Goal: Task Accomplishment & Management: Manage account settings

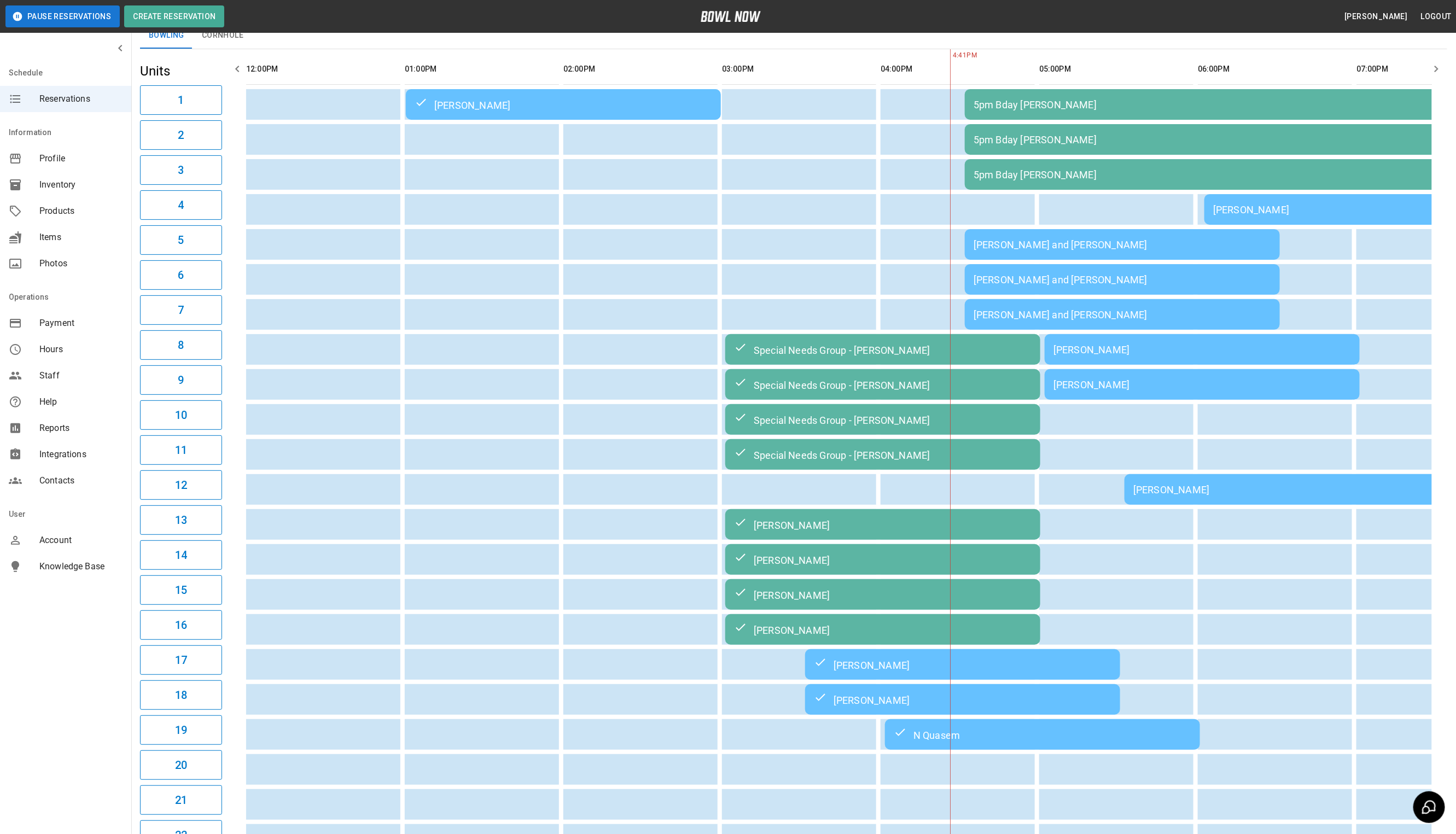
scroll to position [0, 634]
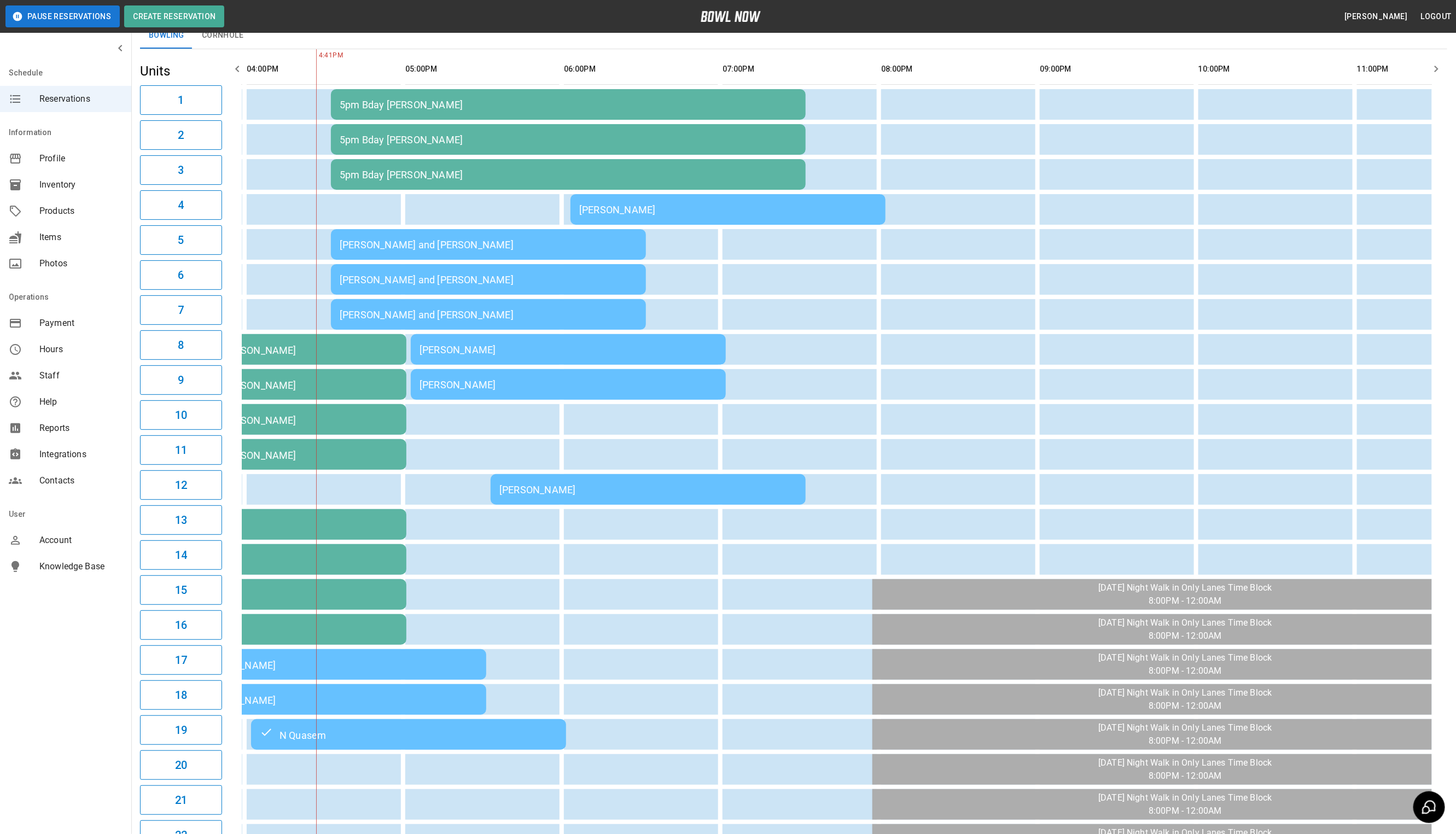
click at [815, 194] on td "[PERSON_NAME]" at bounding box center [728, 209] width 315 height 31
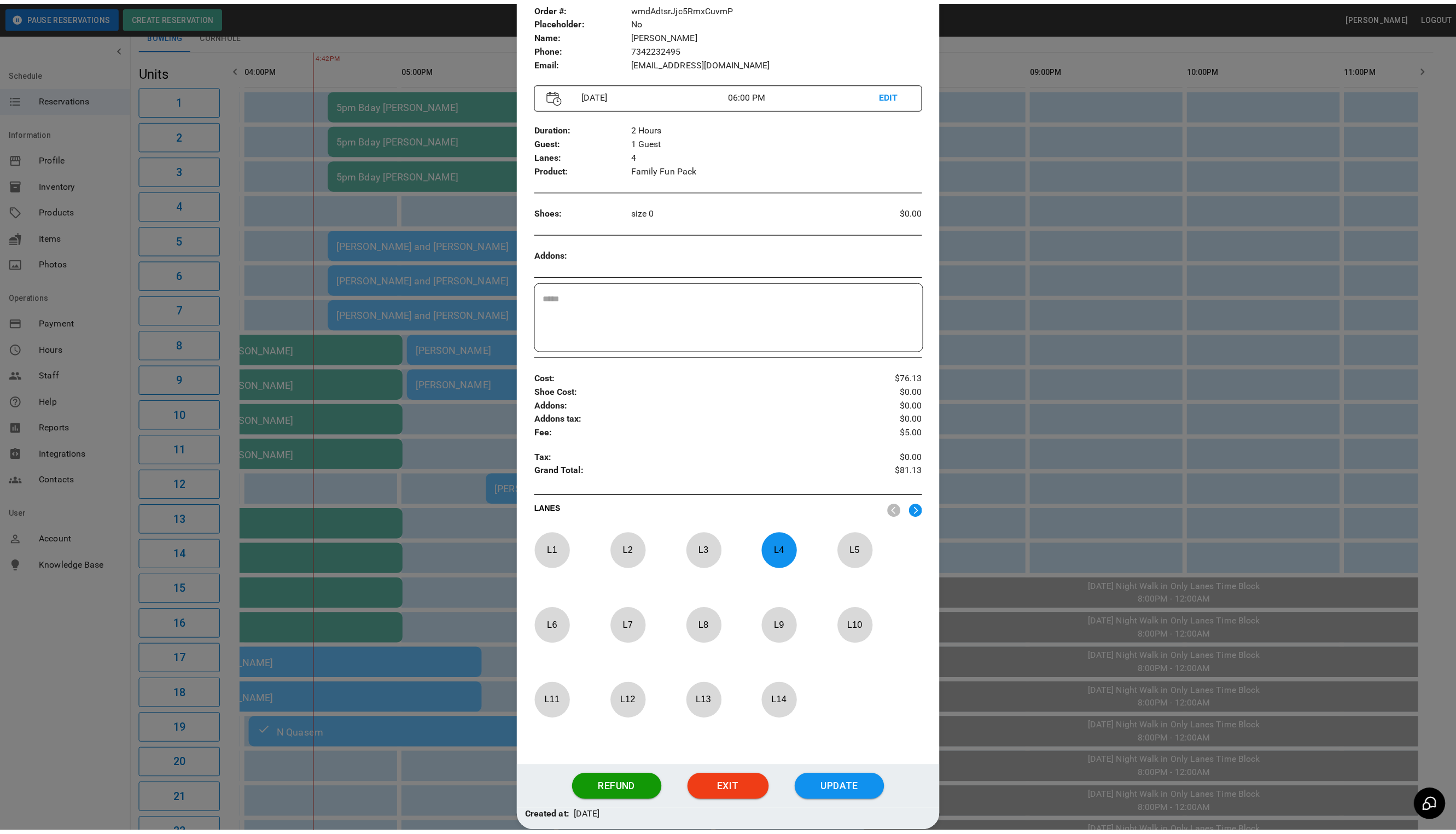
scroll to position [127, 0]
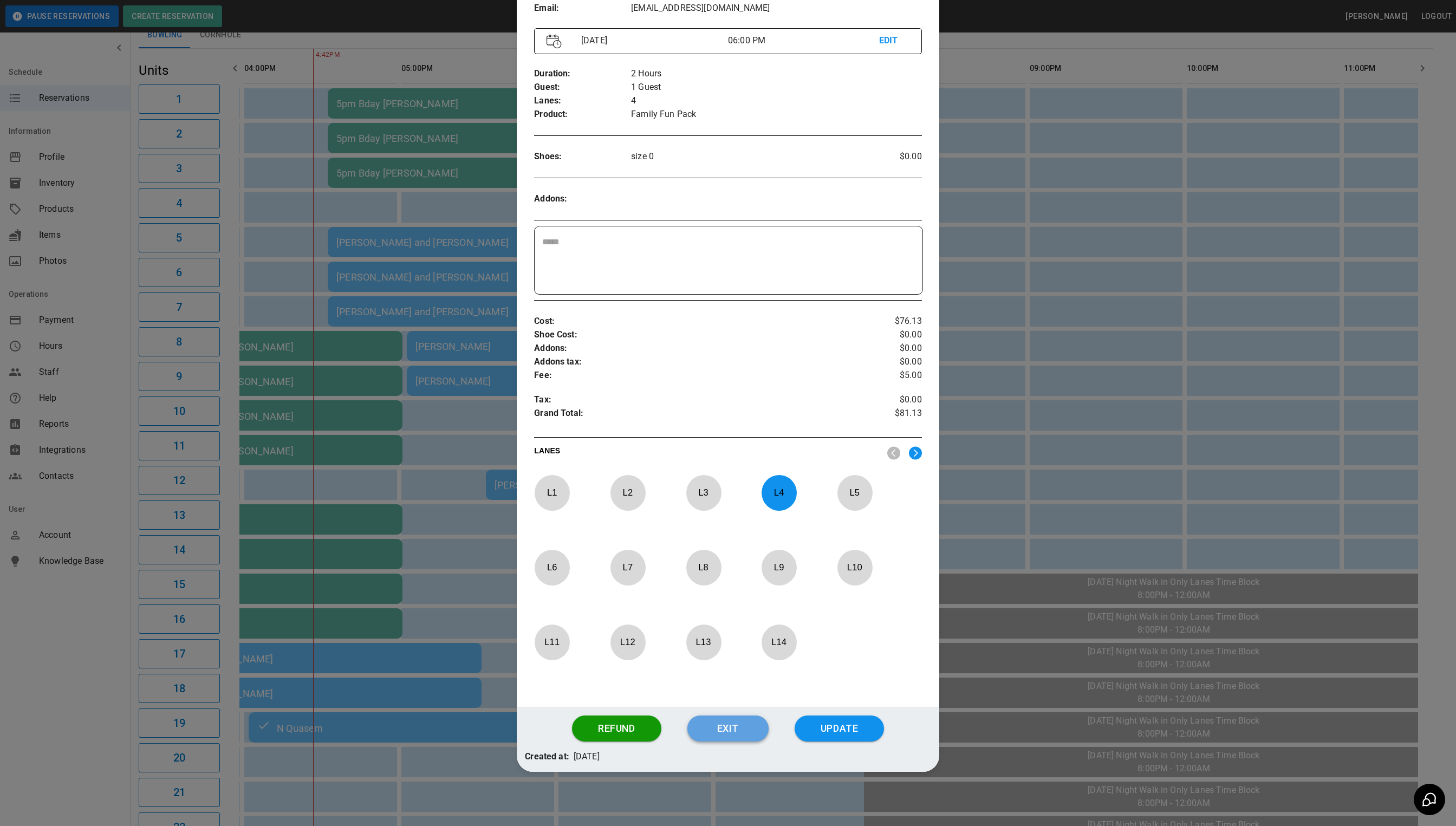
click at [743, 731] on button "Exit" at bounding box center [728, 728] width 82 height 26
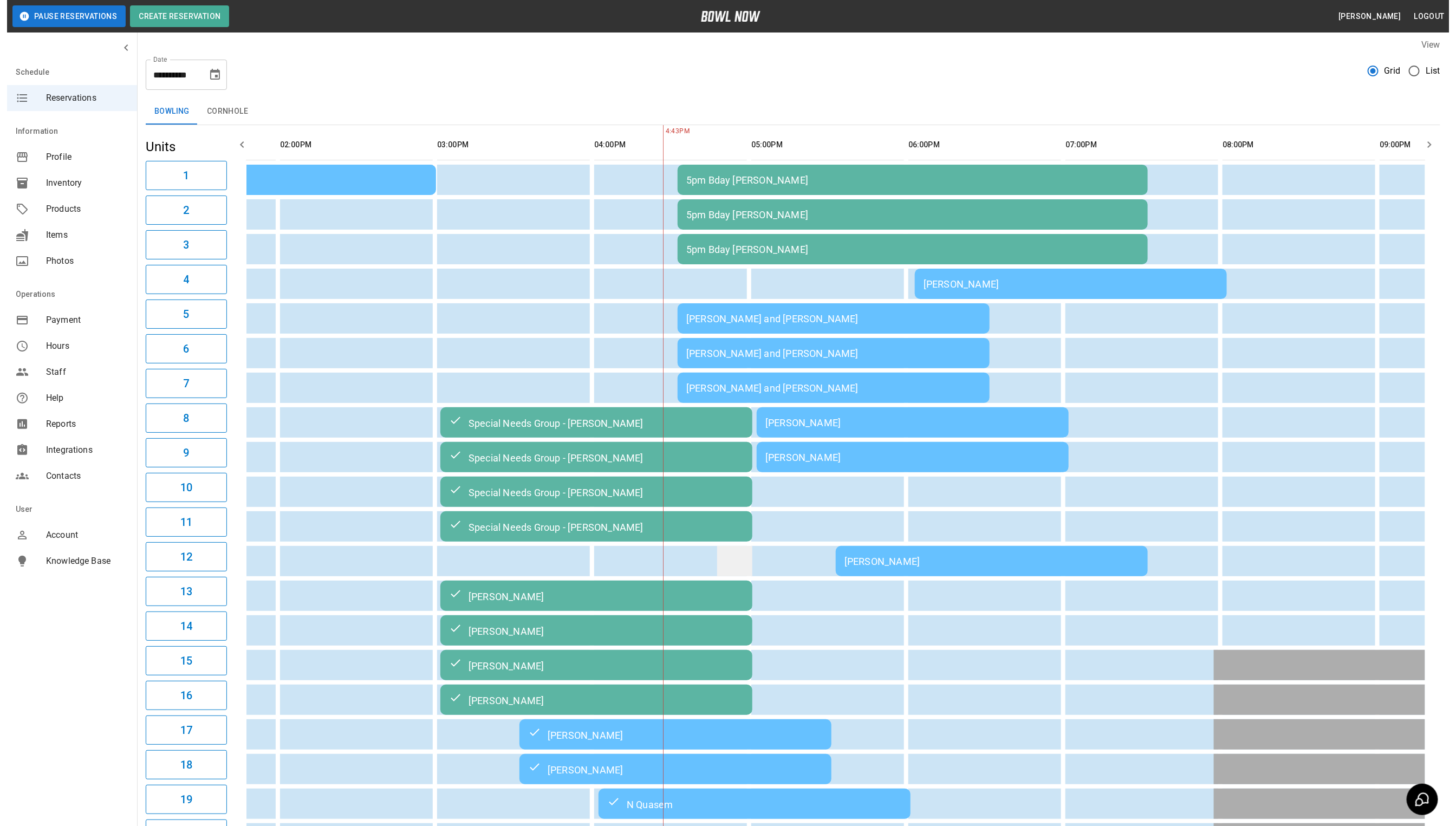
scroll to position [0, 0]
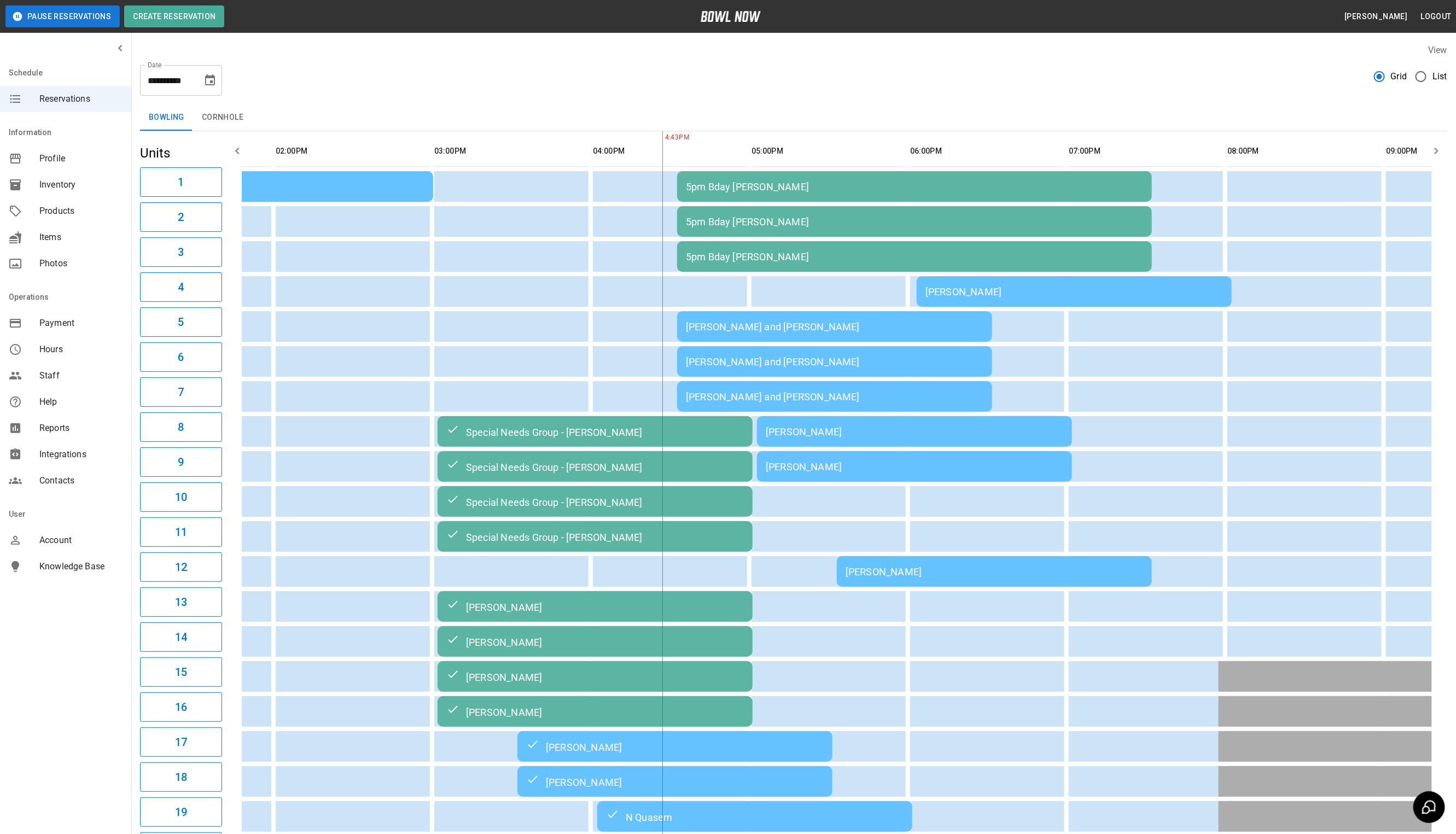
click at [728, 323] on div "[PERSON_NAME] and [PERSON_NAME]" at bounding box center [834, 327] width 298 height 12
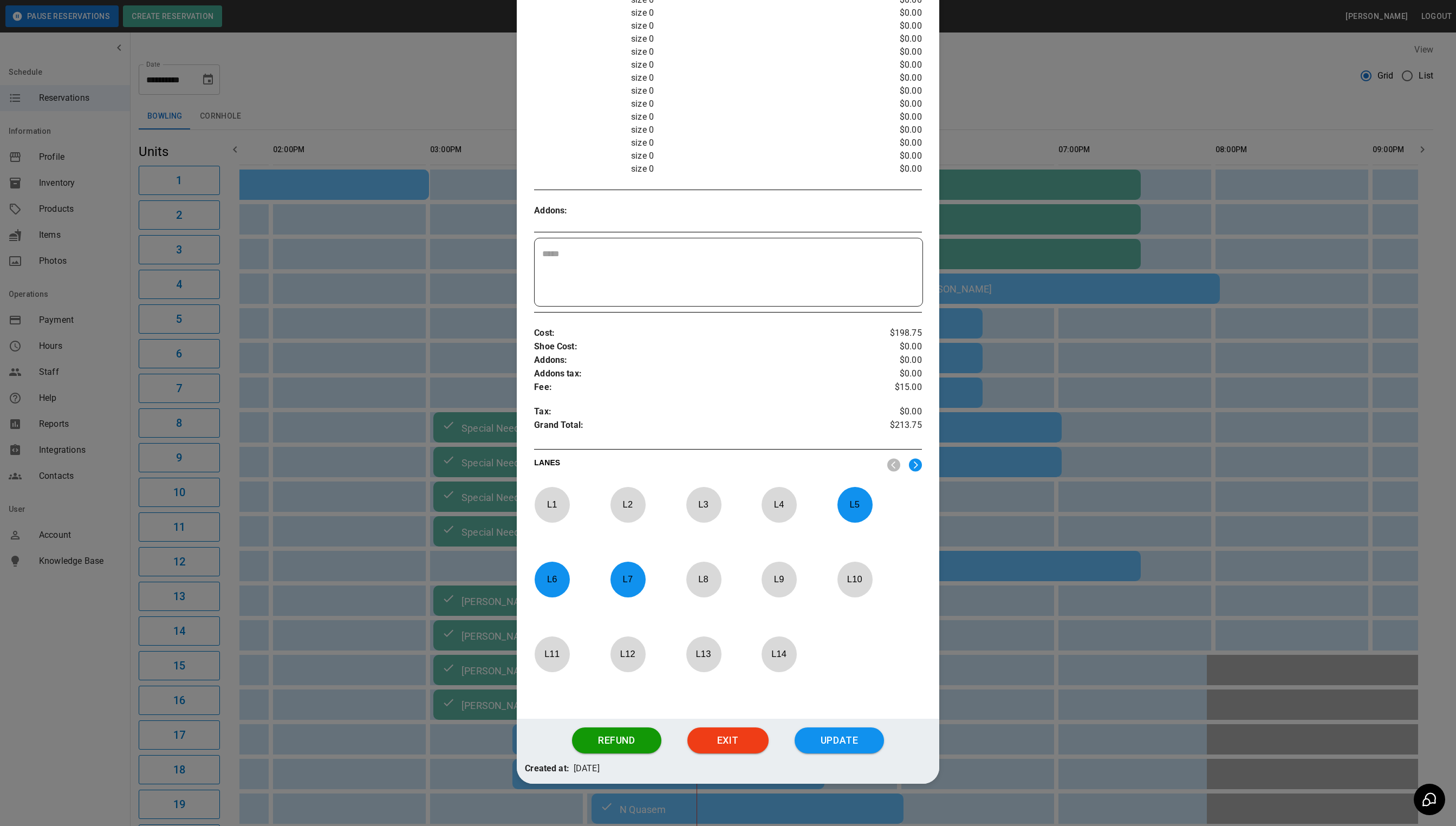
scroll to position [307, 0]
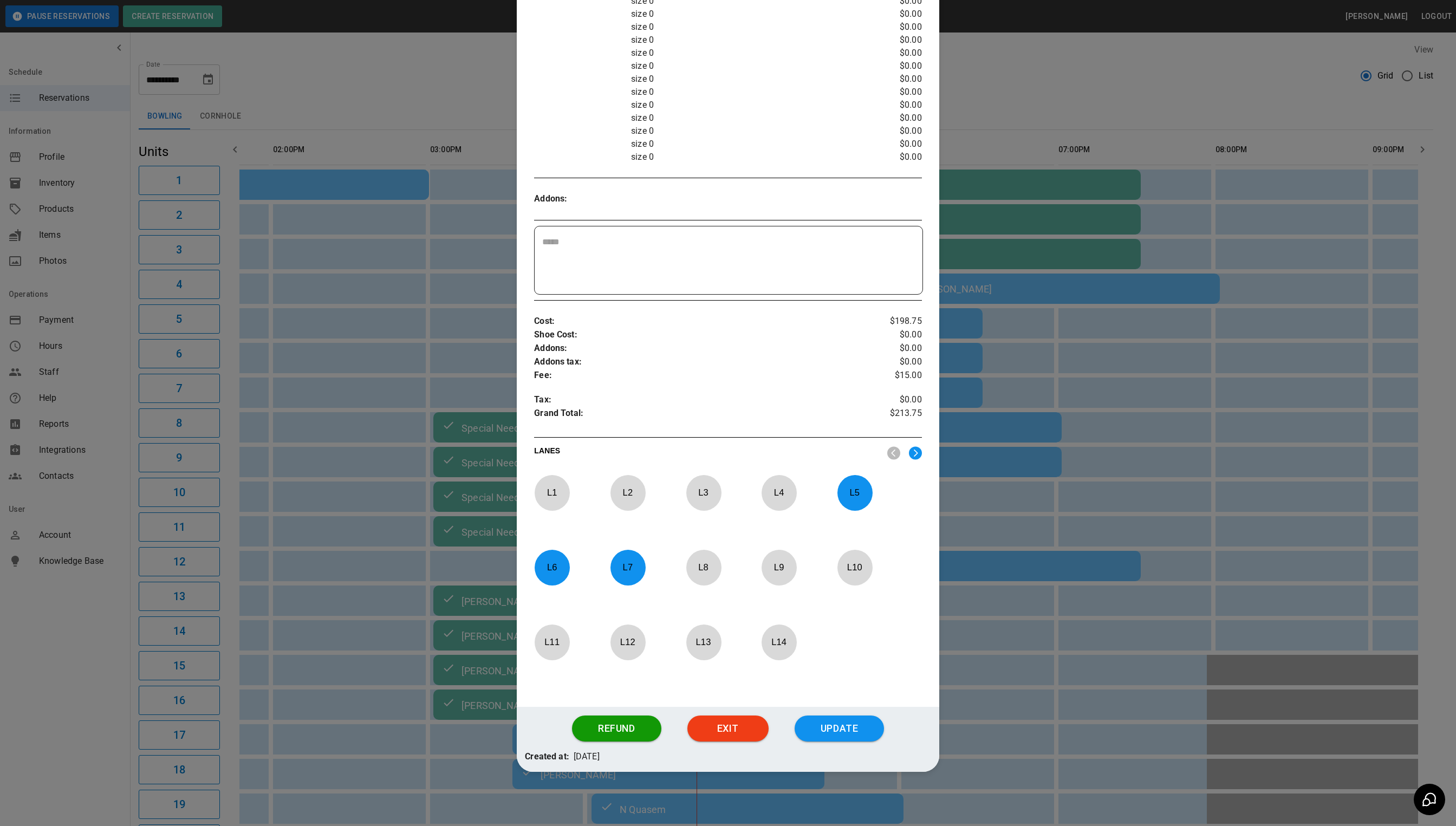
drag, startPoint x: 823, startPoint y: 725, endPoint x: 828, endPoint y: 721, distance: 6.4
click at [823, 725] on button "Update" at bounding box center [840, 728] width 90 height 26
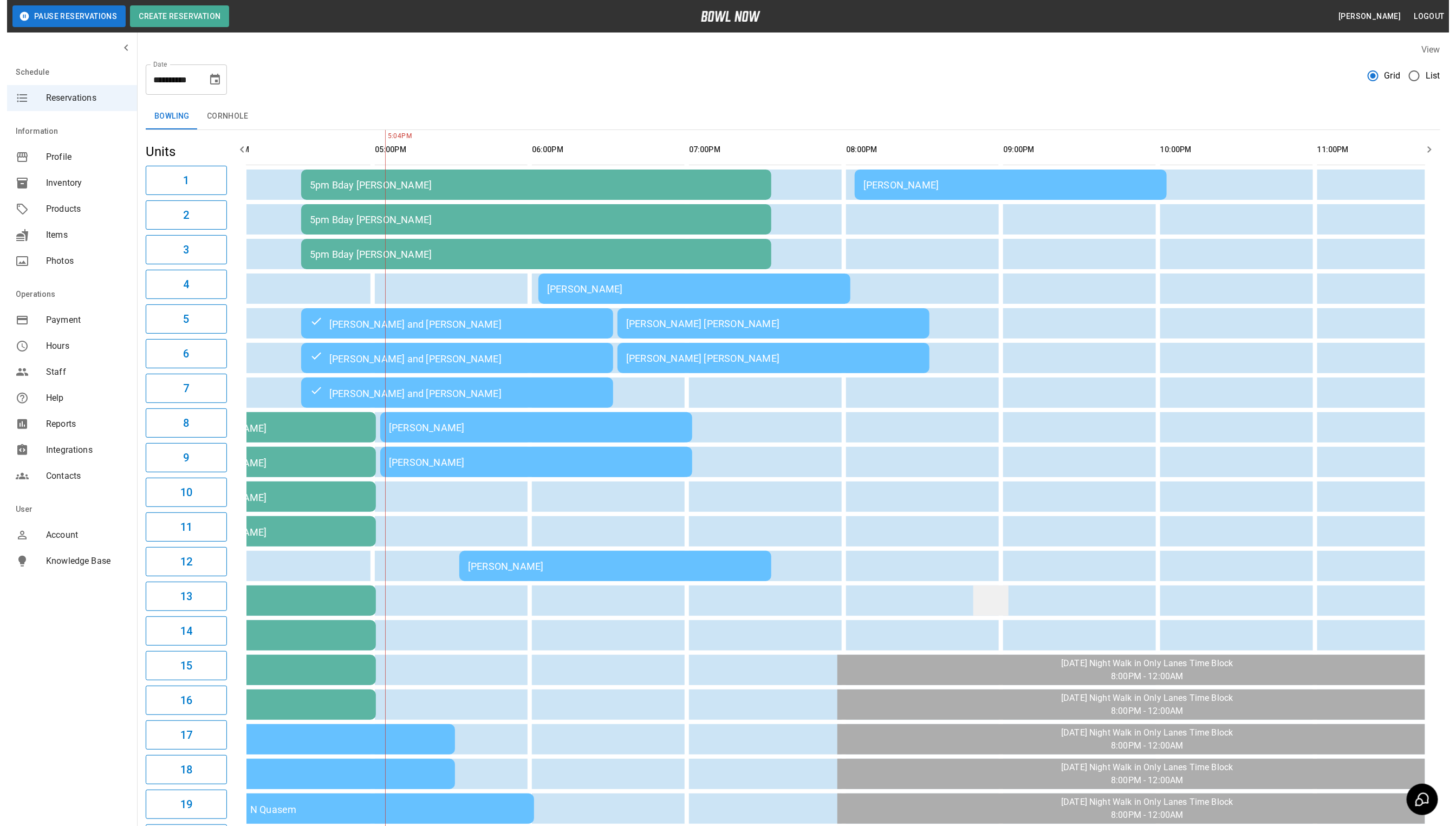
scroll to position [0, 683]
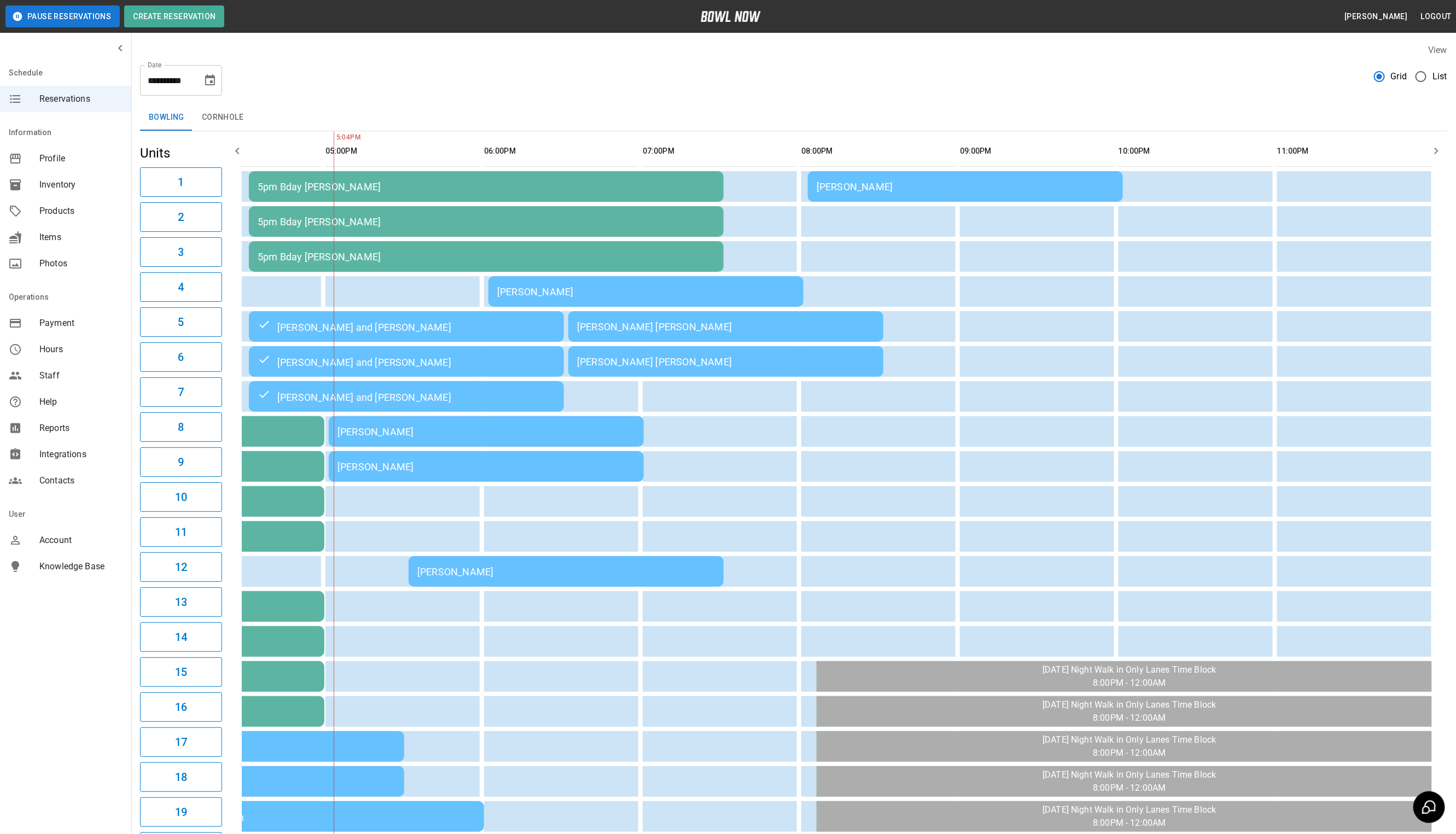
click at [1069, 181] on div "[PERSON_NAME]" at bounding box center [965, 187] width 298 height 12
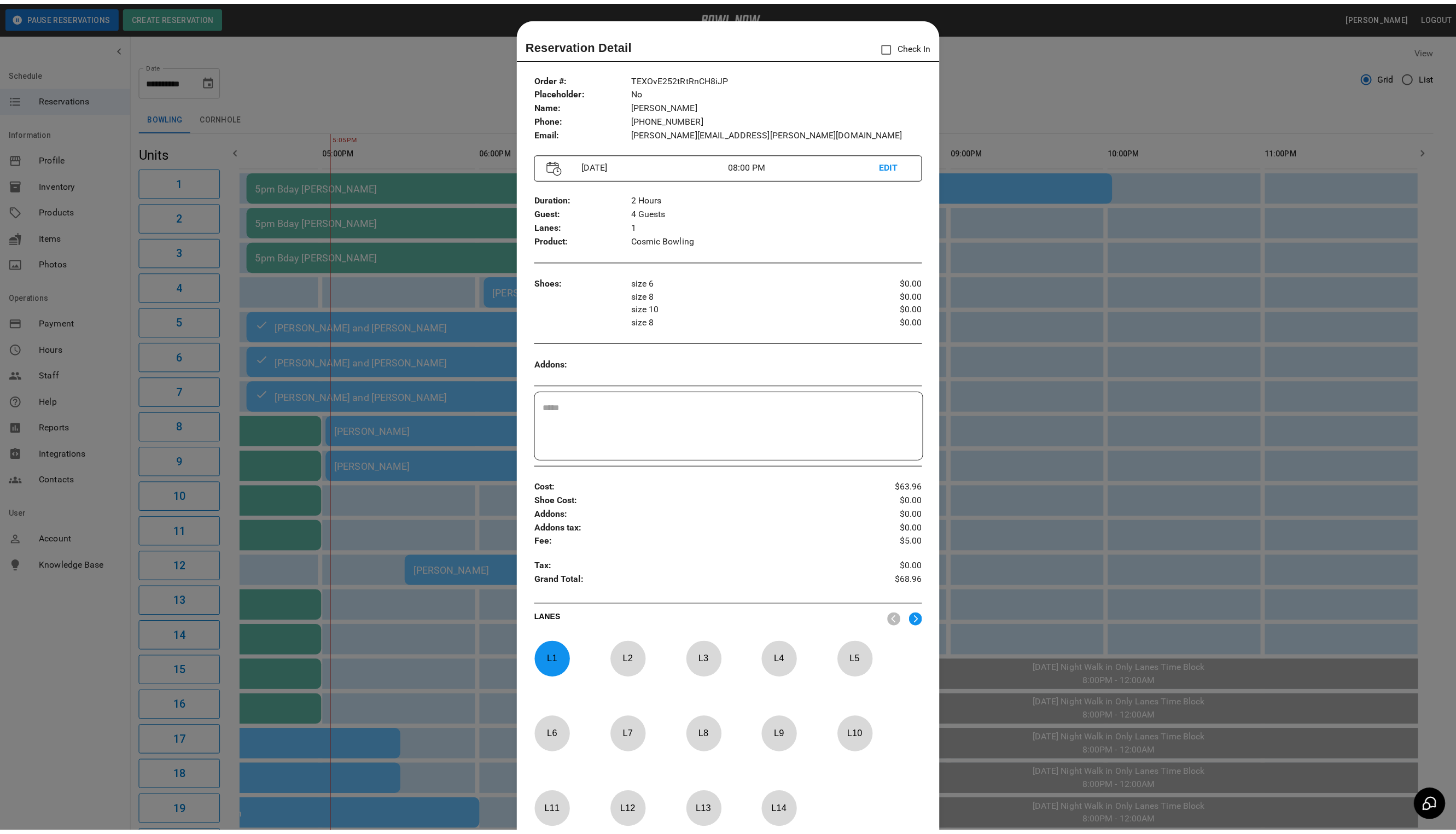
scroll to position [17, 0]
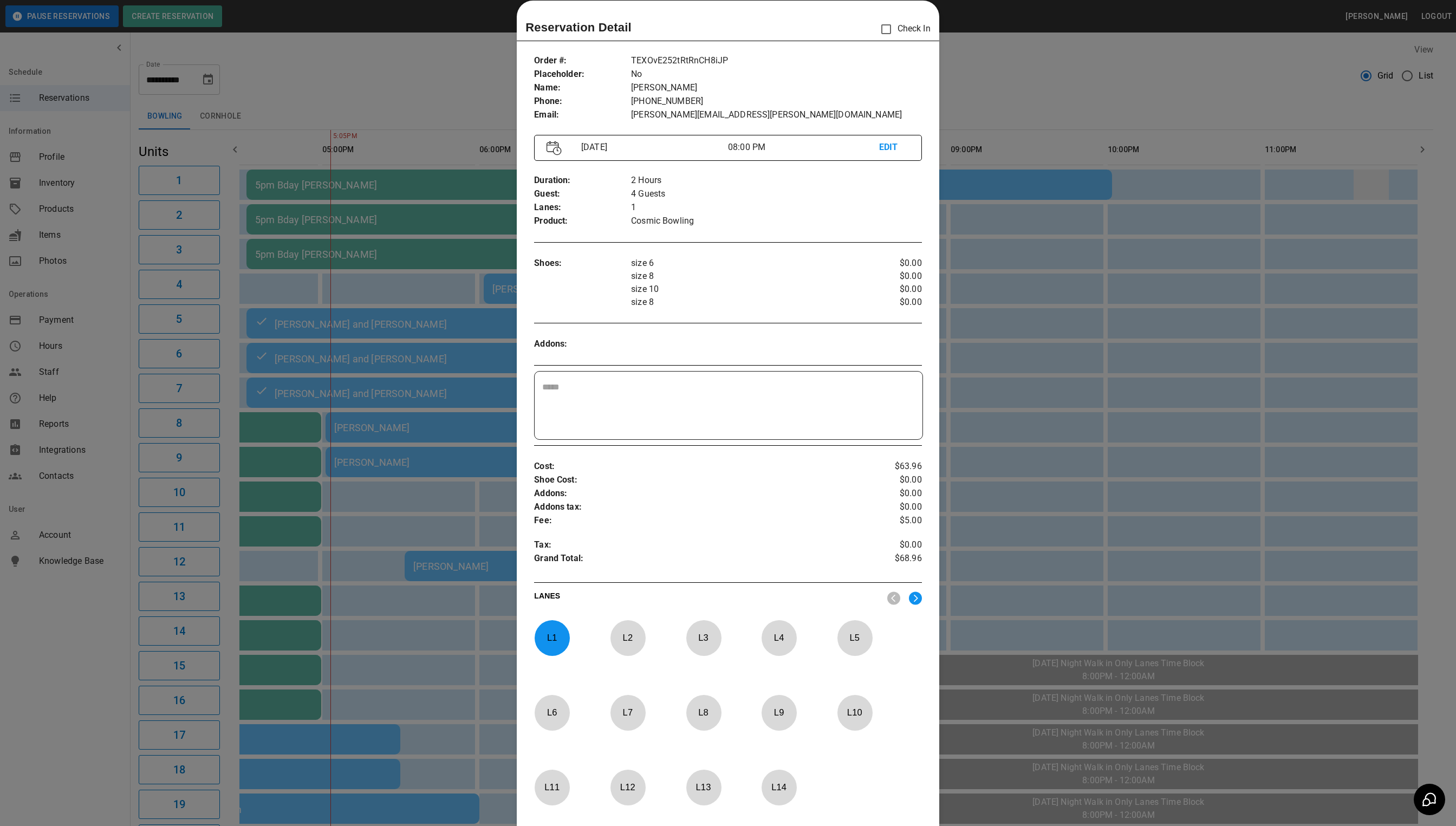
click at [1366, 179] on div at bounding box center [728, 413] width 1456 height 826
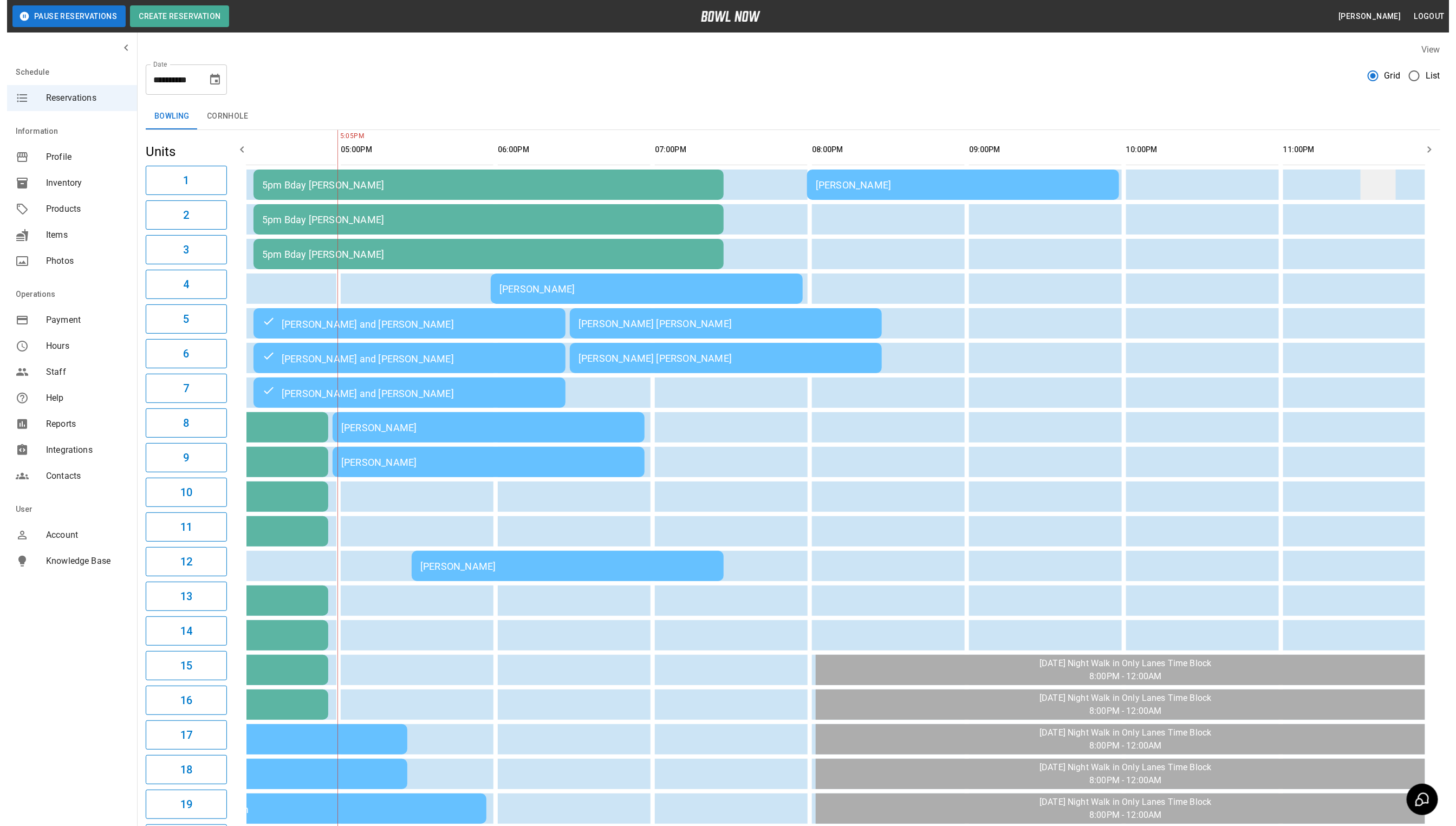
scroll to position [0, 695]
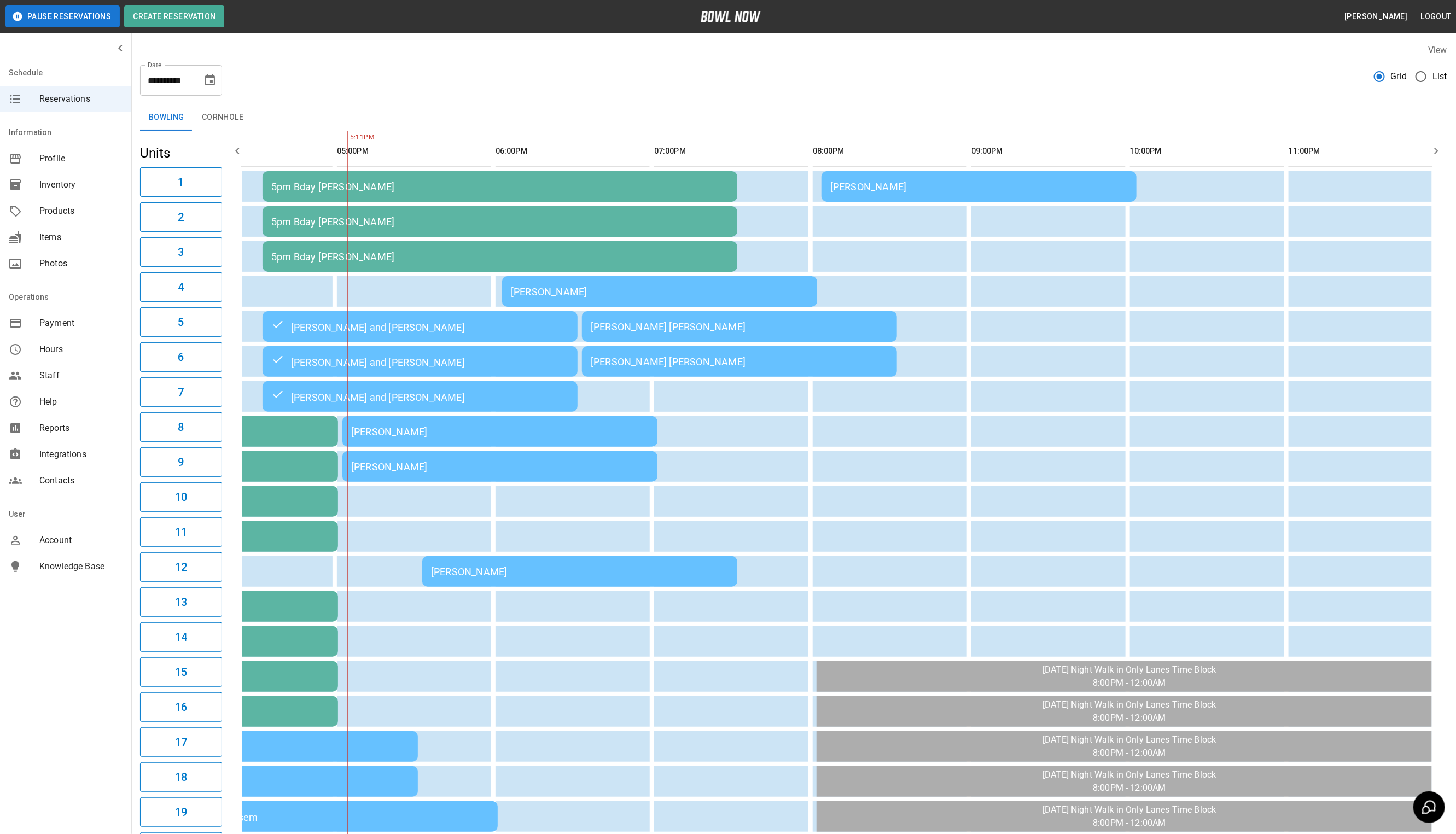
click at [581, 426] on div "[PERSON_NAME]" at bounding box center [500, 432] width 298 height 12
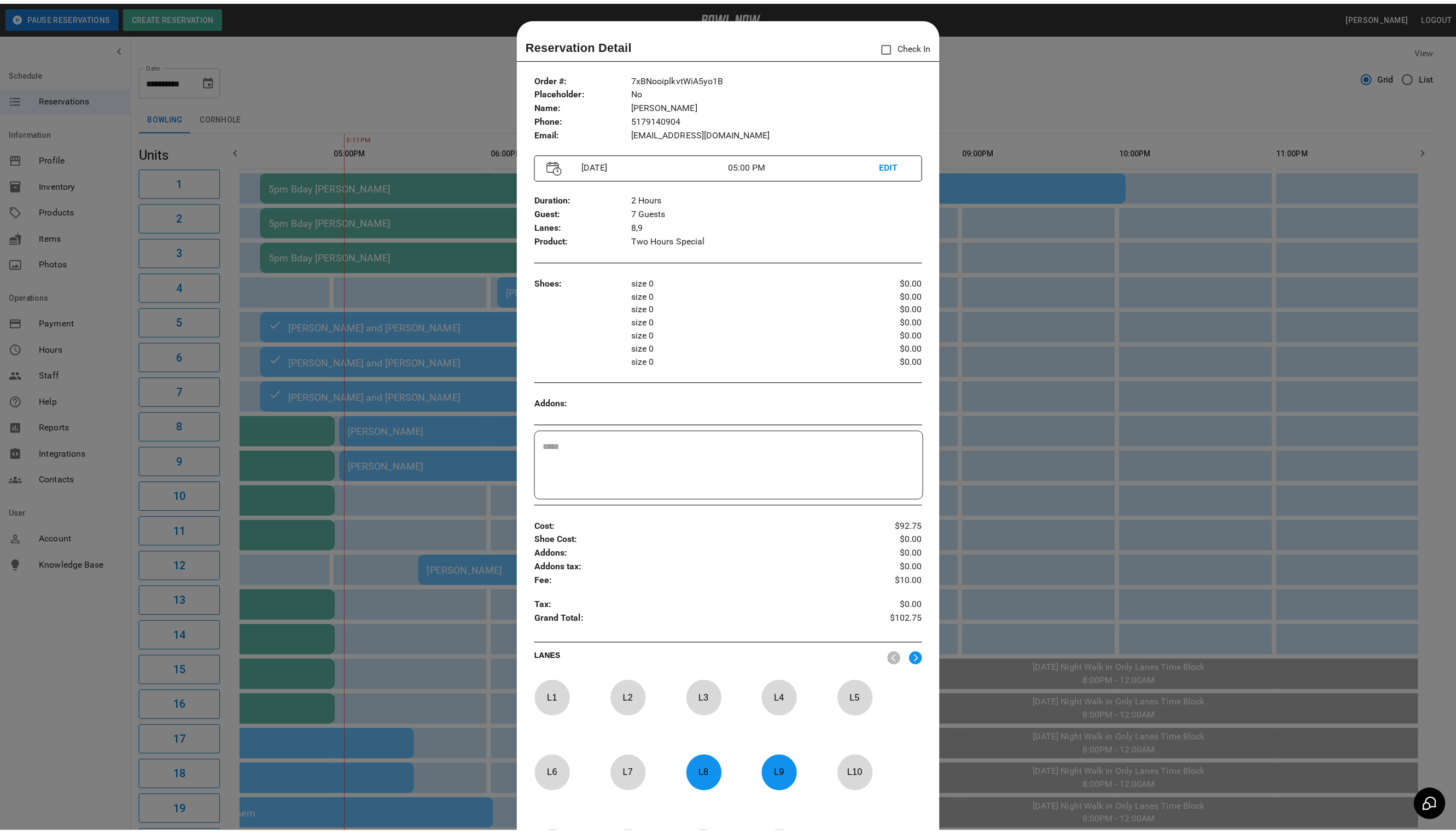
scroll to position [17, 0]
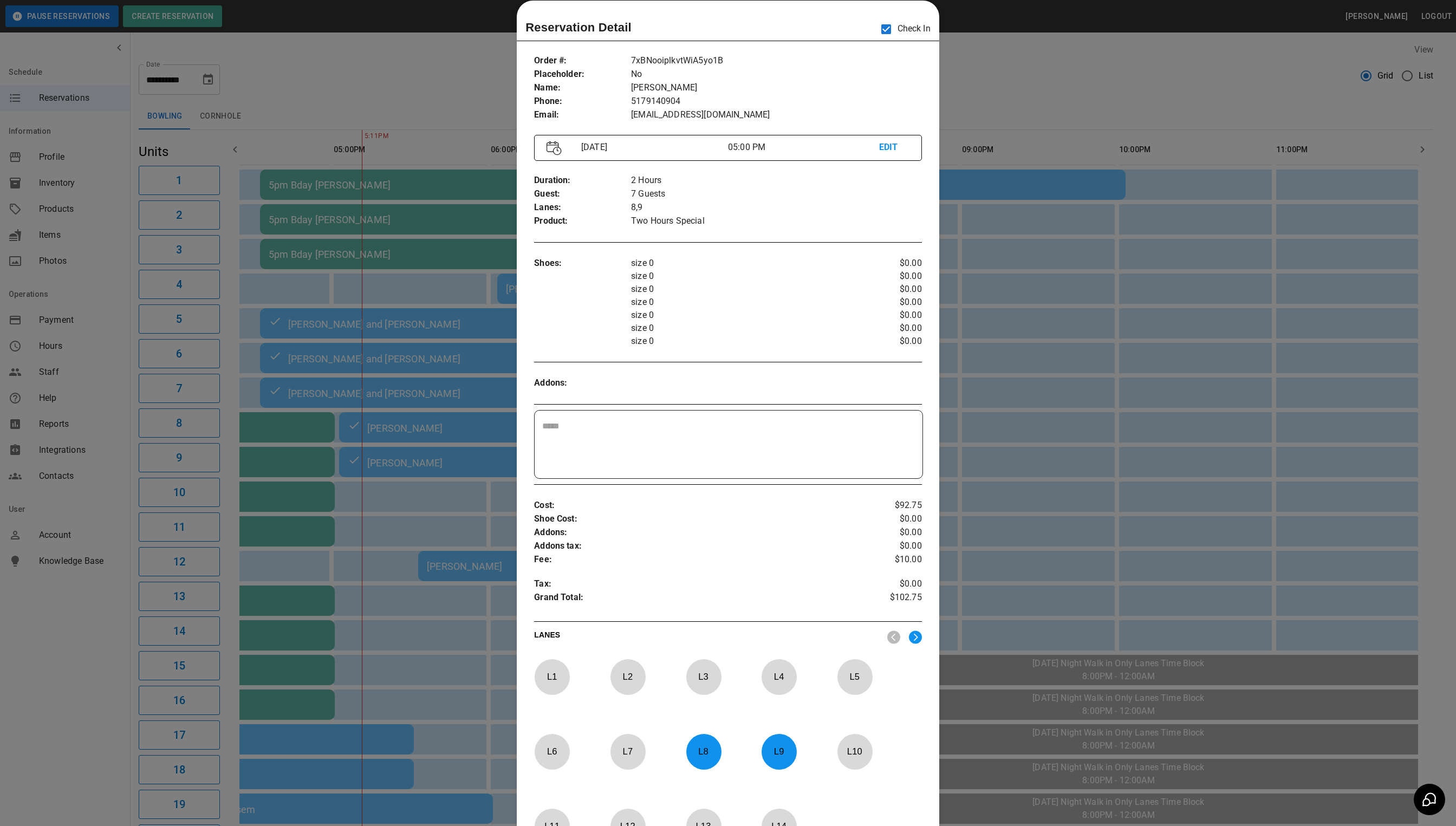
click at [1006, 71] on div at bounding box center [728, 413] width 1456 height 826
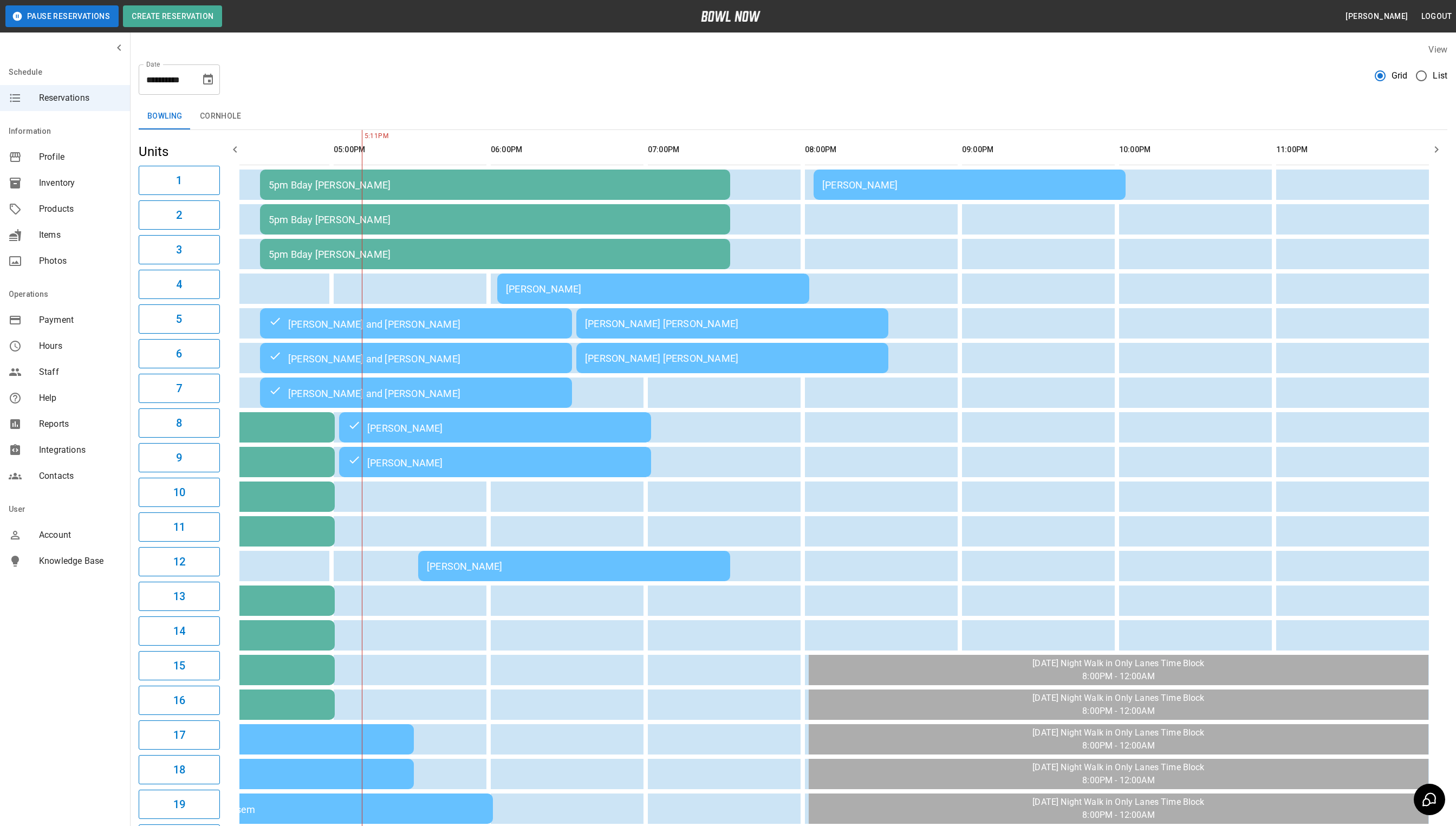
scroll to position [0, 670]
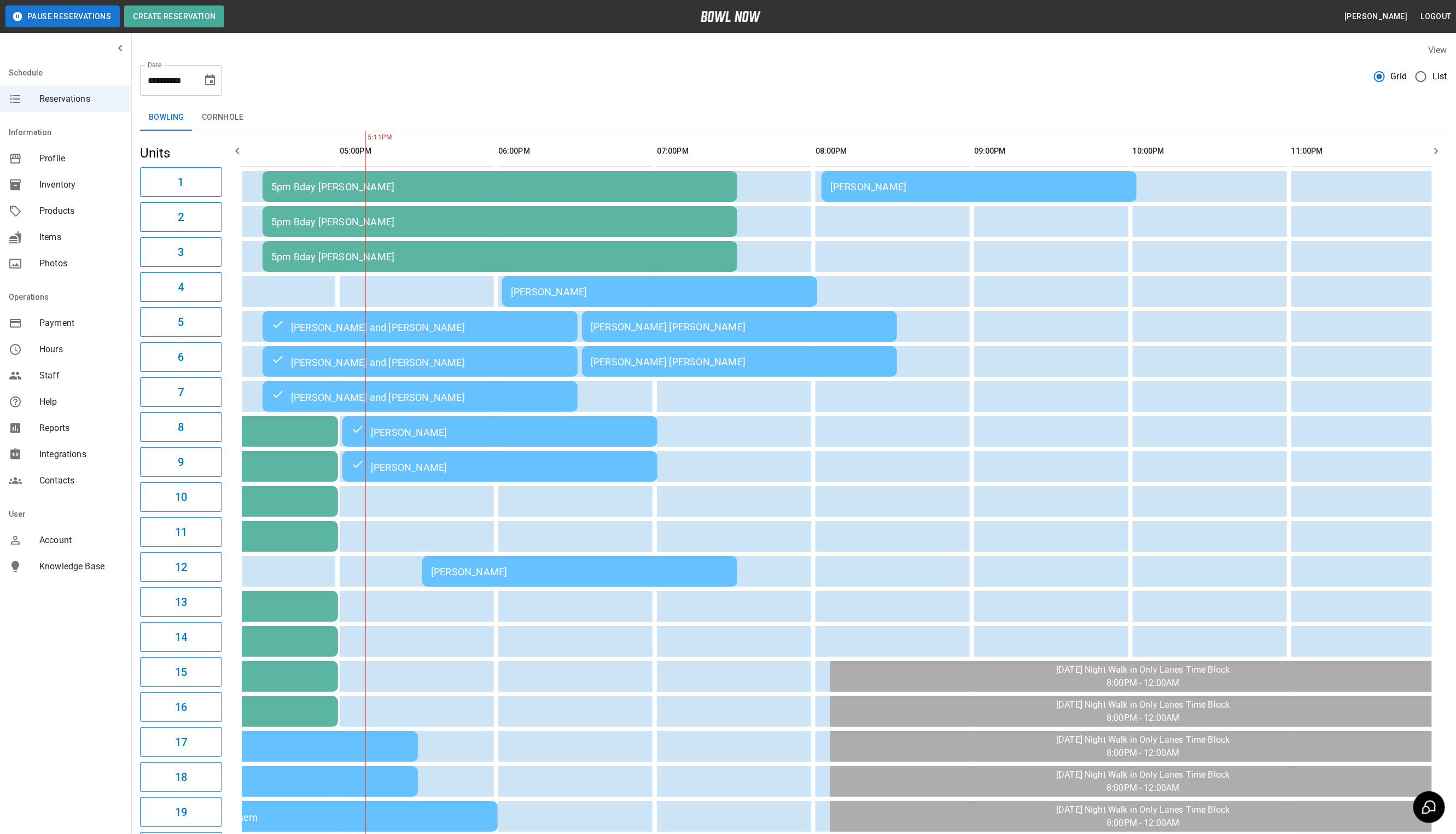
click at [847, 331] on div "[PERSON_NAME] [PERSON_NAME]" at bounding box center [739, 327] width 298 height 12
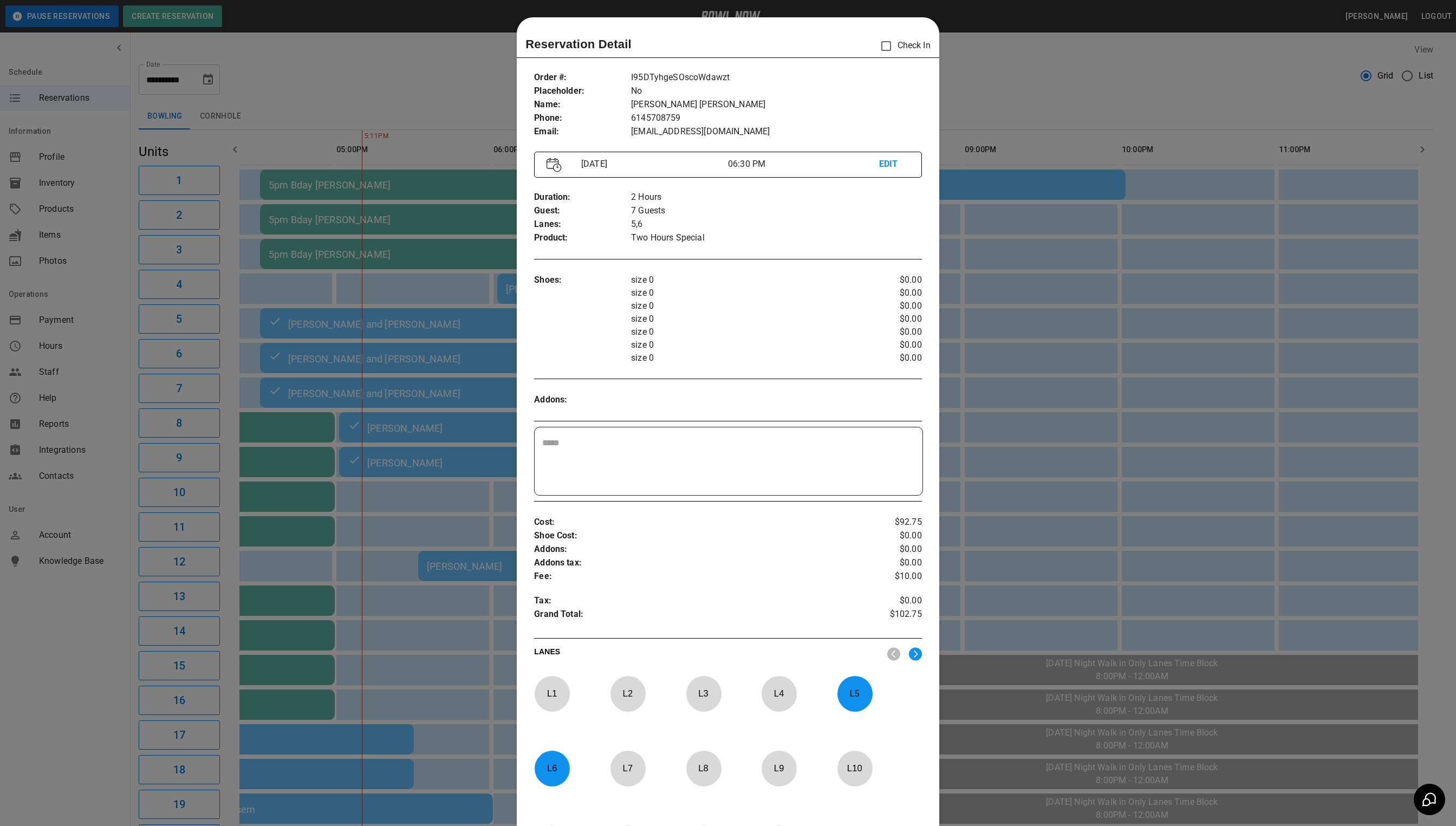
scroll to position [17, 0]
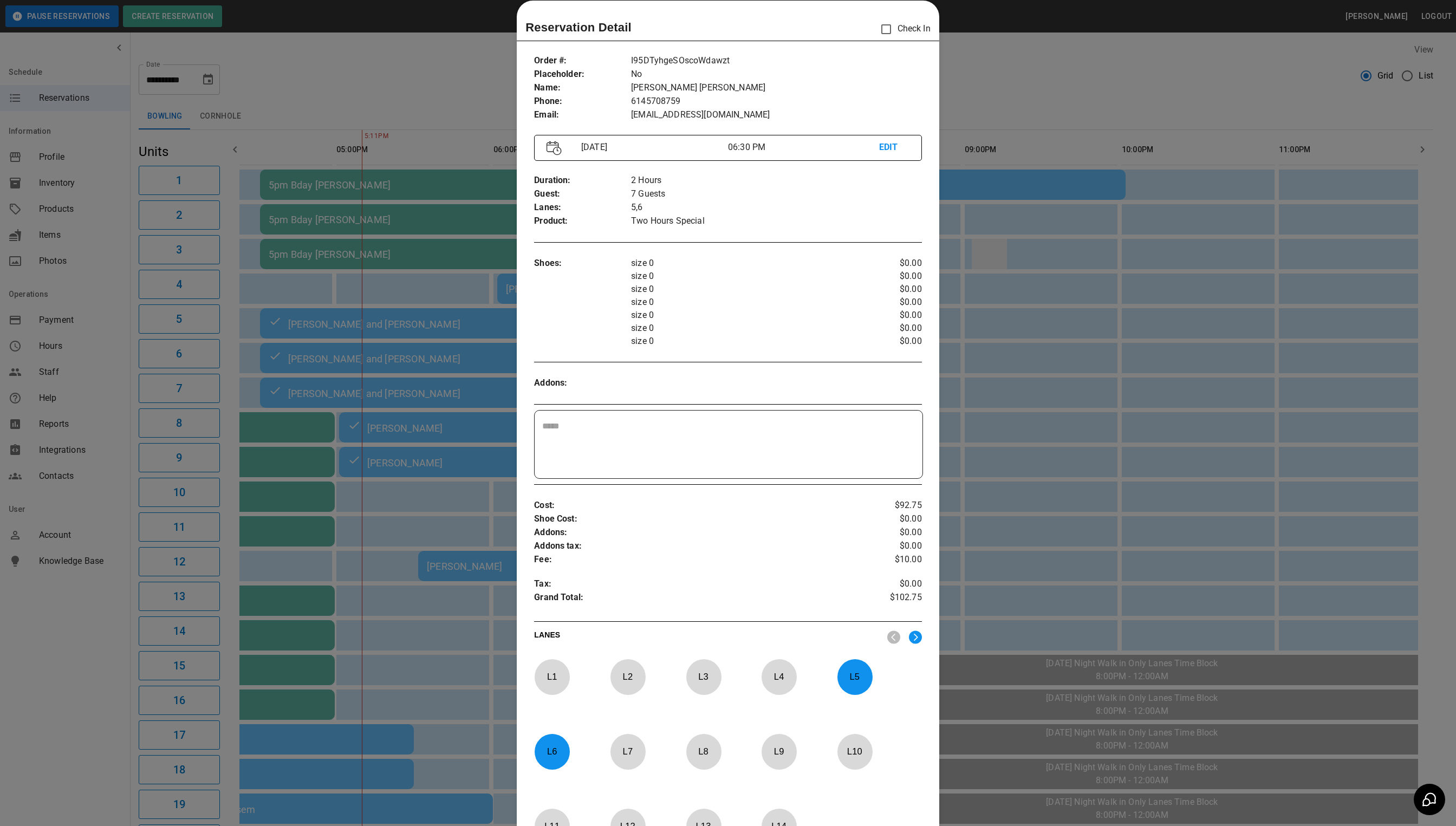
click at [964, 253] on div at bounding box center [728, 413] width 1456 height 826
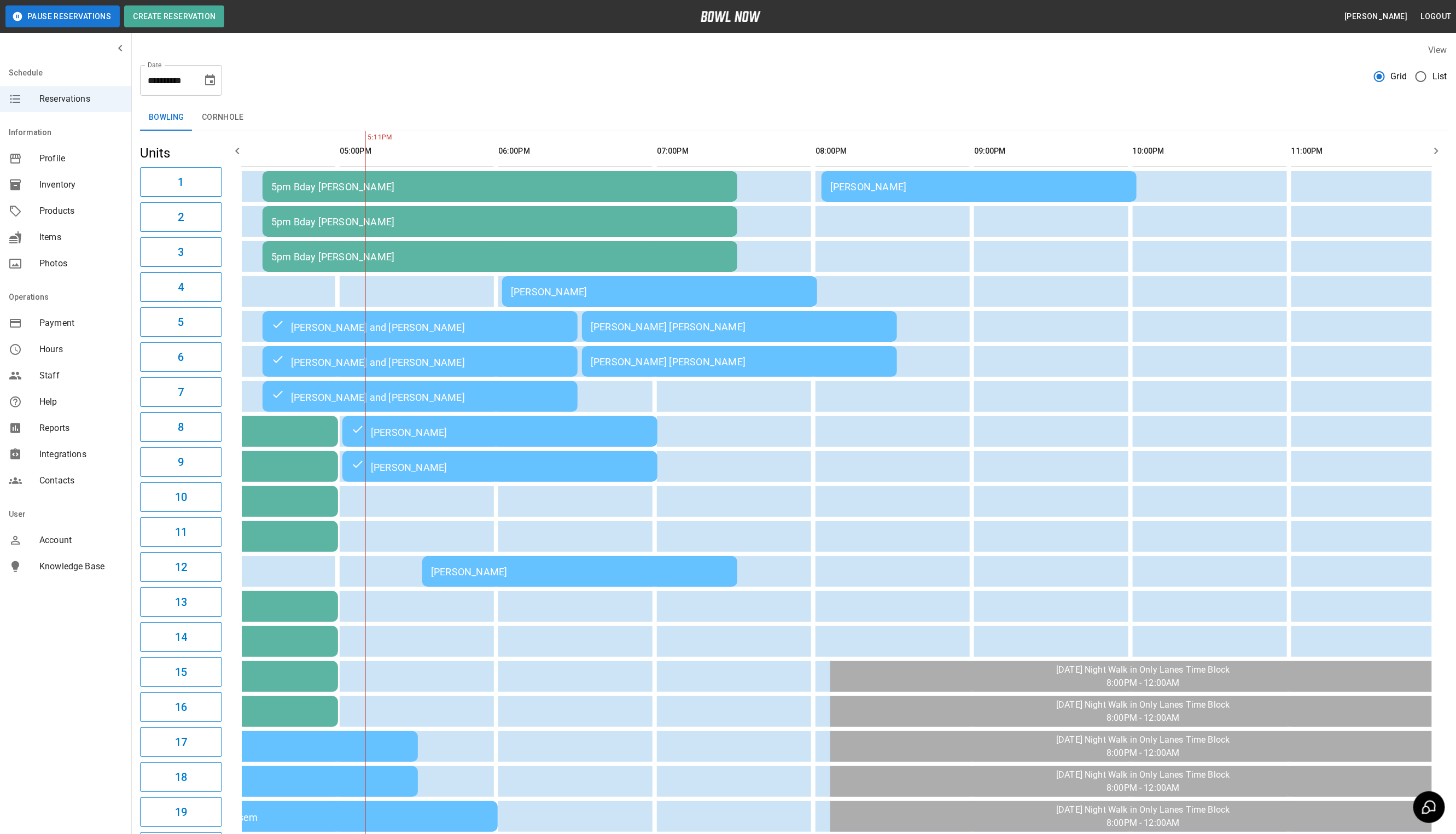
click at [692, 331] on div "[PERSON_NAME] [PERSON_NAME]" at bounding box center [739, 327] width 298 height 12
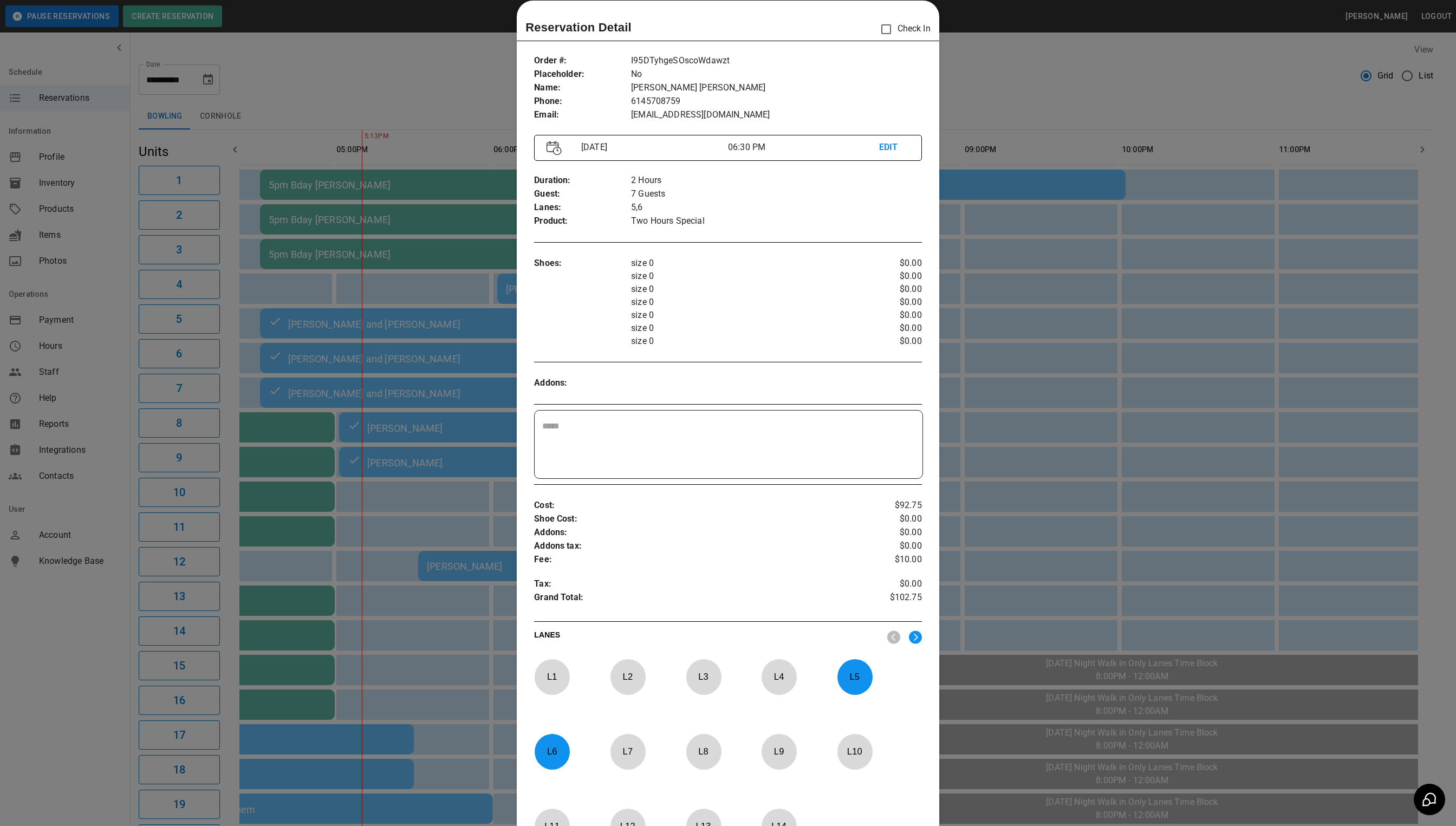
click at [1246, 307] on div at bounding box center [728, 413] width 1456 height 826
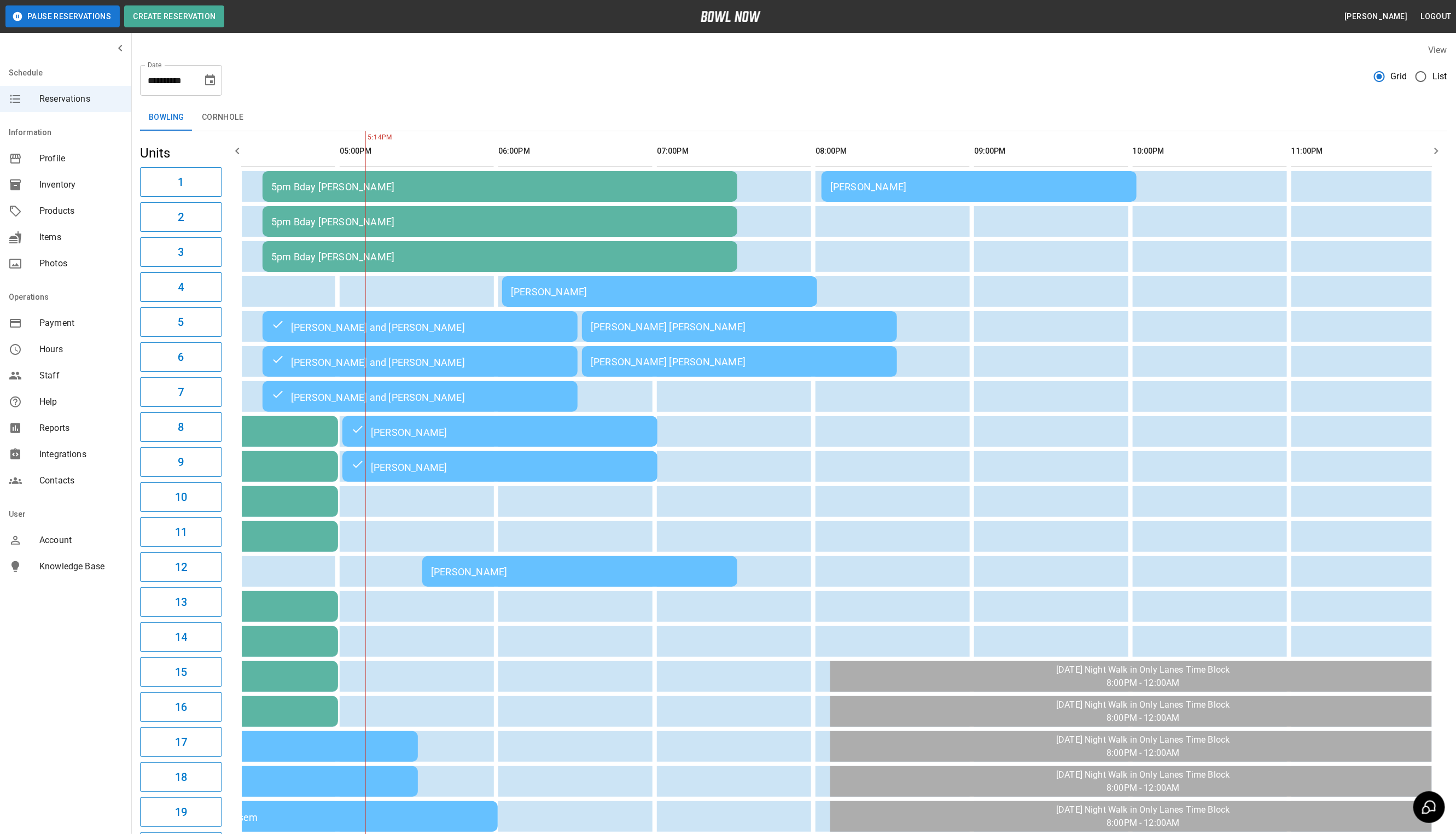
click at [809, 315] on td "[PERSON_NAME] [PERSON_NAME]" at bounding box center [739, 326] width 315 height 31
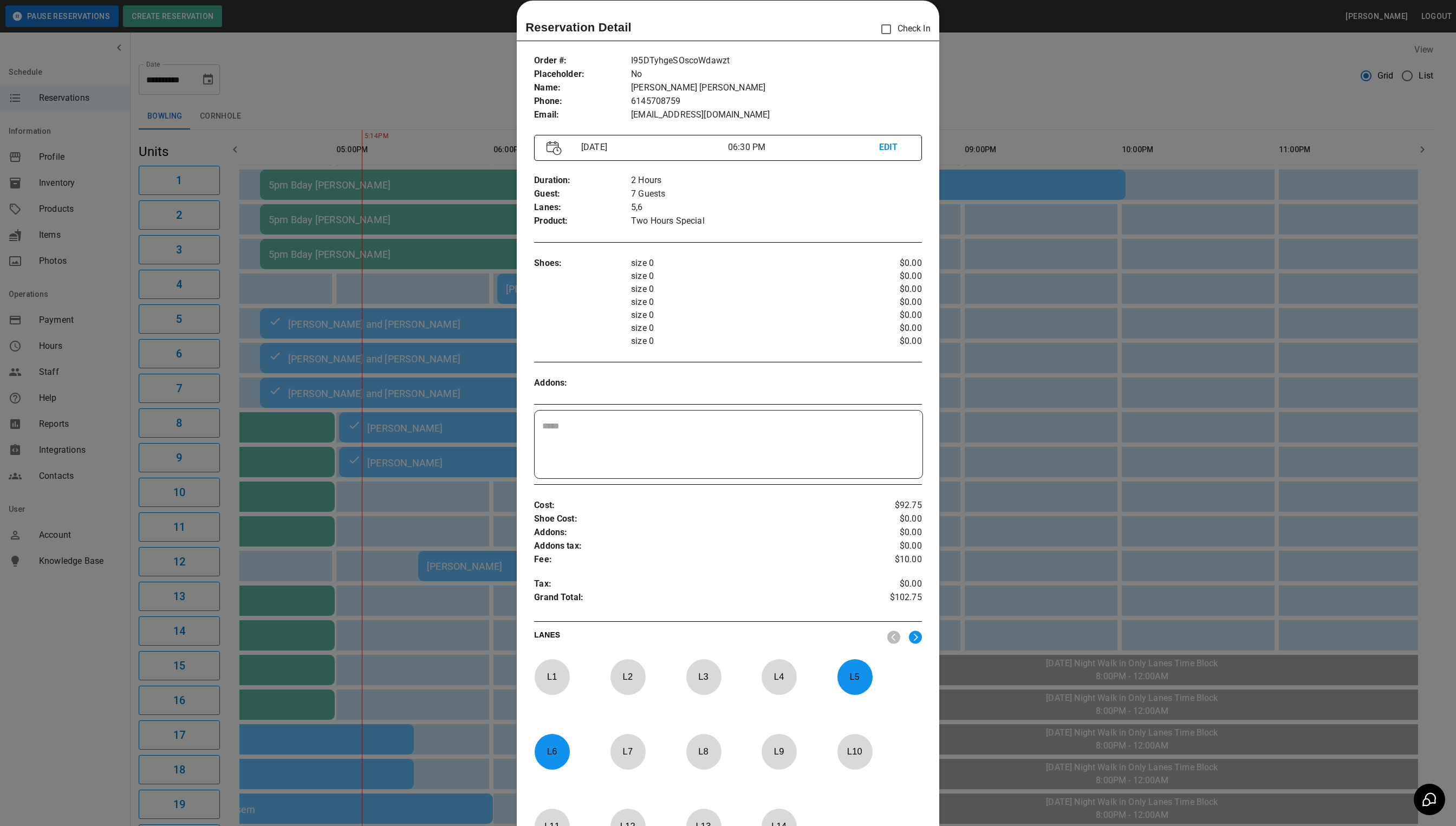
click at [1028, 113] on div at bounding box center [728, 413] width 1456 height 826
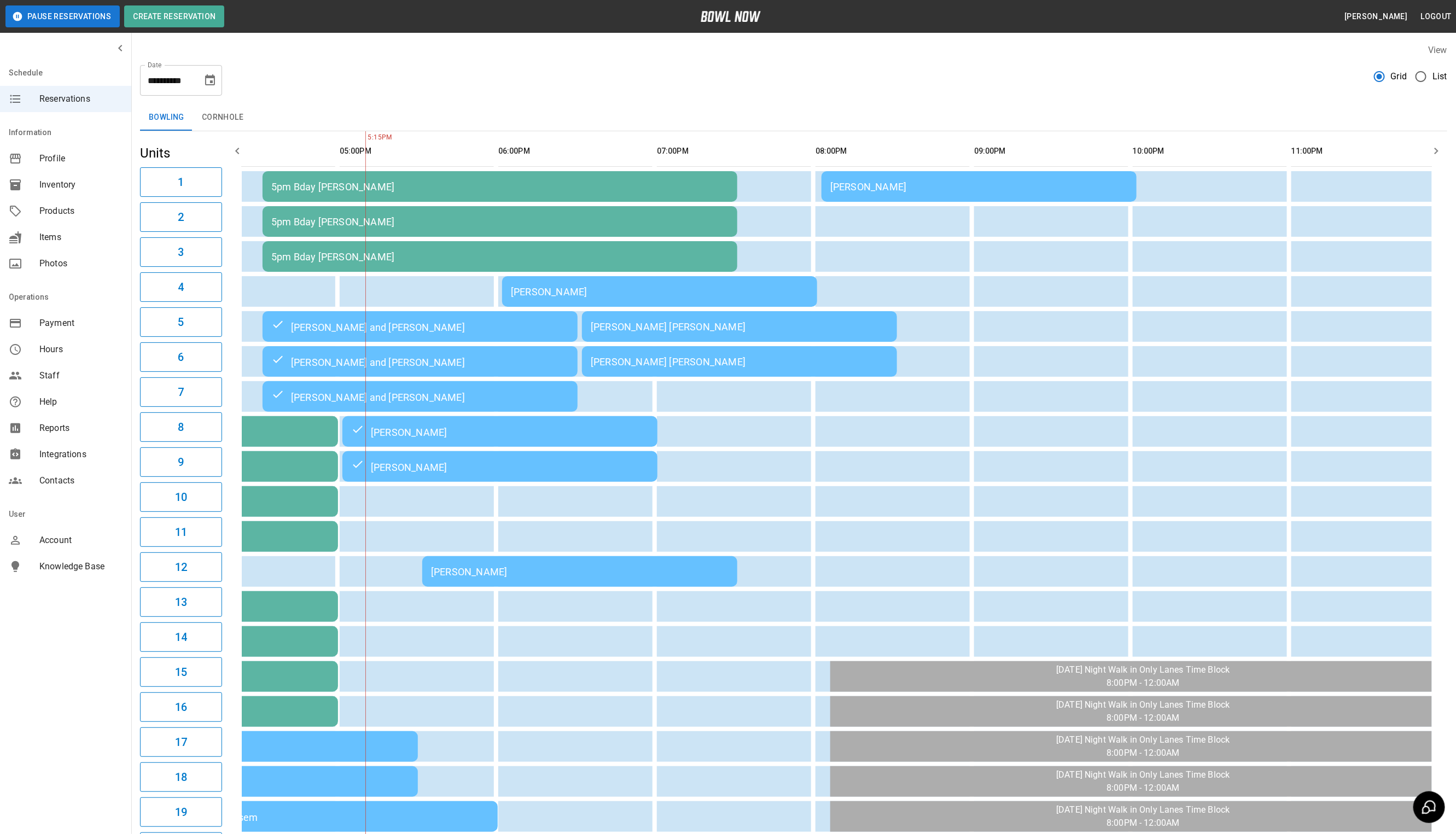
click at [581, 561] on td "[PERSON_NAME]" at bounding box center [579, 572] width 315 height 31
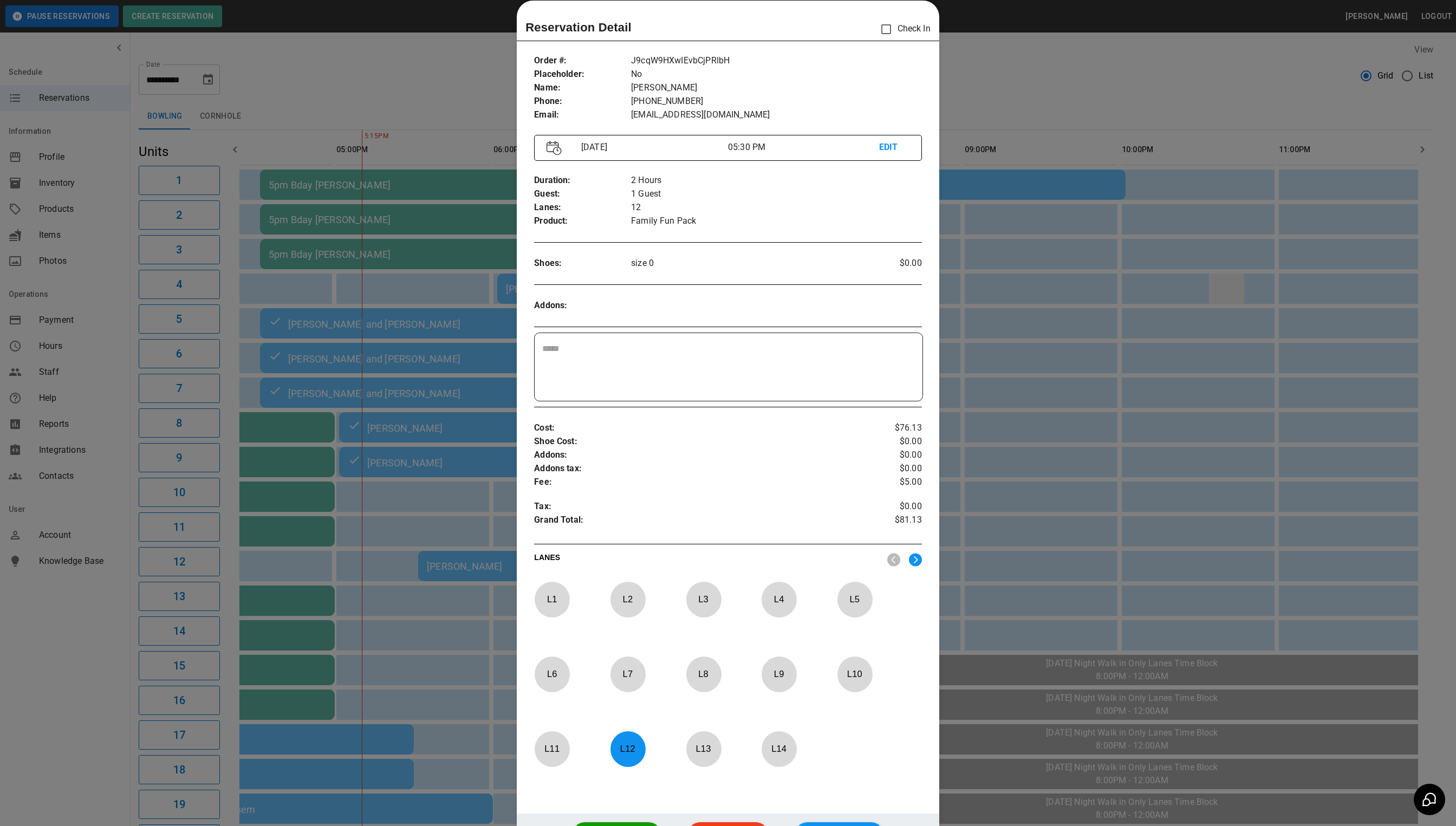
click at [1221, 294] on div at bounding box center [728, 413] width 1456 height 826
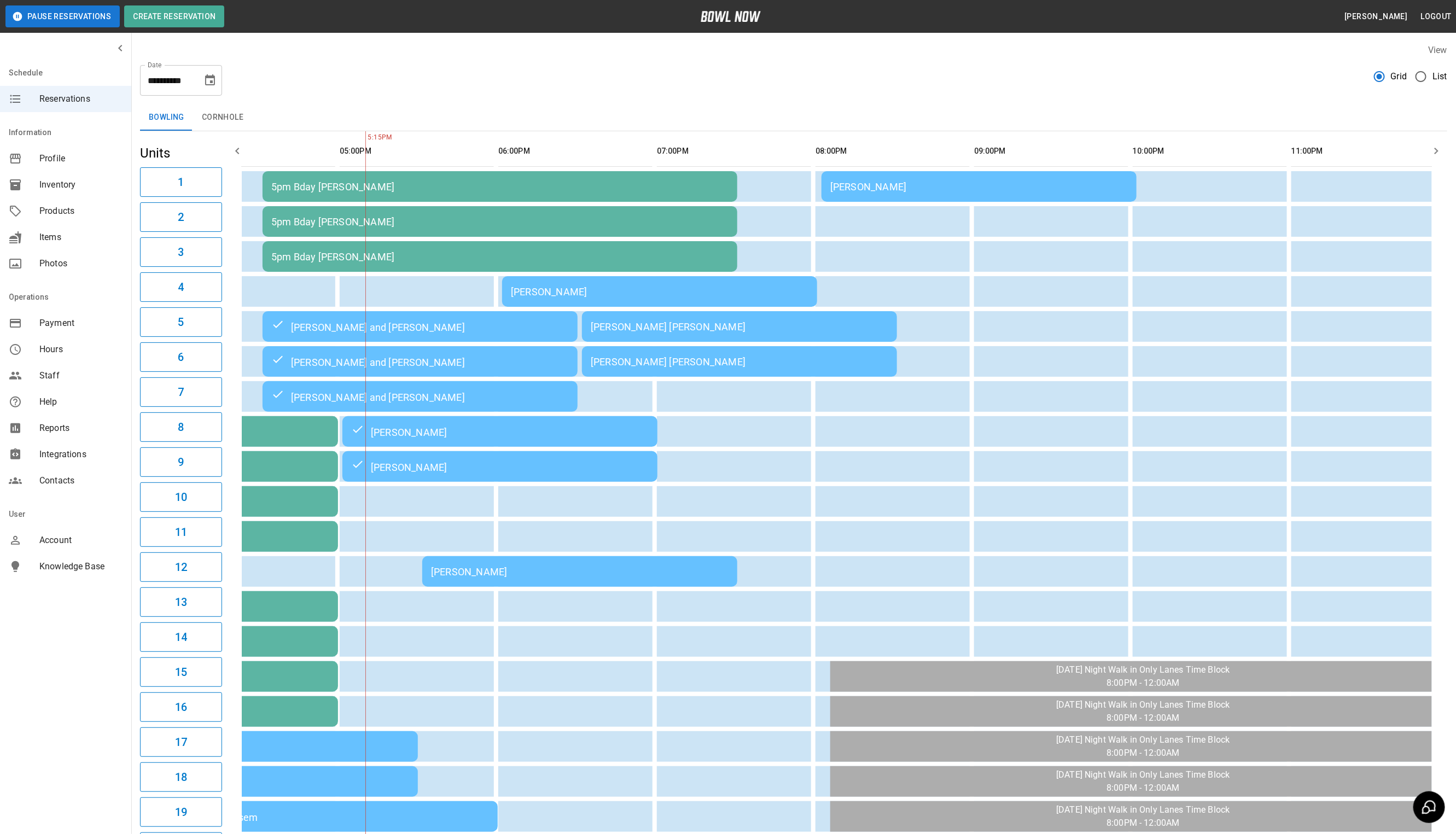
click at [688, 292] on div "[PERSON_NAME]" at bounding box center [659, 292] width 298 height 12
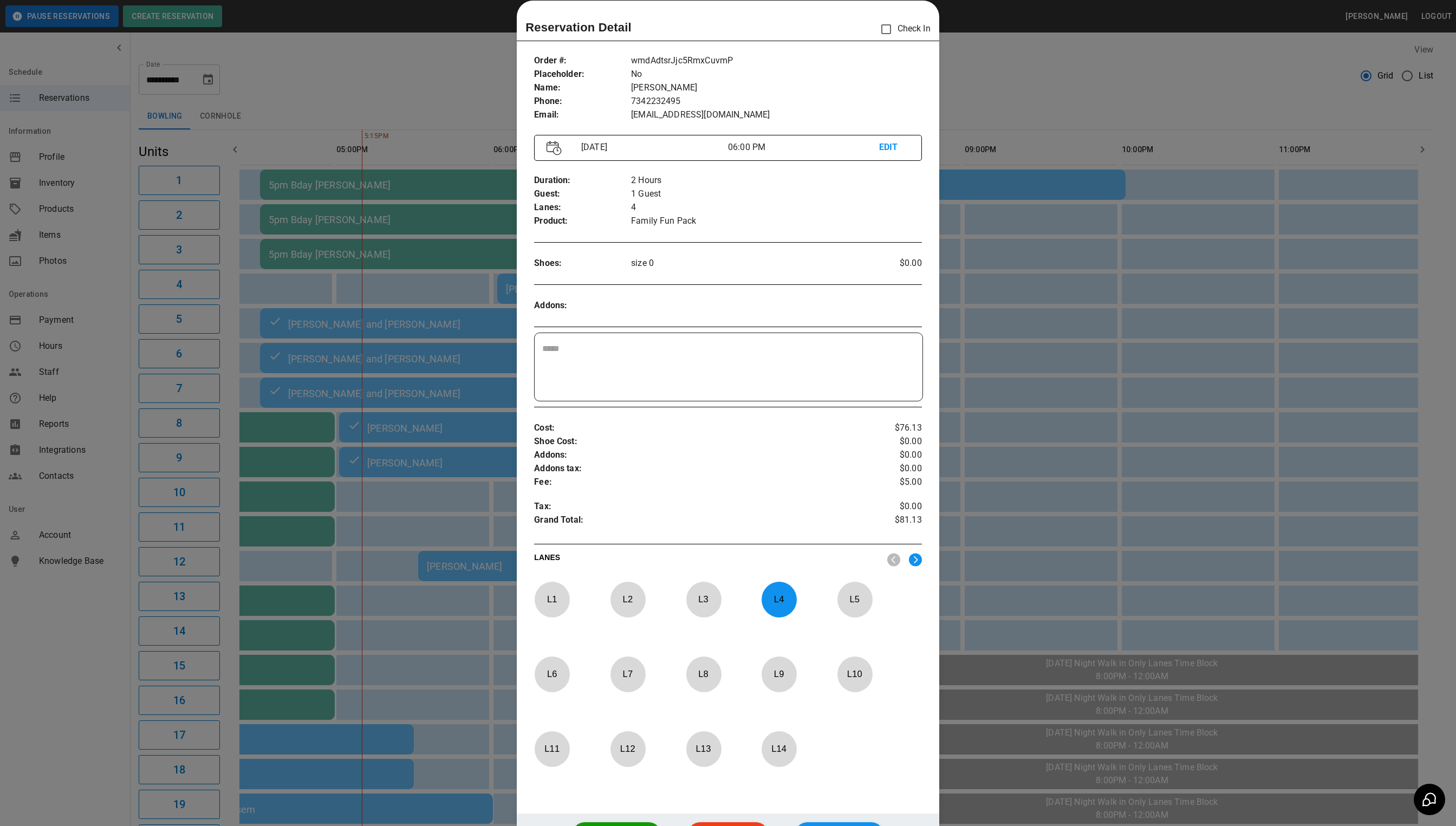
click at [1193, 132] on div at bounding box center [728, 413] width 1456 height 826
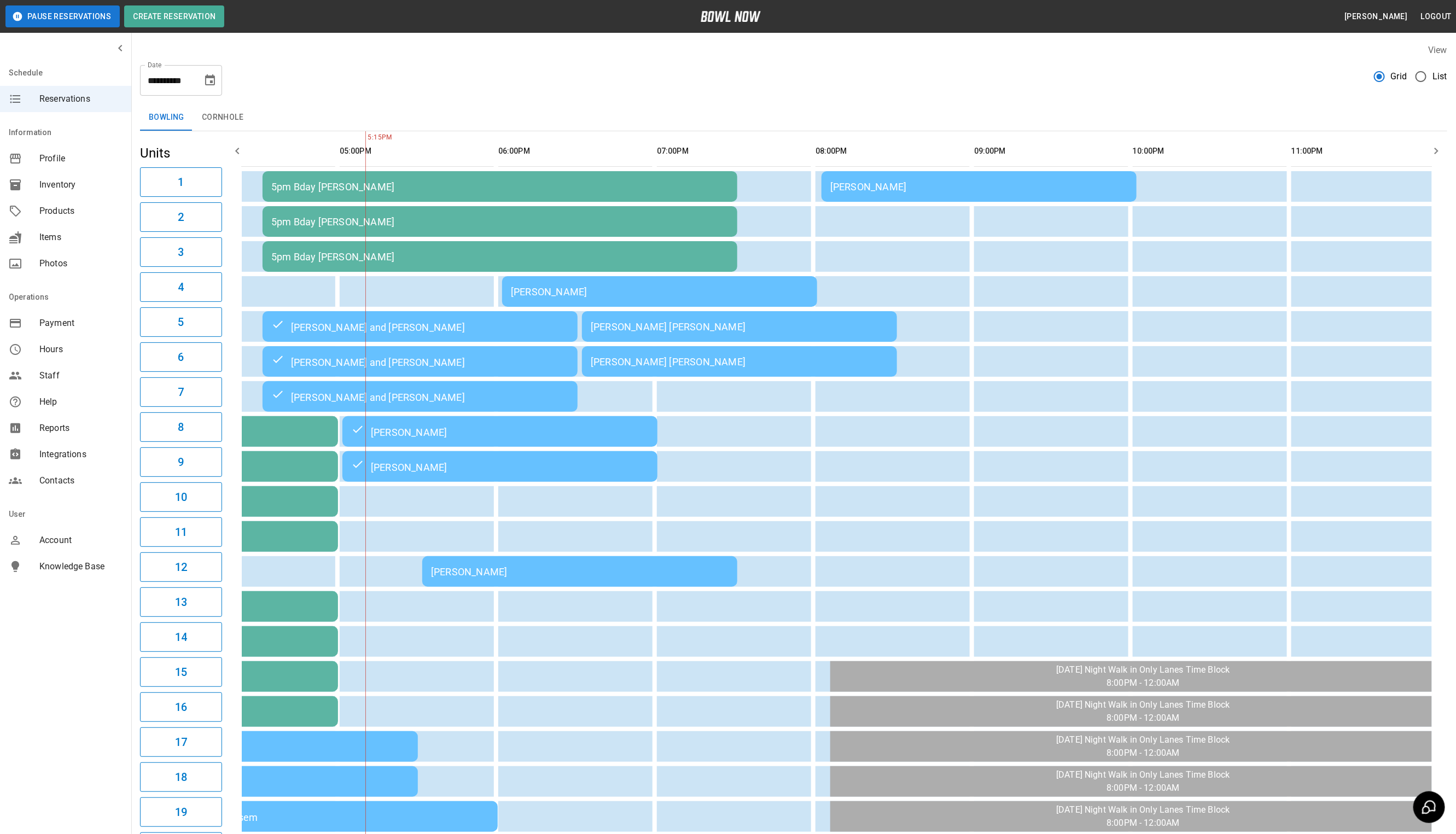
click at [1090, 201] on td "[PERSON_NAME]" at bounding box center [979, 187] width 315 height 31
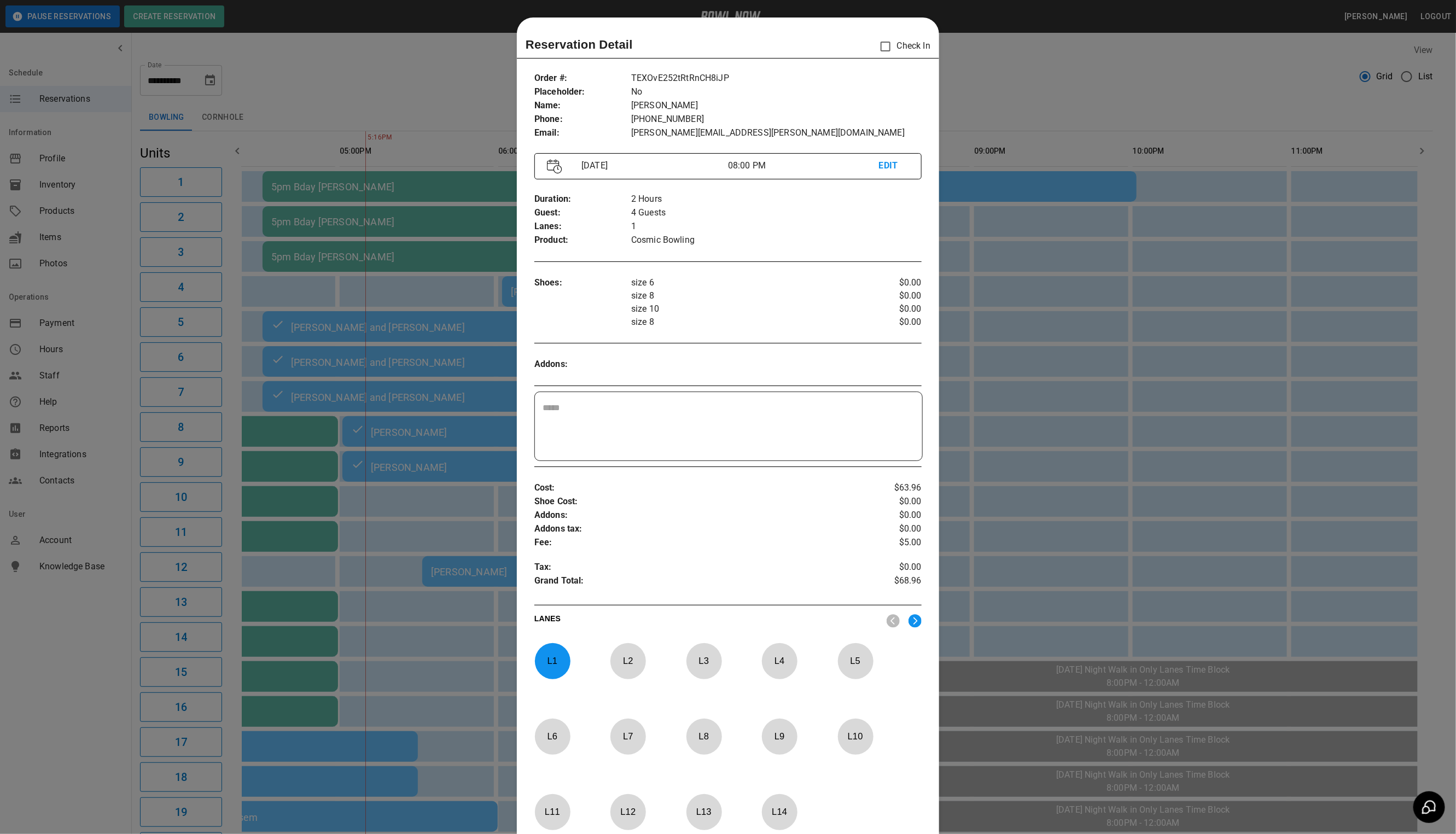
click at [1091, 198] on div at bounding box center [728, 417] width 1456 height 834
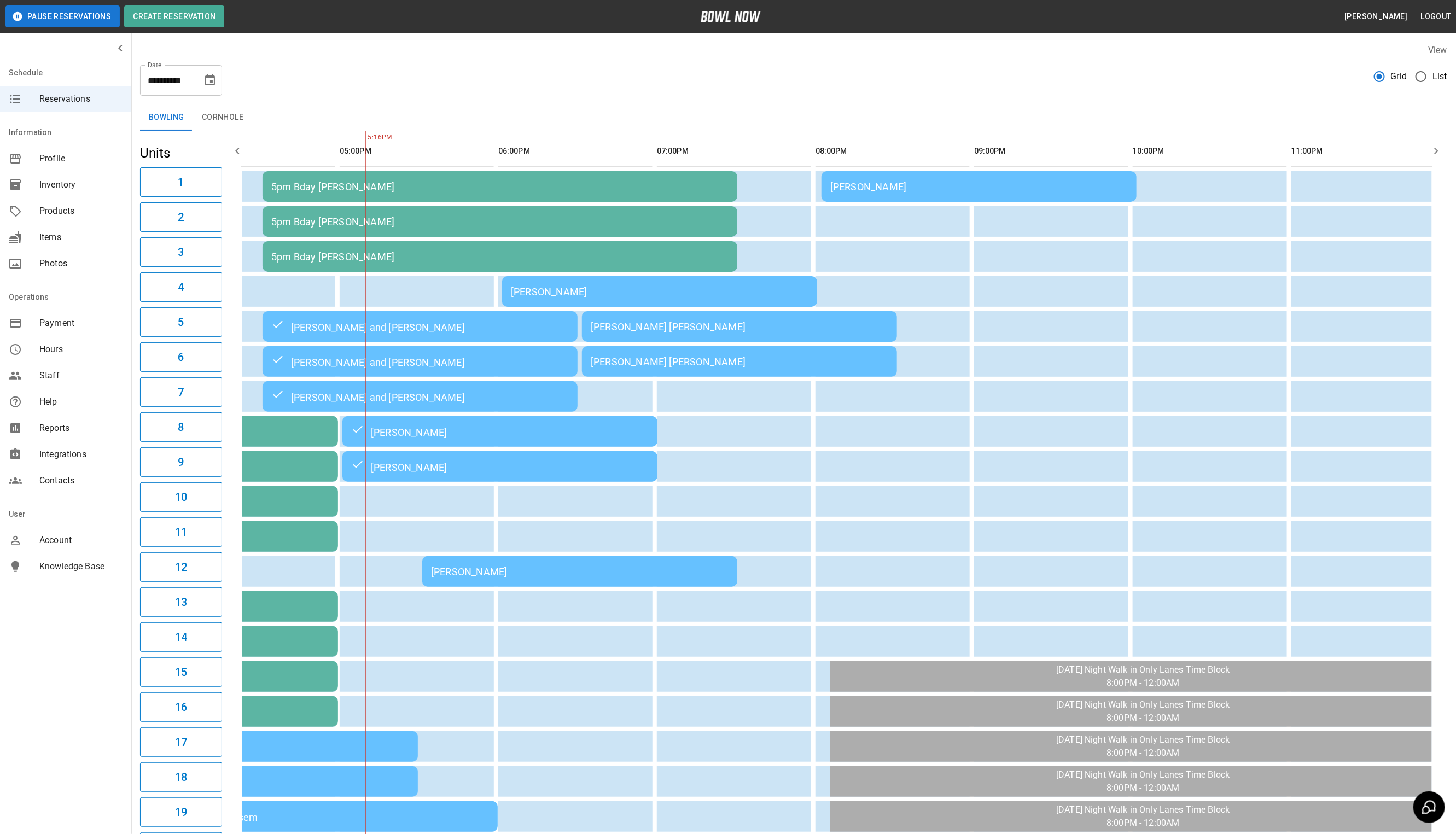
click at [1091, 198] on td "[PERSON_NAME]" at bounding box center [979, 187] width 315 height 31
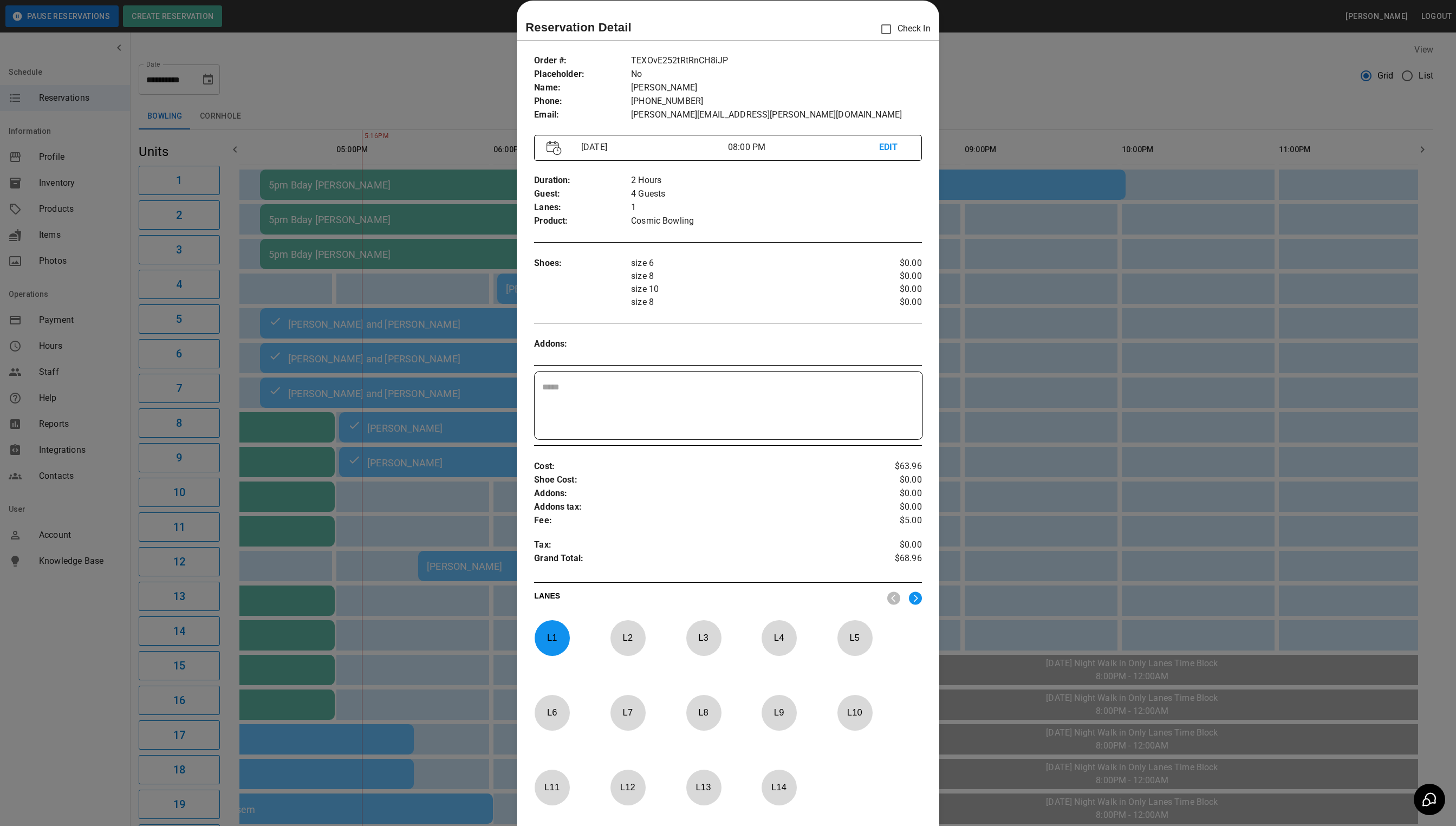
click at [1081, 595] on div at bounding box center [728, 413] width 1456 height 826
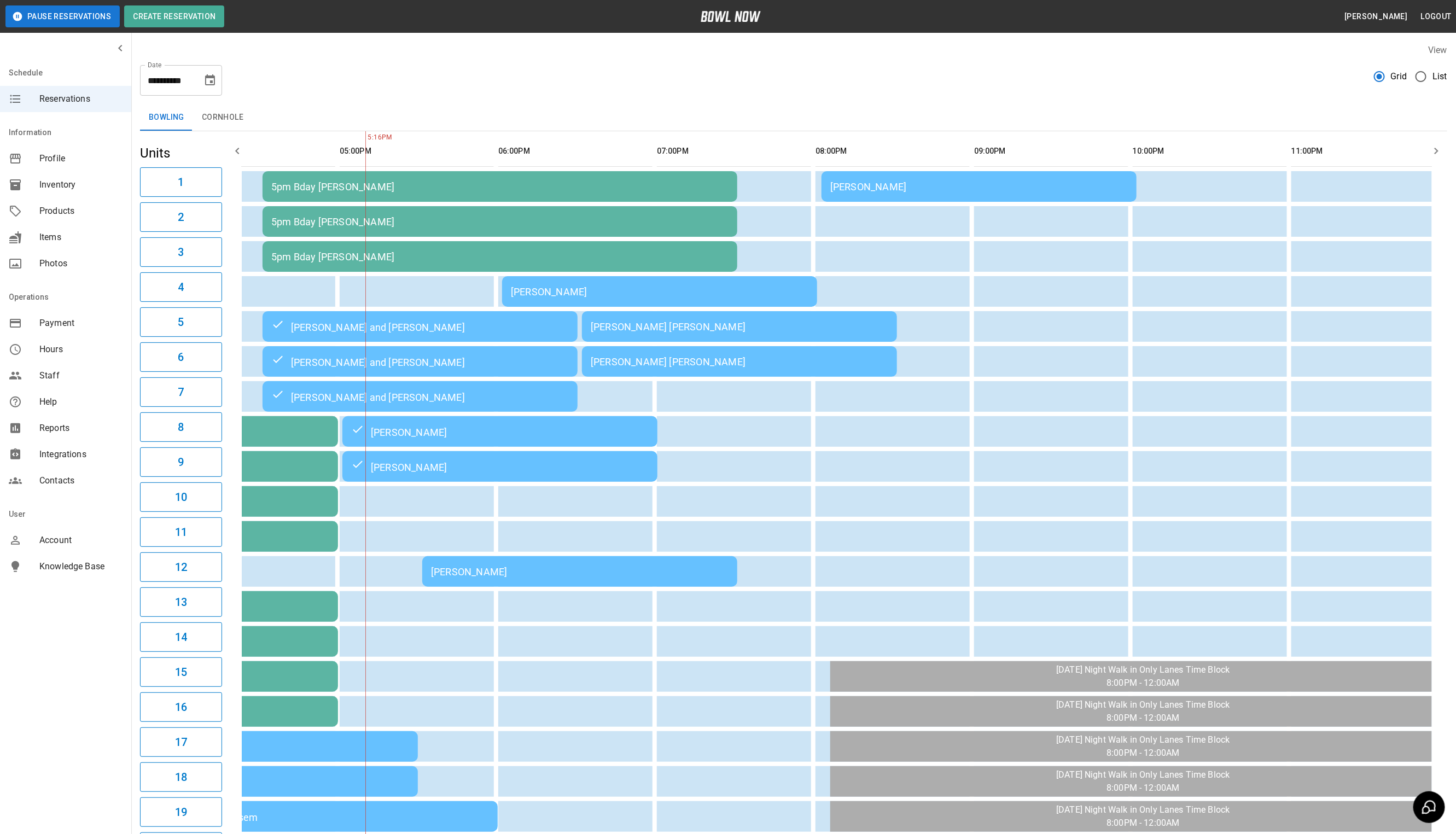
click at [737, 317] on td "[PERSON_NAME] [PERSON_NAME]" at bounding box center [739, 326] width 315 height 31
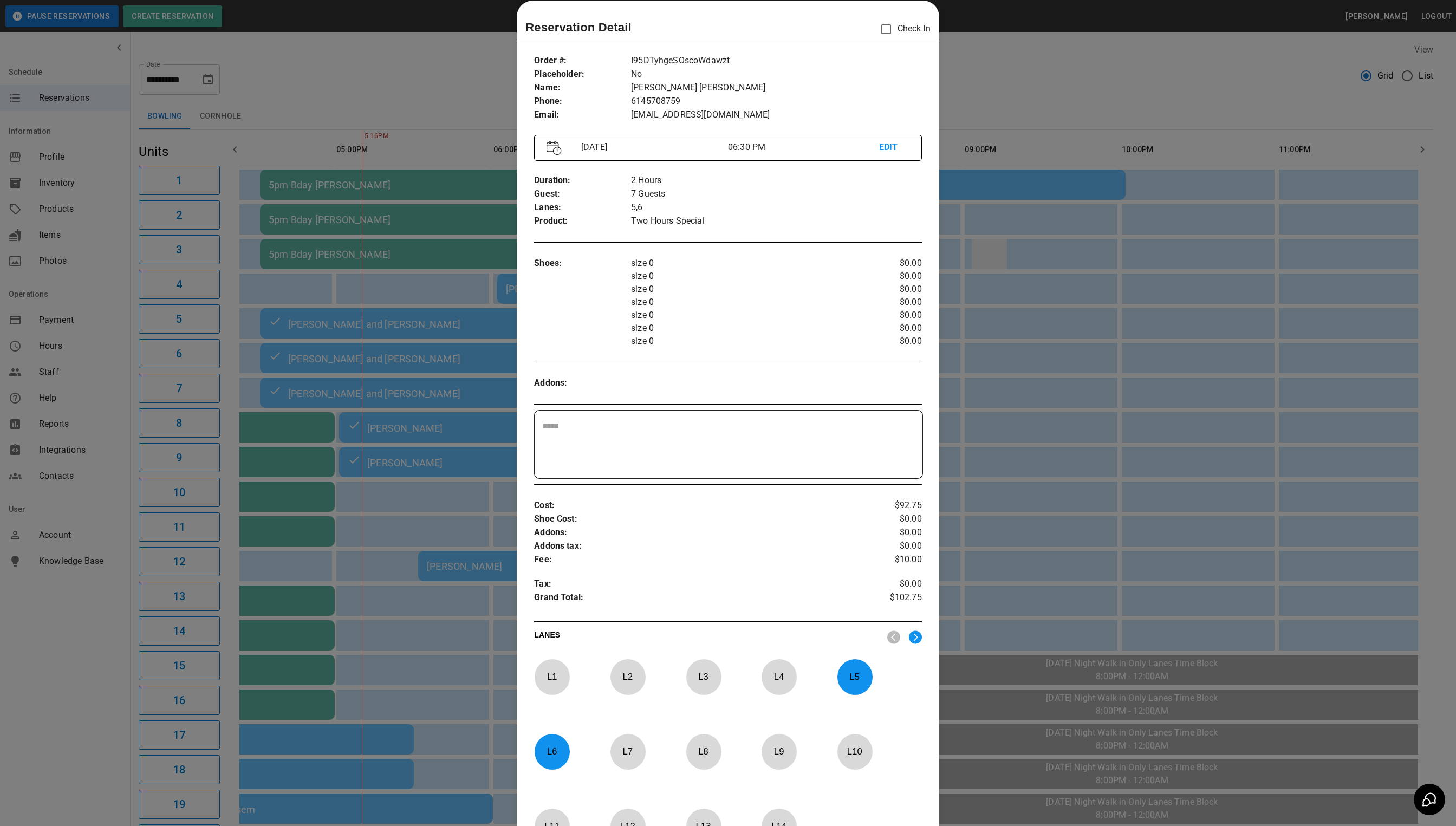
drag, startPoint x: 992, startPoint y: 254, endPoint x: 981, endPoint y: 252, distance: 11.2
click at [992, 254] on div at bounding box center [728, 413] width 1456 height 826
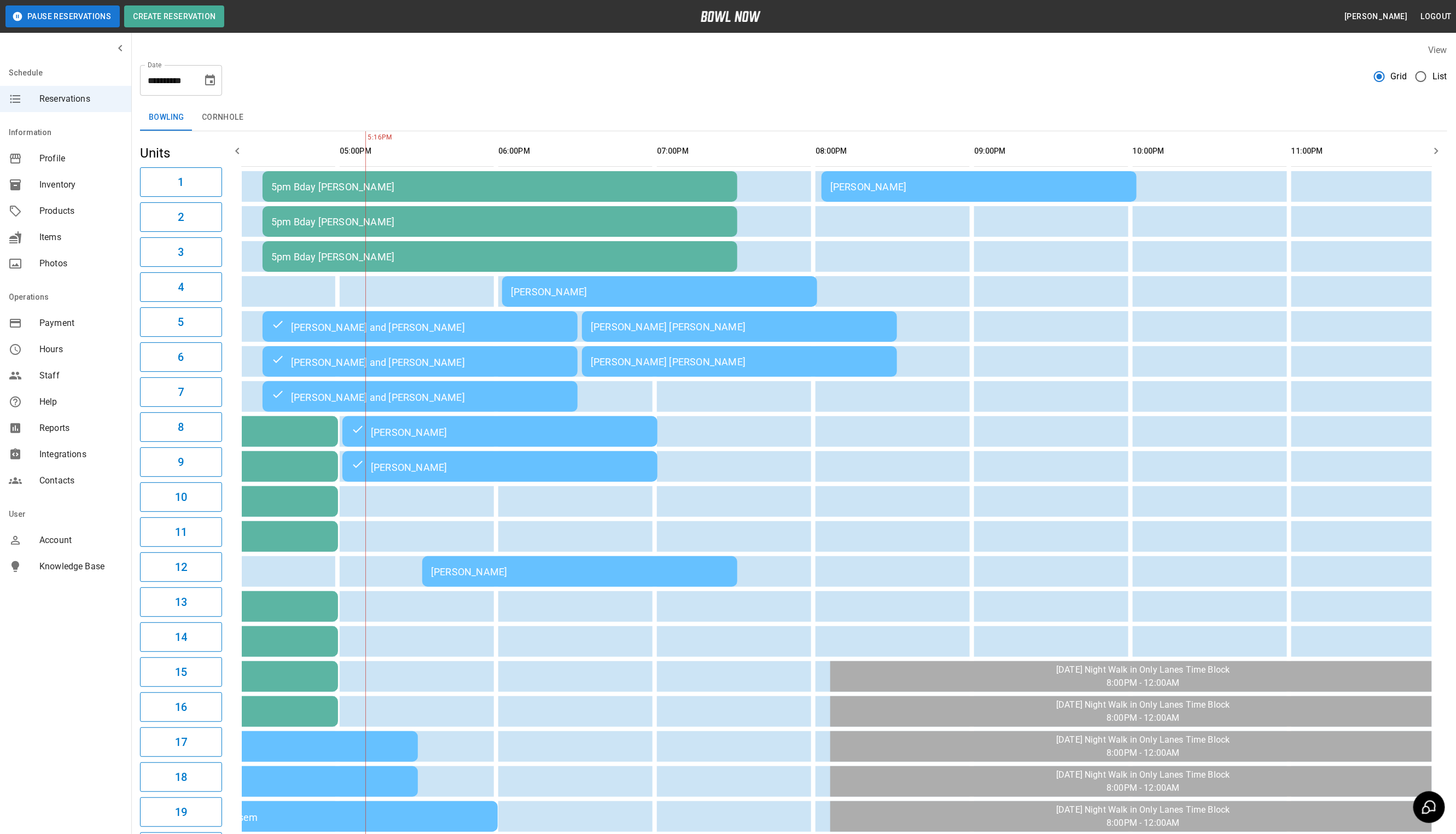
click at [606, 578] on td "[PERSON_NAME]" at bounding box center [579, 572] width 315 height 31
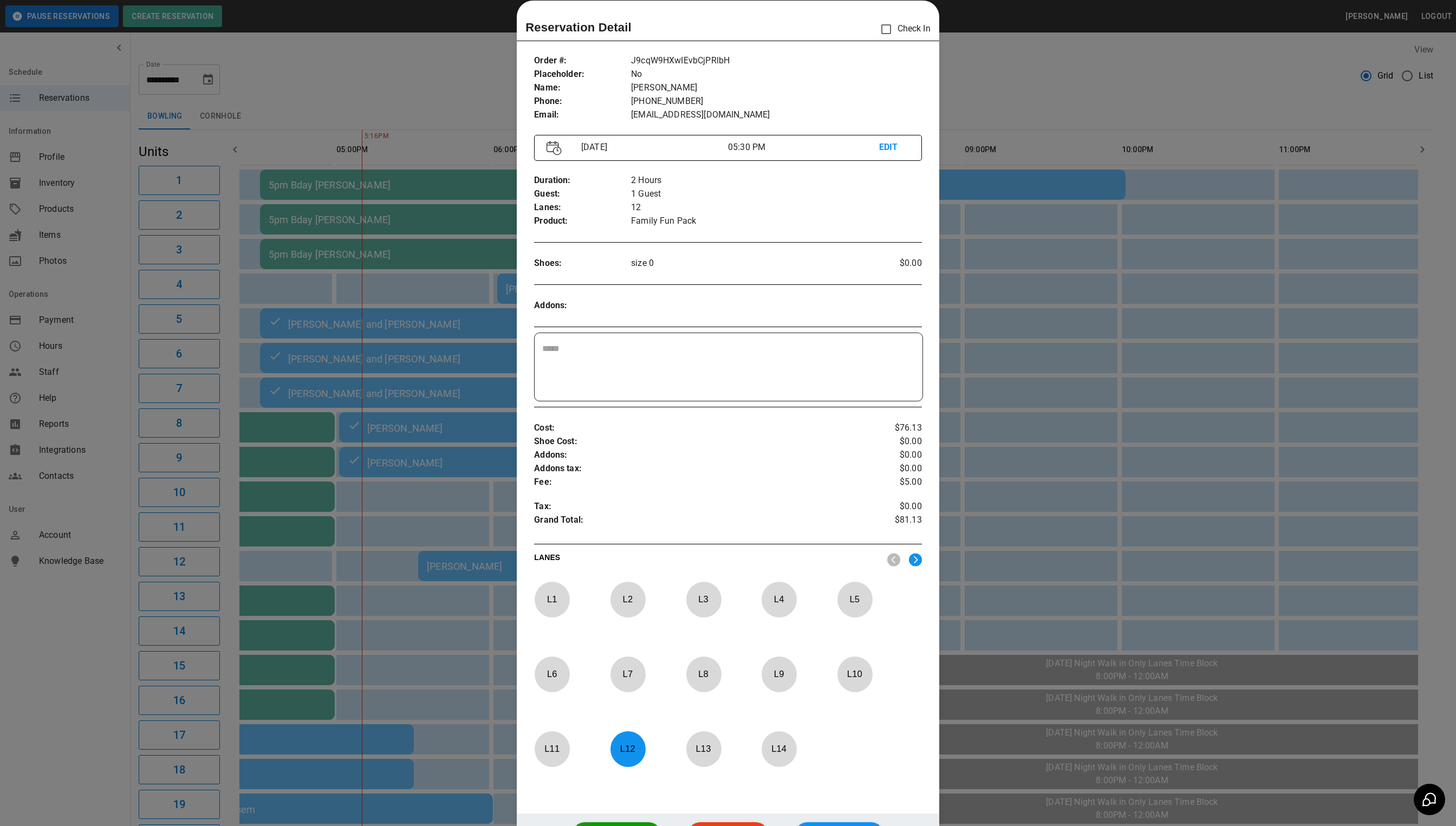
click at [1089, 132] on div at bounding box center [728, 413] width 1456 height 826
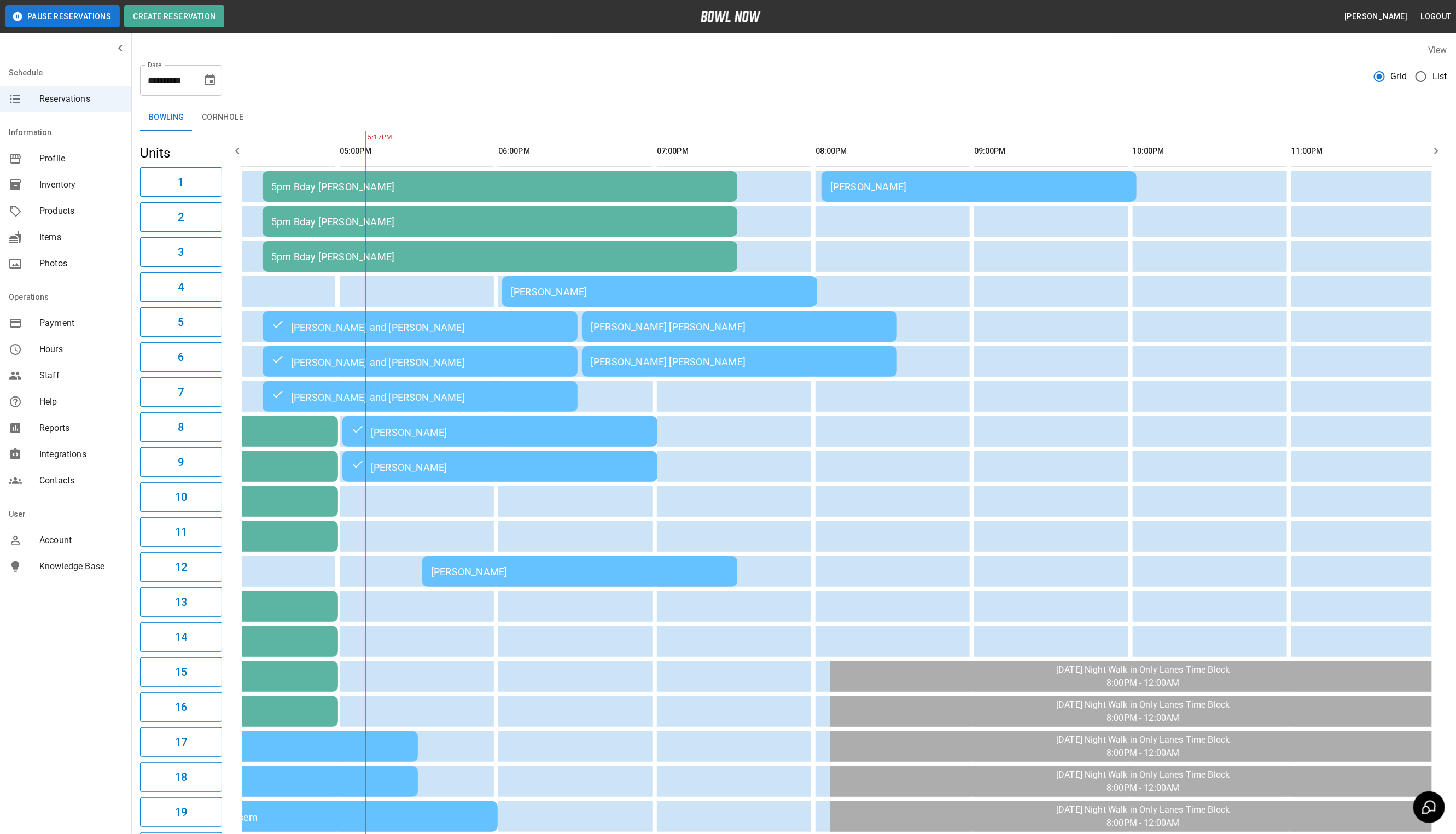
click at [745, 331] on div "[PERSON_NAME] [PERSON_NAME]" at bounding box center [739, 327] width 298 height 12
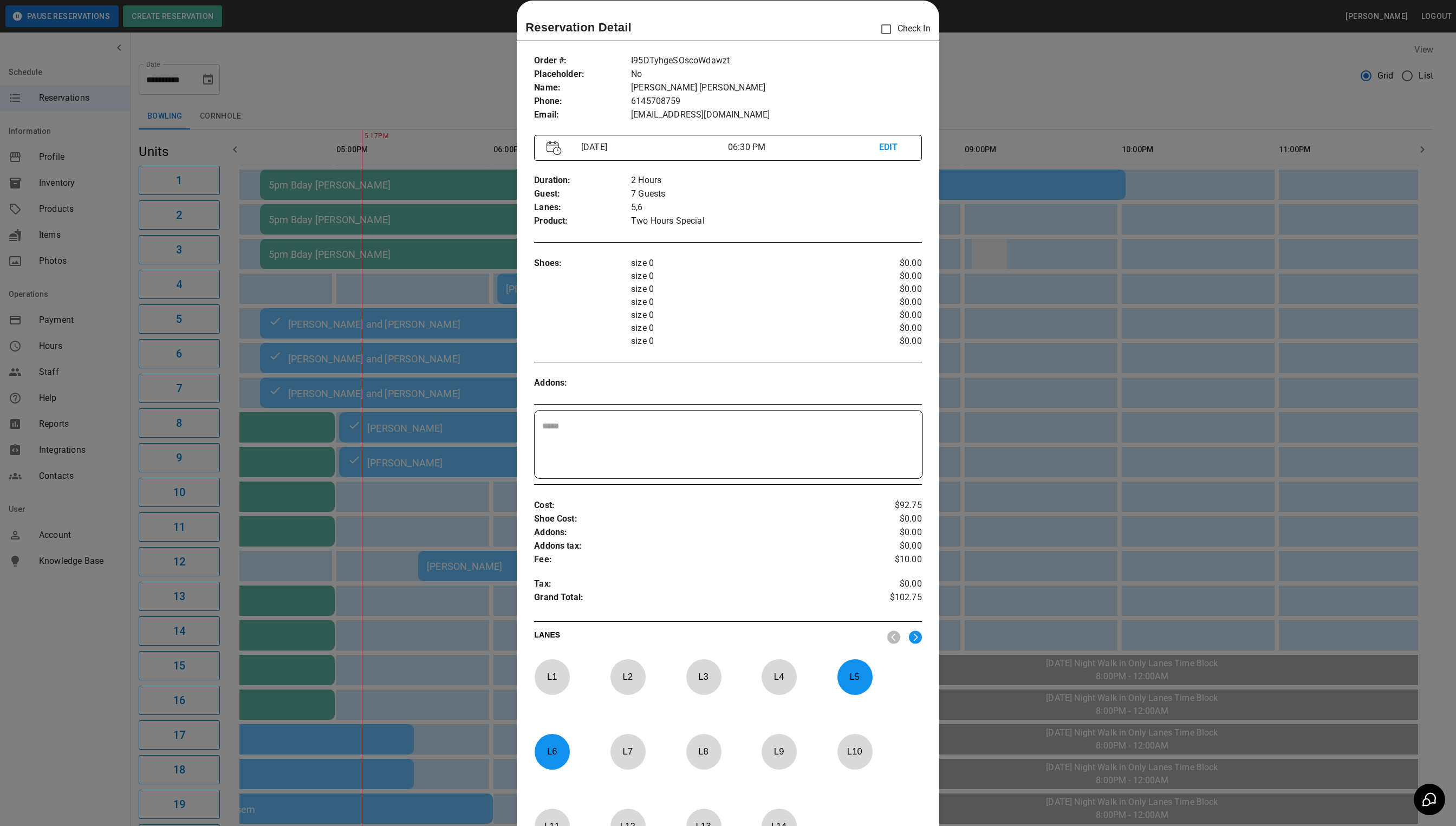
drag, startPoint x: 960, startPoint y: 261, endPoint x: 960, endPoint y: 239, distance: 22.0
click at [960, 261] on div at bounding box center [728, 413] width 1456 height 826
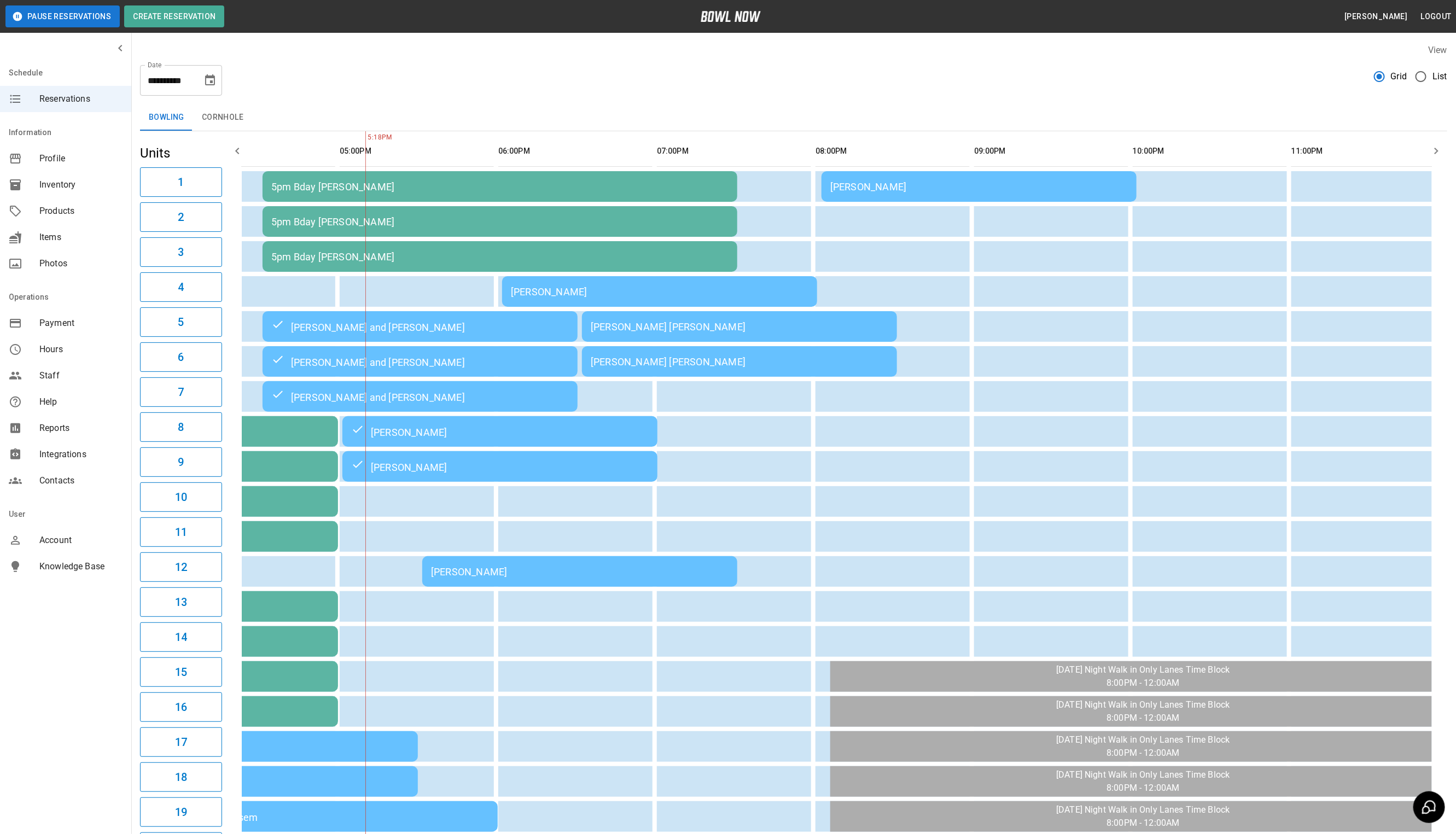
click at [969, 187] on div "[PERSON_NAME]" at bounding box center [979, 187] width 298 height 12
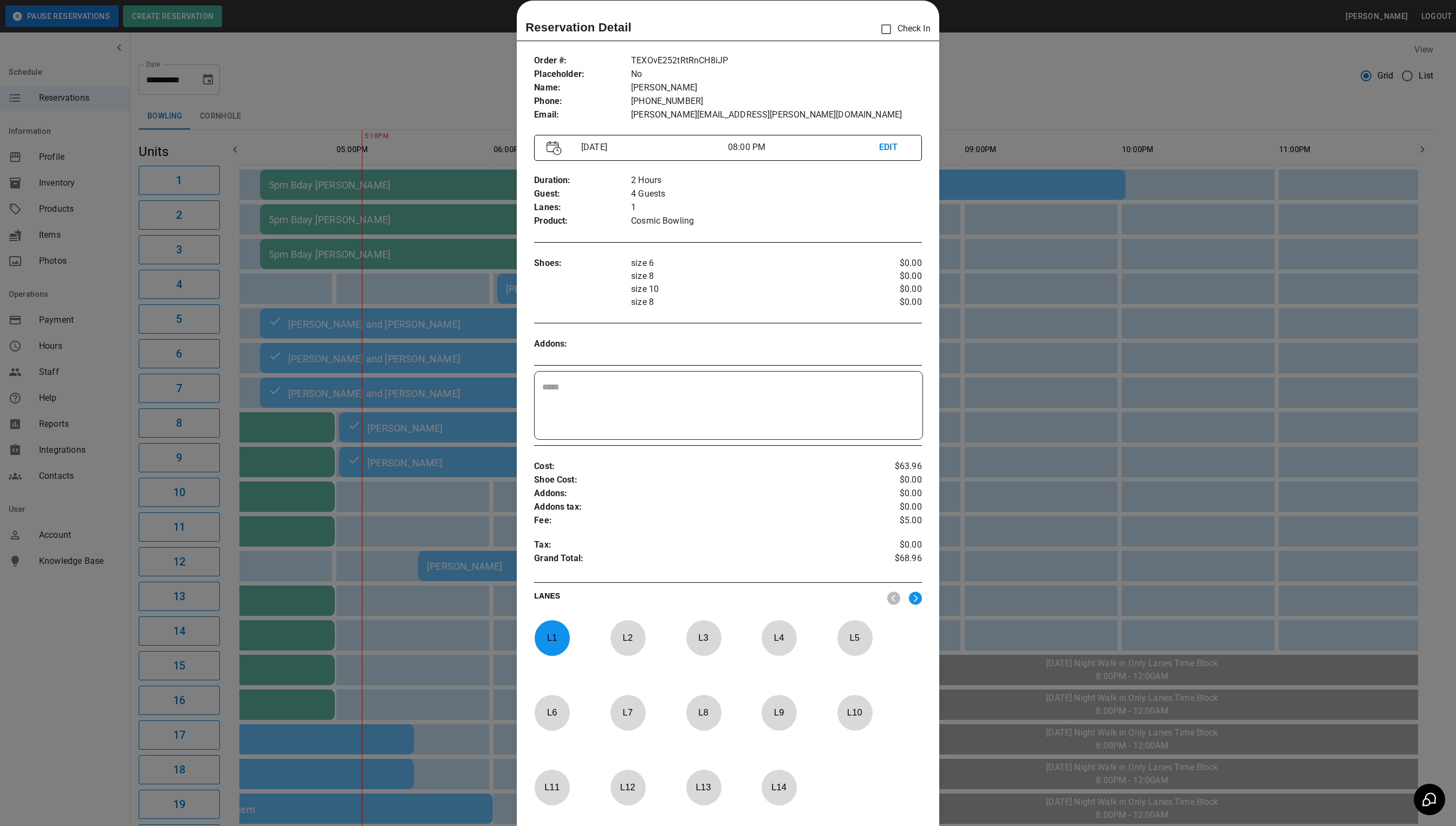
click at [1117, 74] on div at bounding box center [728, 413] width 1456 height 826
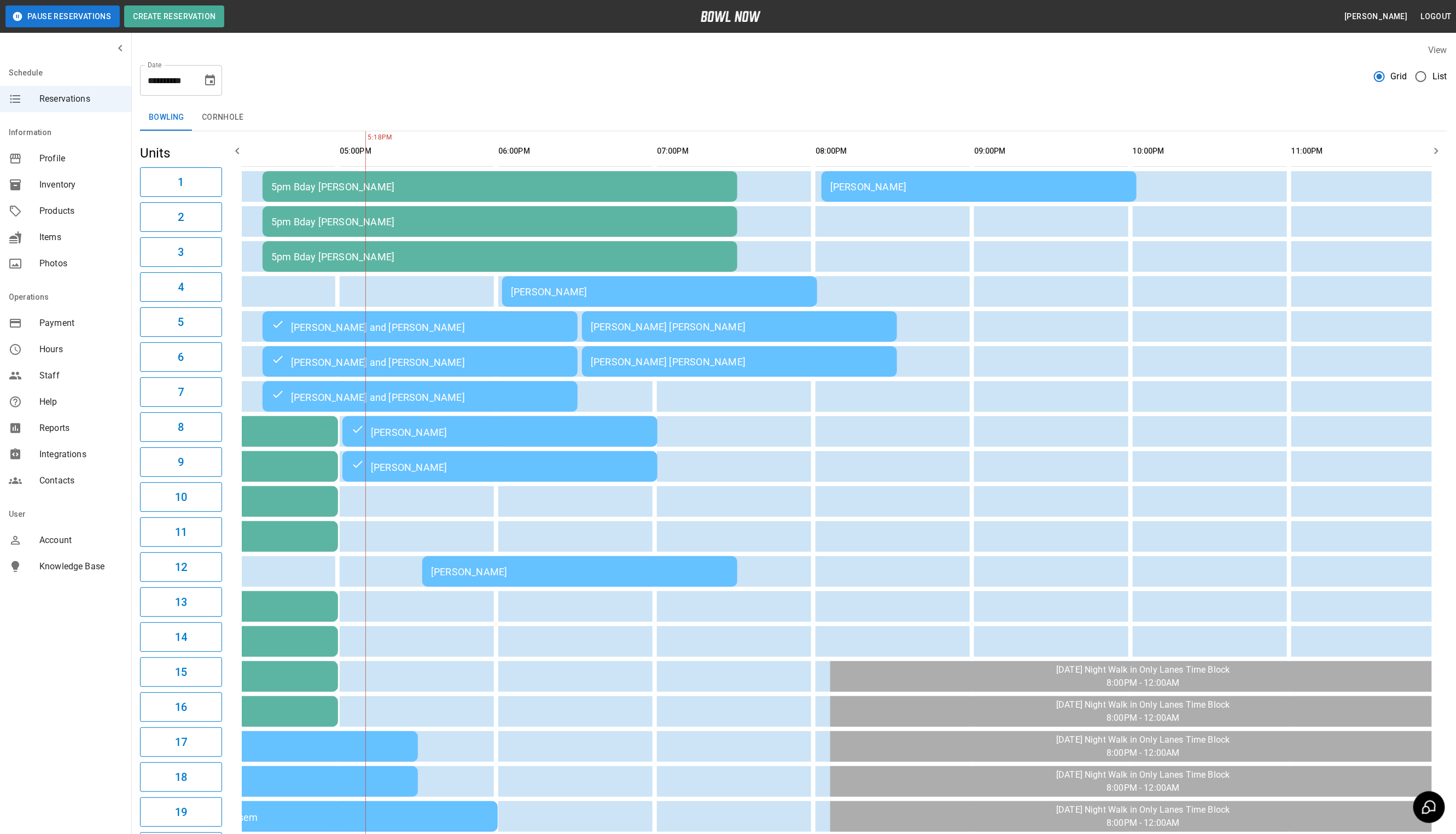
click at [548, 573] on div "[PERSON_NAME]" at bounding box center [579, 572] width 298 height 12
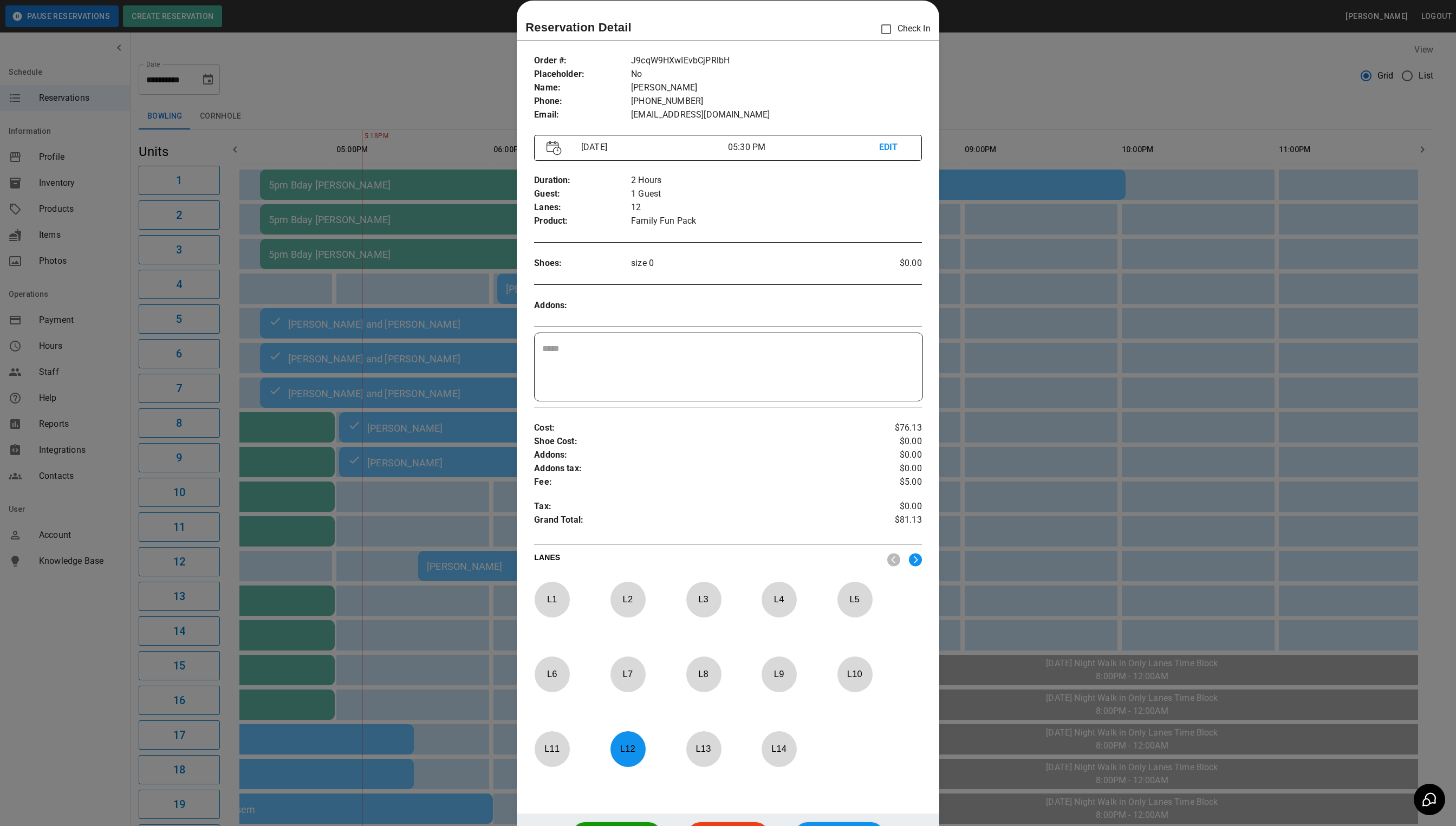
drag, startPoint x: 1057, startPoint y: 65, endPoint x: 949, endPoint y: 122, distance: 122.1
click at [1057, 65] on div at bounding box center [728, 413] width 1456 height 826
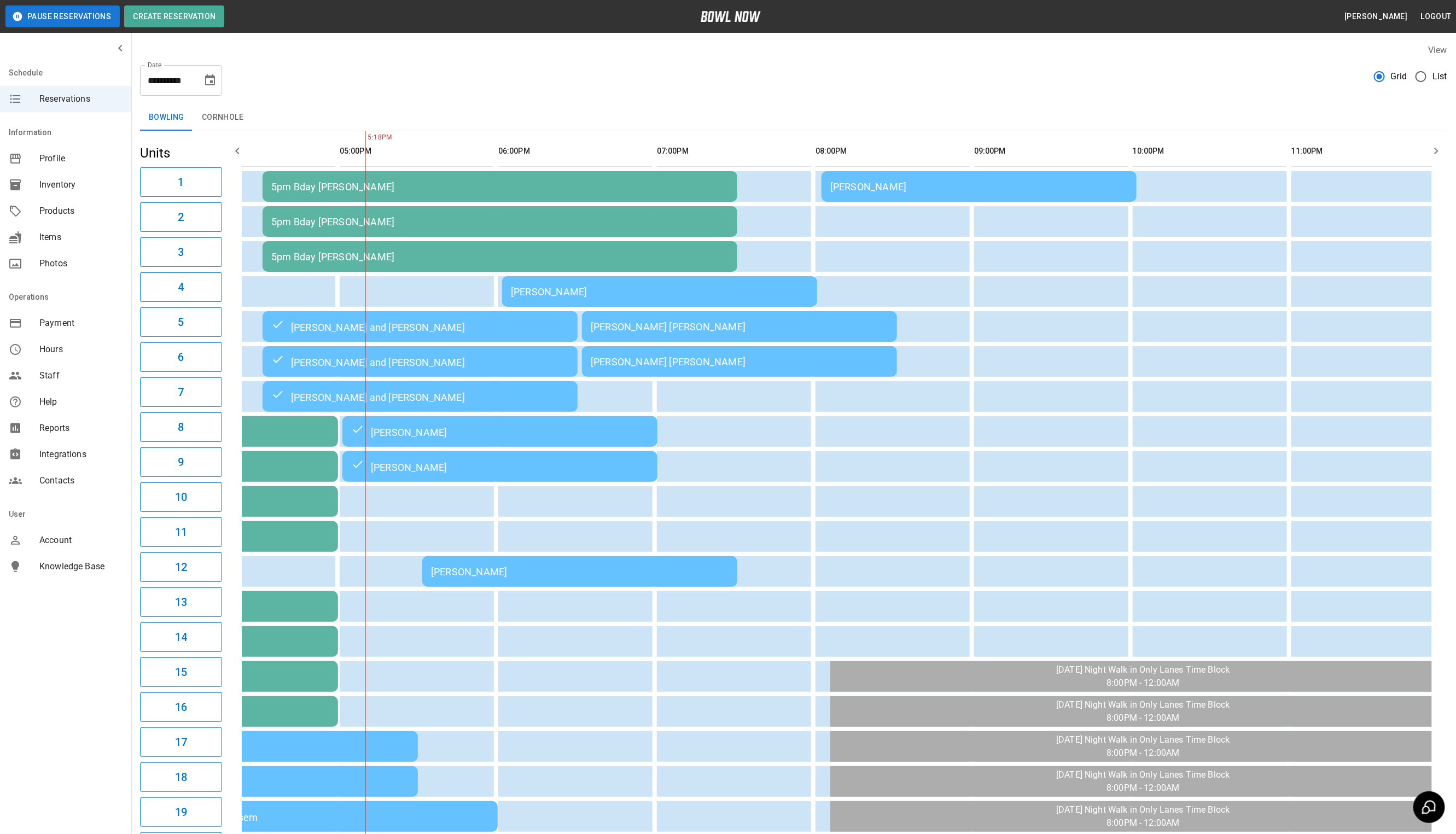
click at [672, 284] on td "[PERSON_NAME]" at bounding box center [659, 292] width 315 height 31
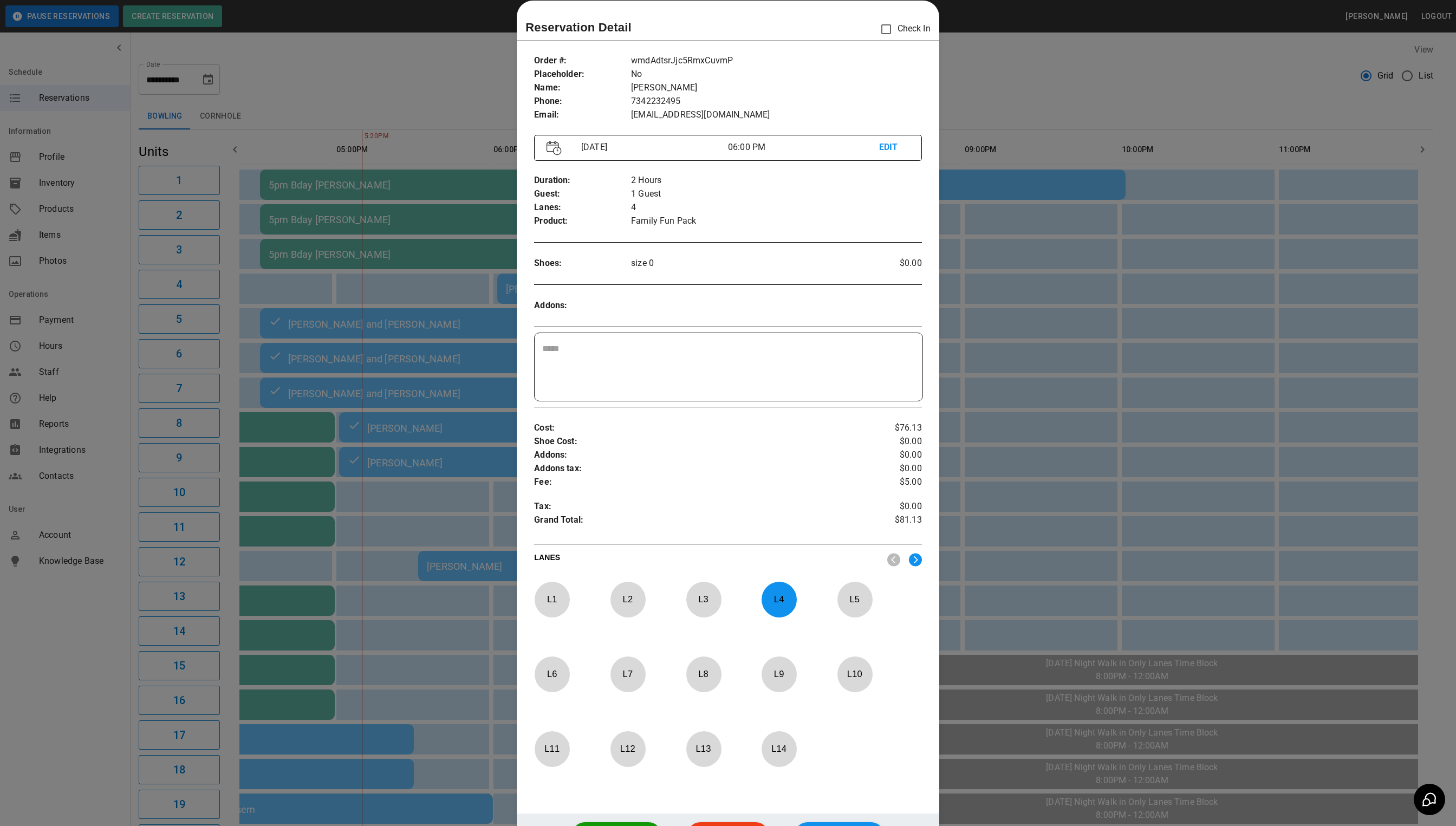
drag, startPoint x: 1030, startPoint y: 141, endPoint x: 1017, endPoint y: 164, distance: 26.4
click at [1030, 141] on div at bounding box center [728, 413] width 1456 height 826
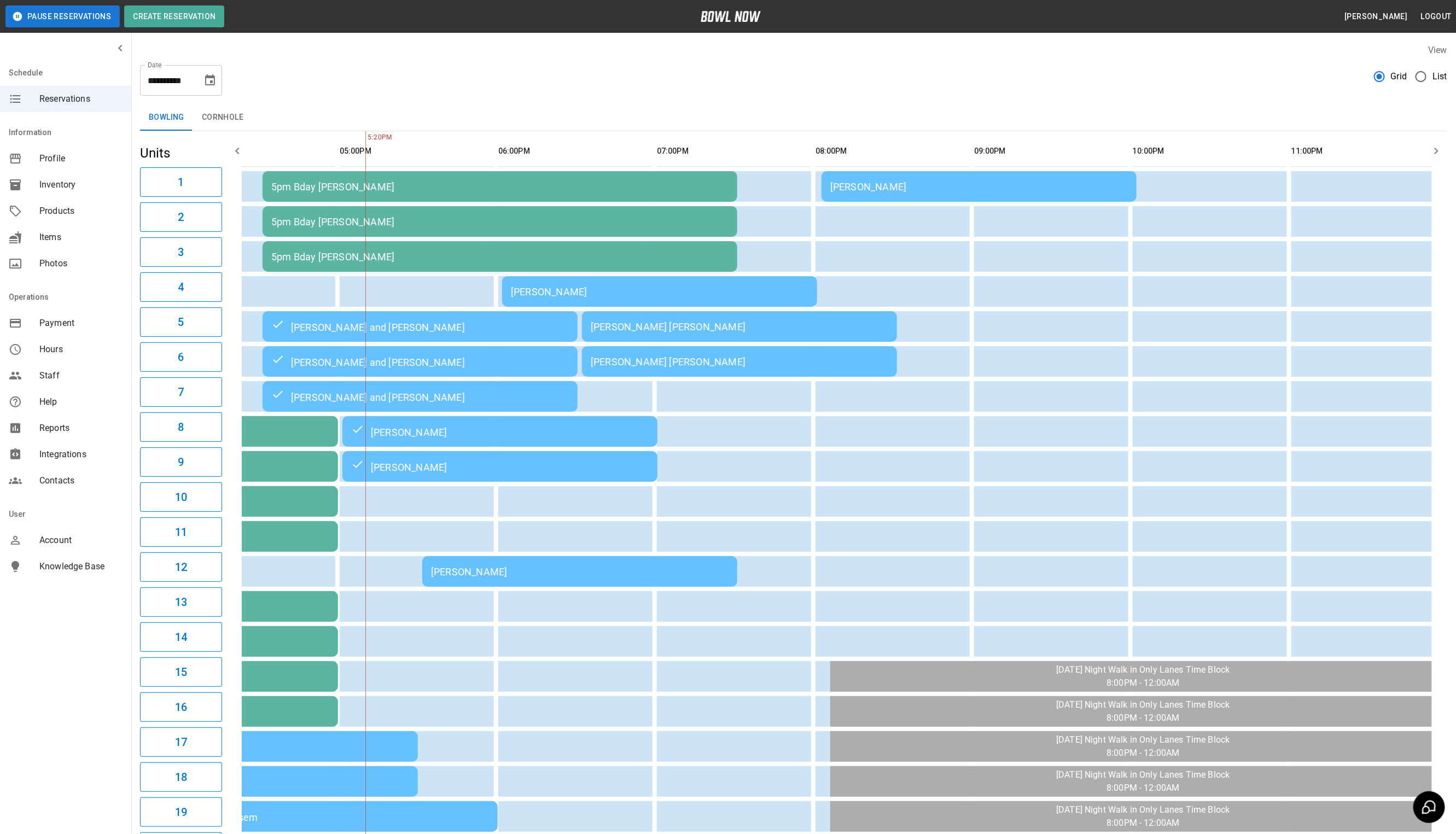
click at [1019, 184] on div "[PERSON_NAME]" at bounding box center [979, 187] width 298 height 12
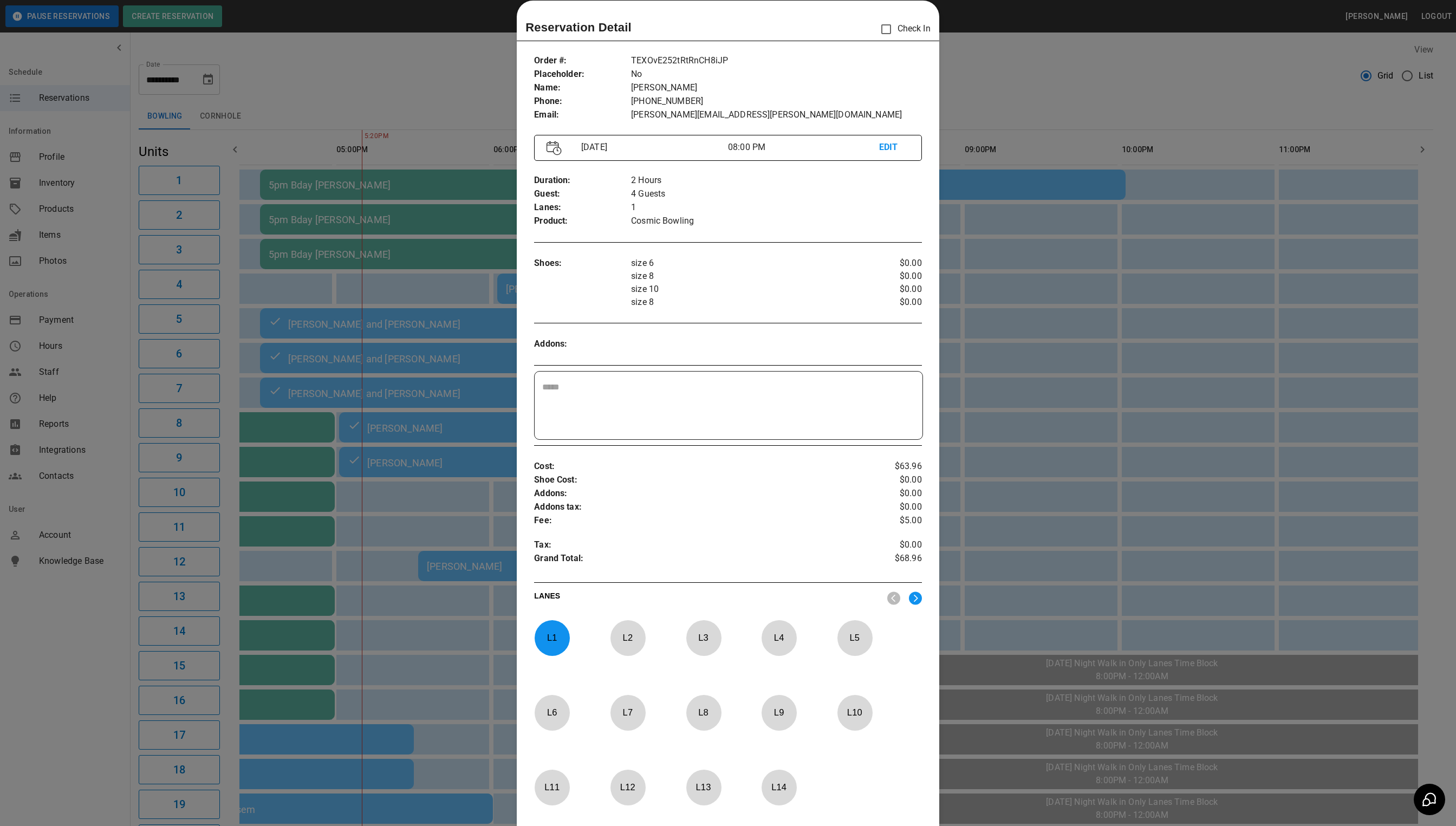
click at [1262, 101] on div at bounding box center [728, 413] width 1456 height 826
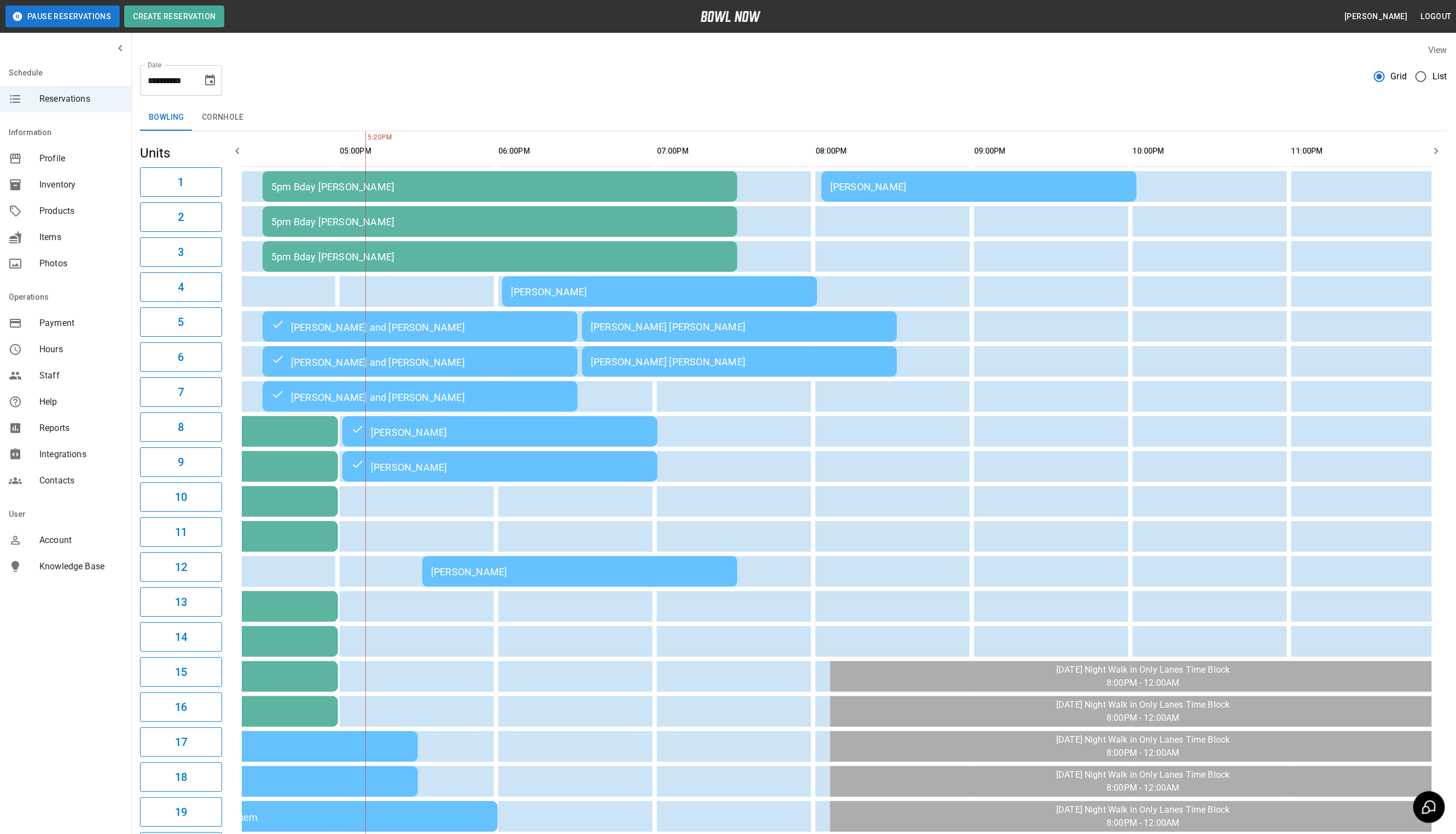
click at [390, 355] on div "[PERSON_NAME] and [PERSON_NAME]" at bounding box center [420, 362] width 298 height 13
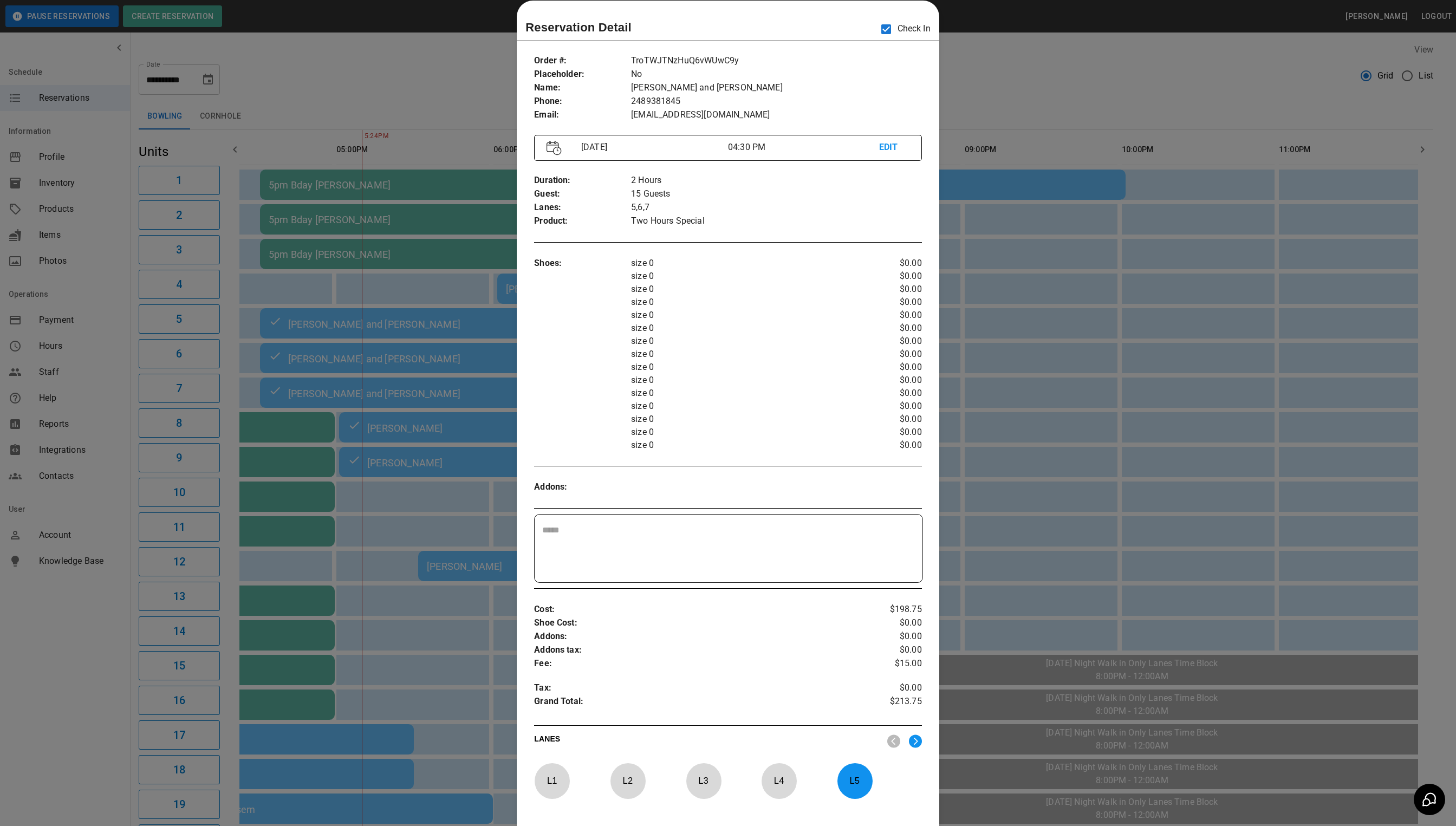
click at [997, 63] on div at bounding box center [728, 413] width 1456 height 826
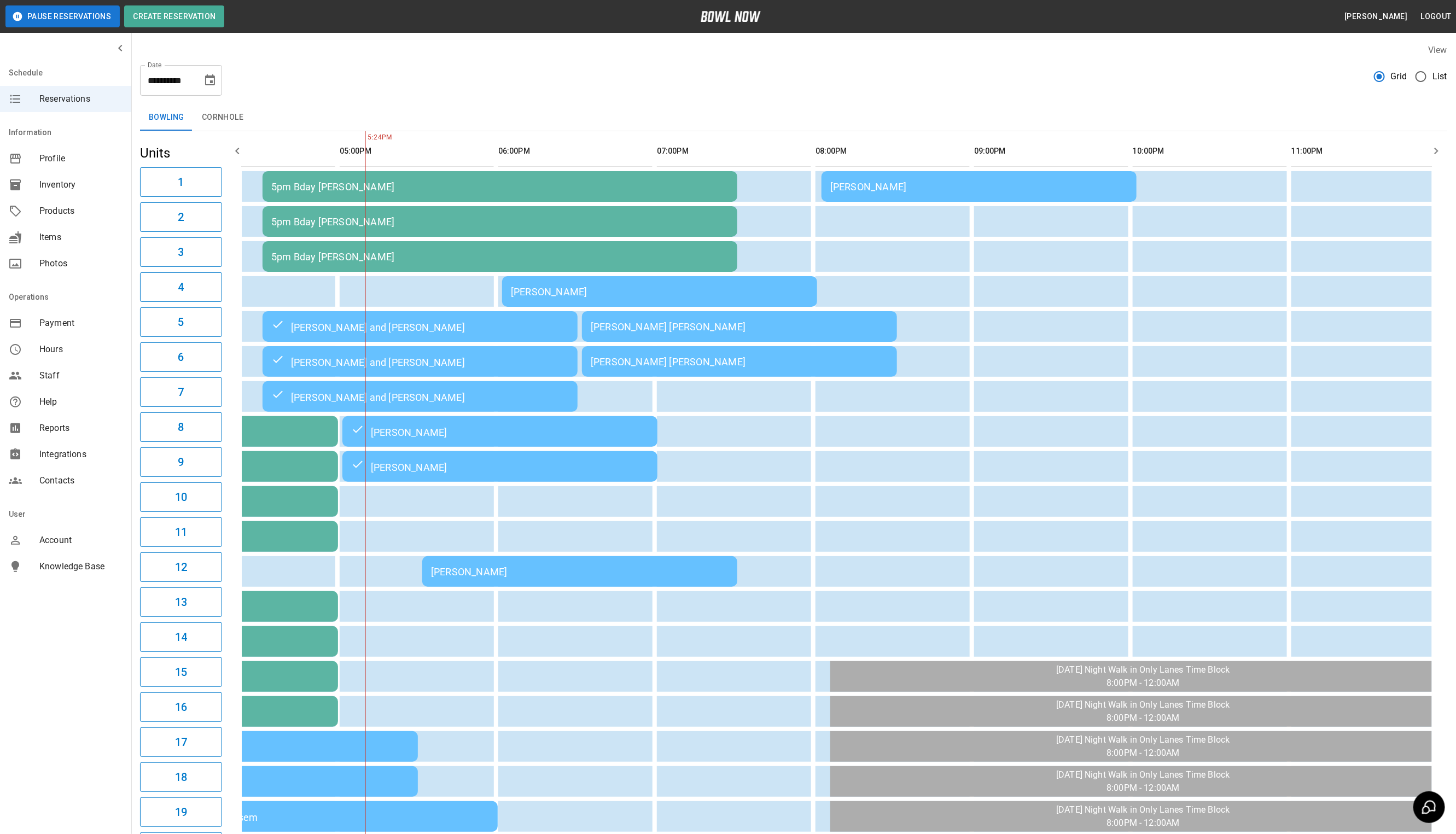
click at [587, 572] on div "[PERSON_NAME]" at bounding box center [579, 572] width 298 height 12
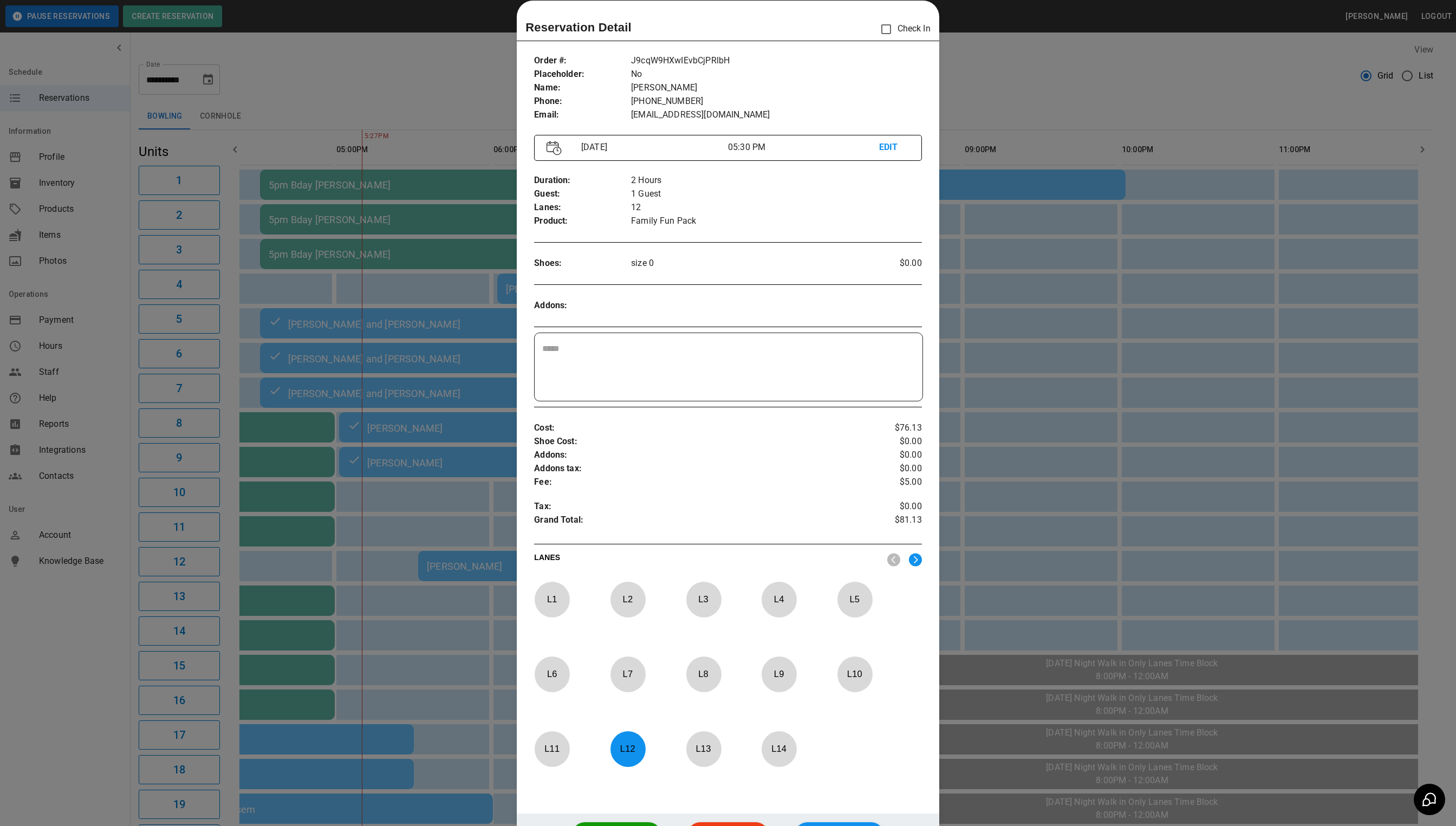
click at [1056, 75] on div at bounding box center [728, 413] width 1456 height 826
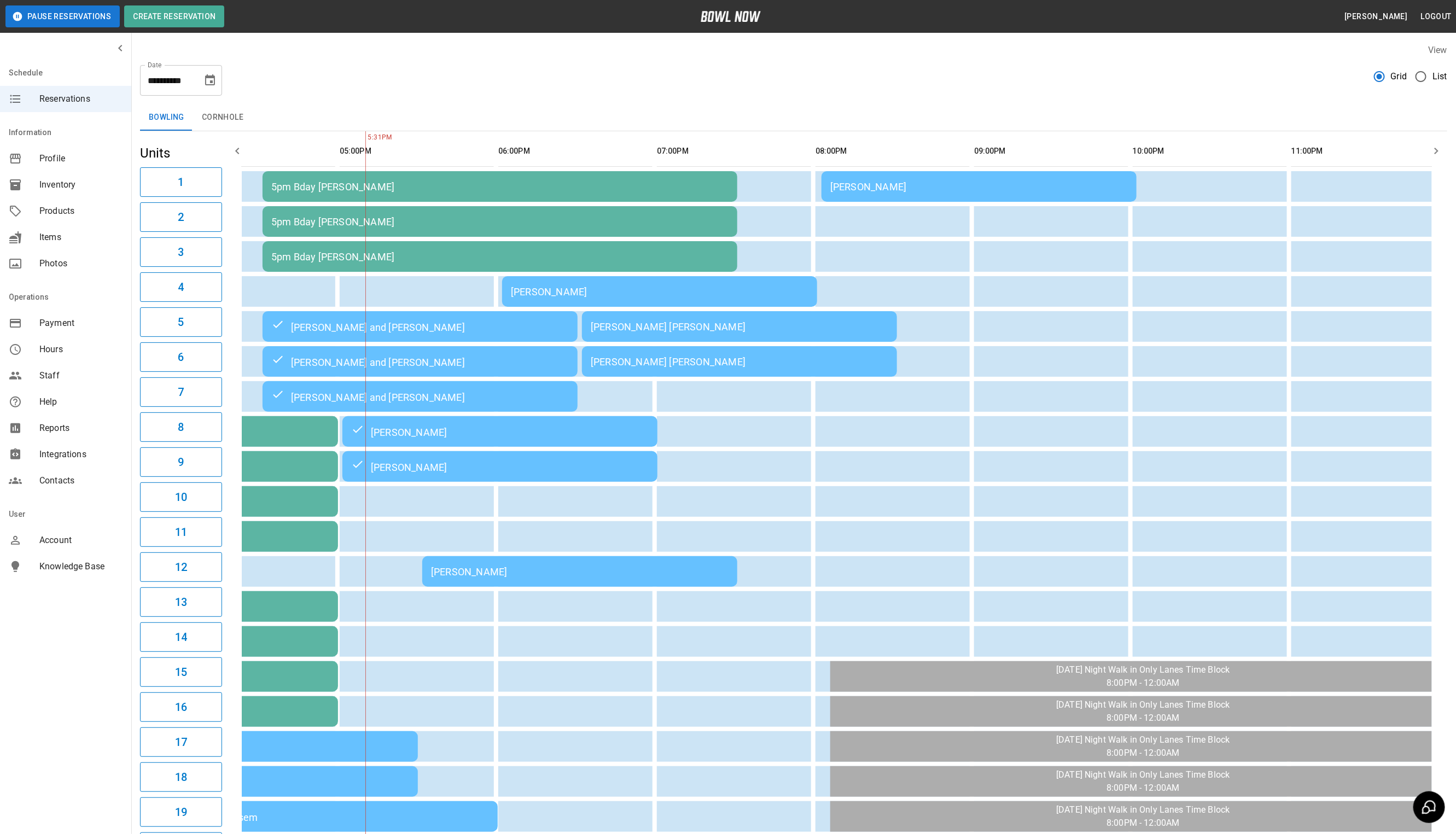
click at [443, 573] on div "[PERSON_NAME]" at bounding box center [579, 572] width 298 height 12
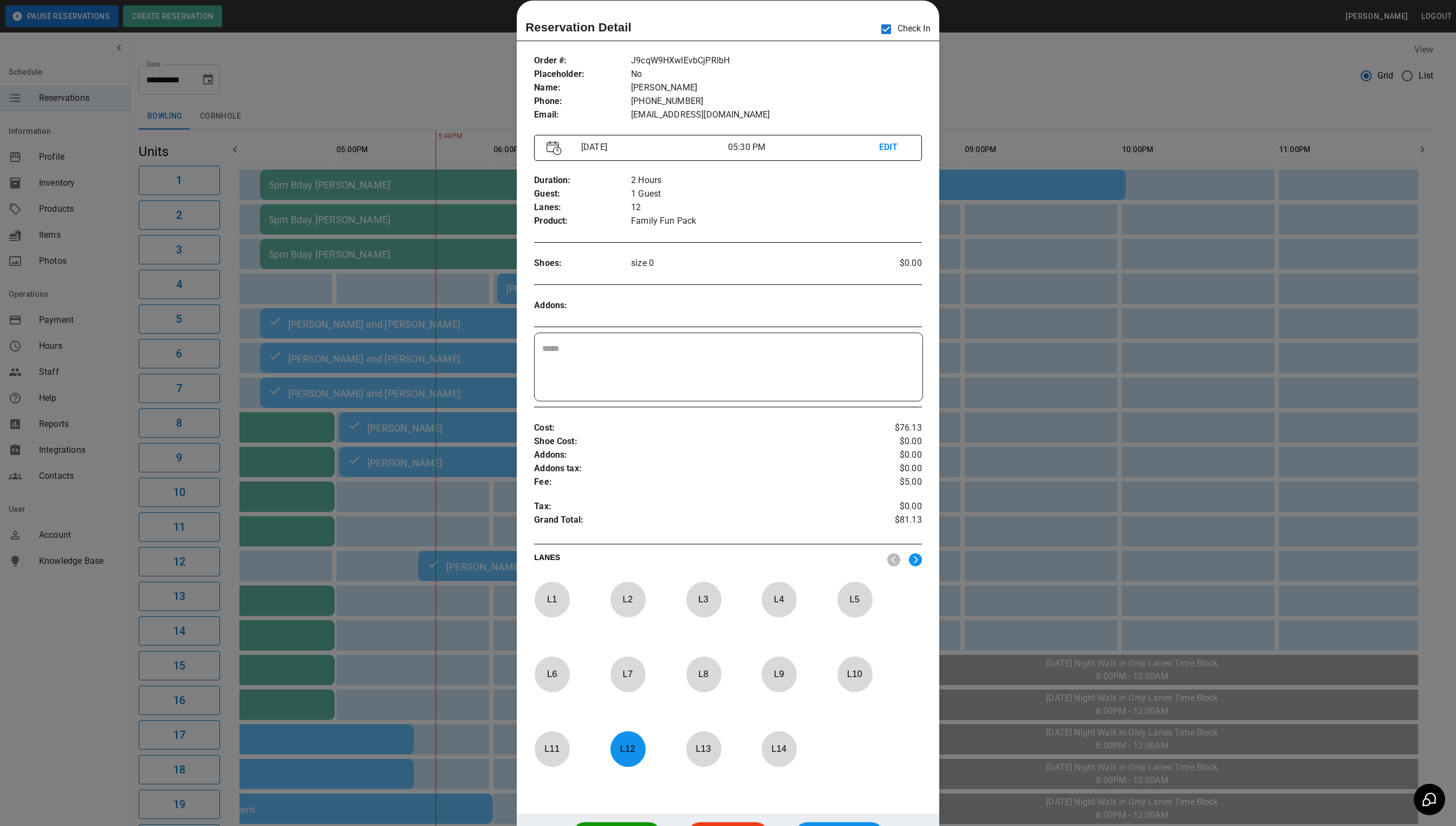
click at [1023, 54] on div at bounding box center [728, 413] width 1456 height 826
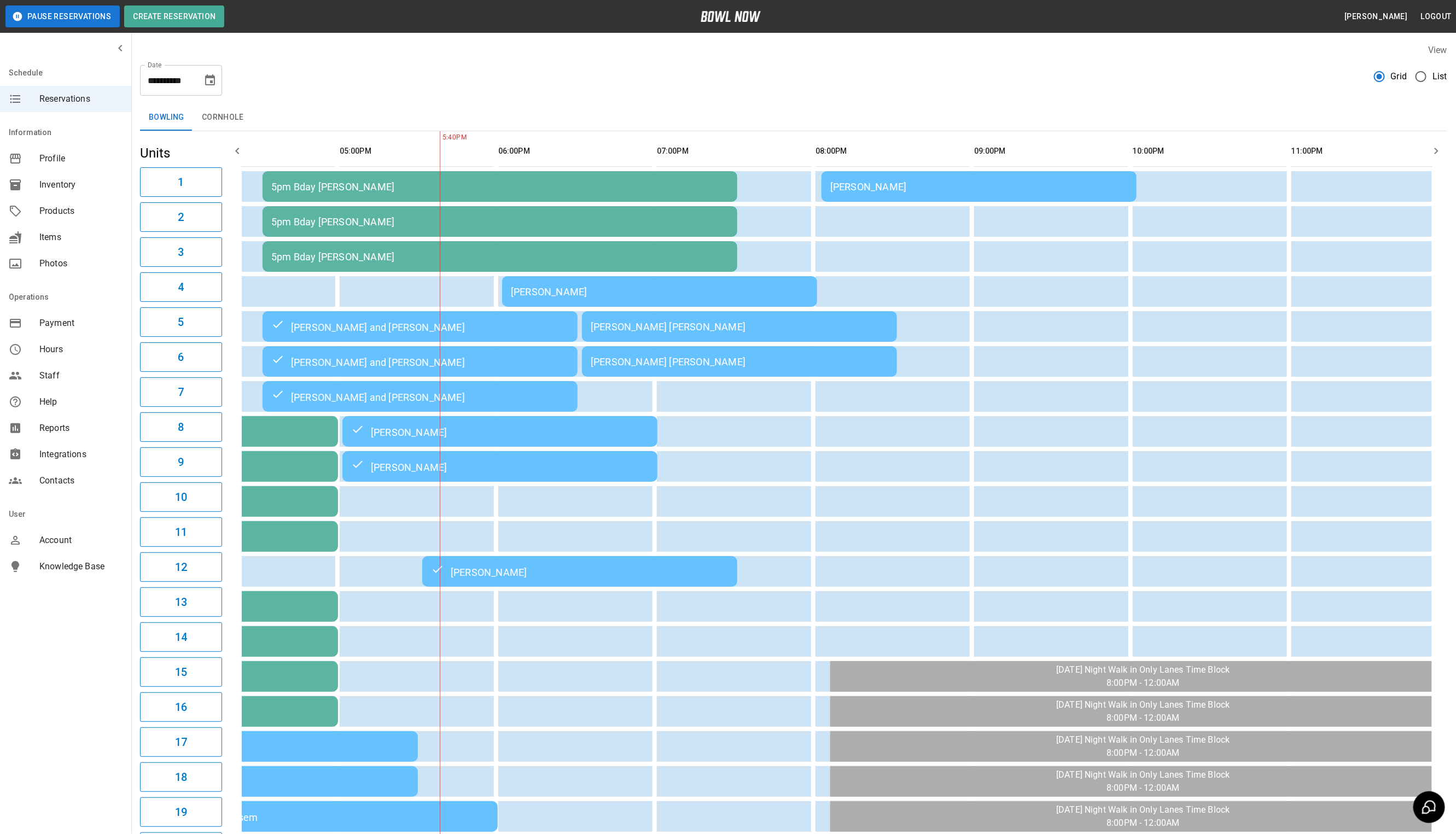
click at [697, 290] on div "[PERSON_NAME]" at bounding box center [659, 292] width 298 height 12
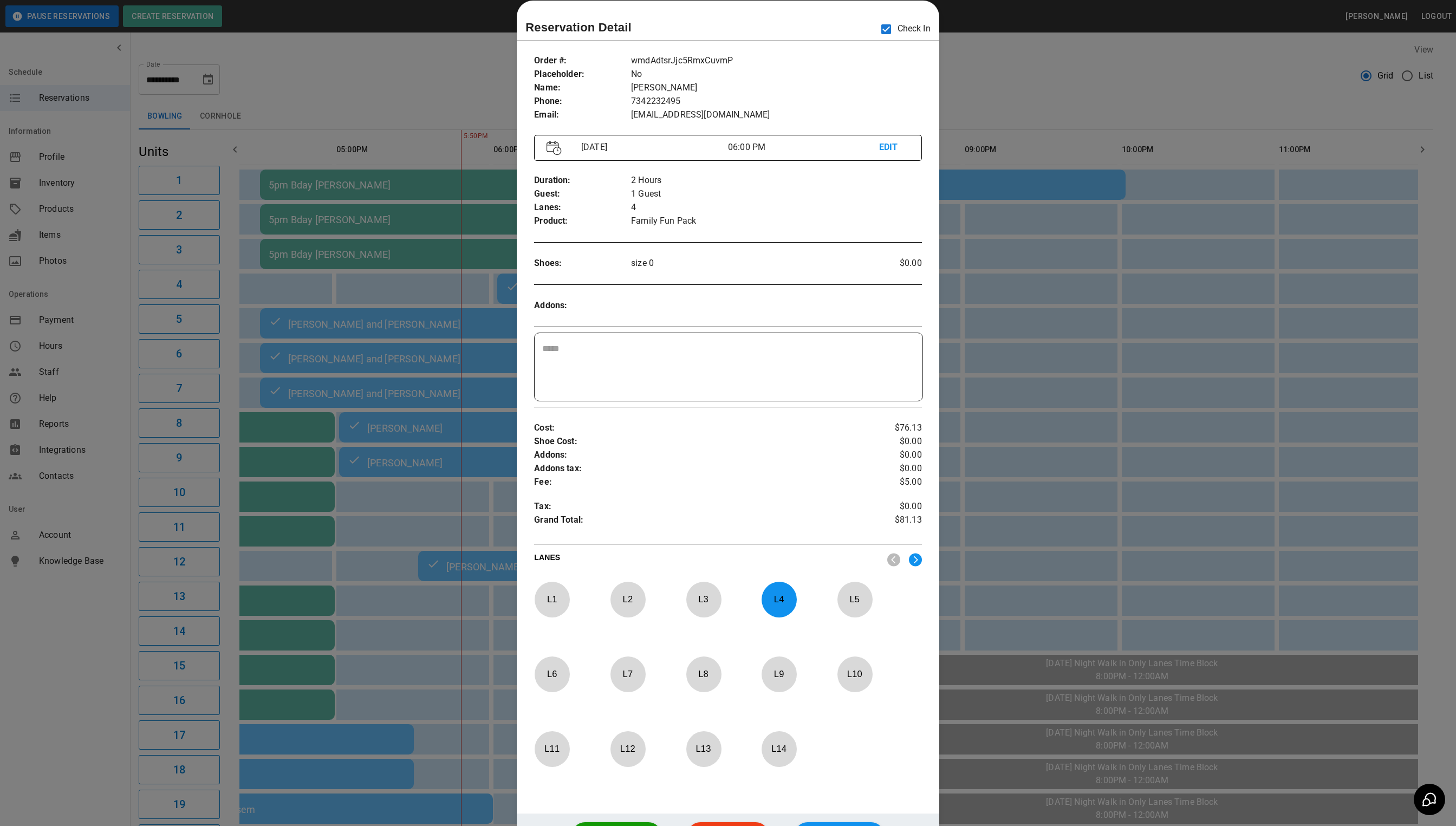
click at [998, 59] on div at bounding box center [728, 413] width 1456 height 826
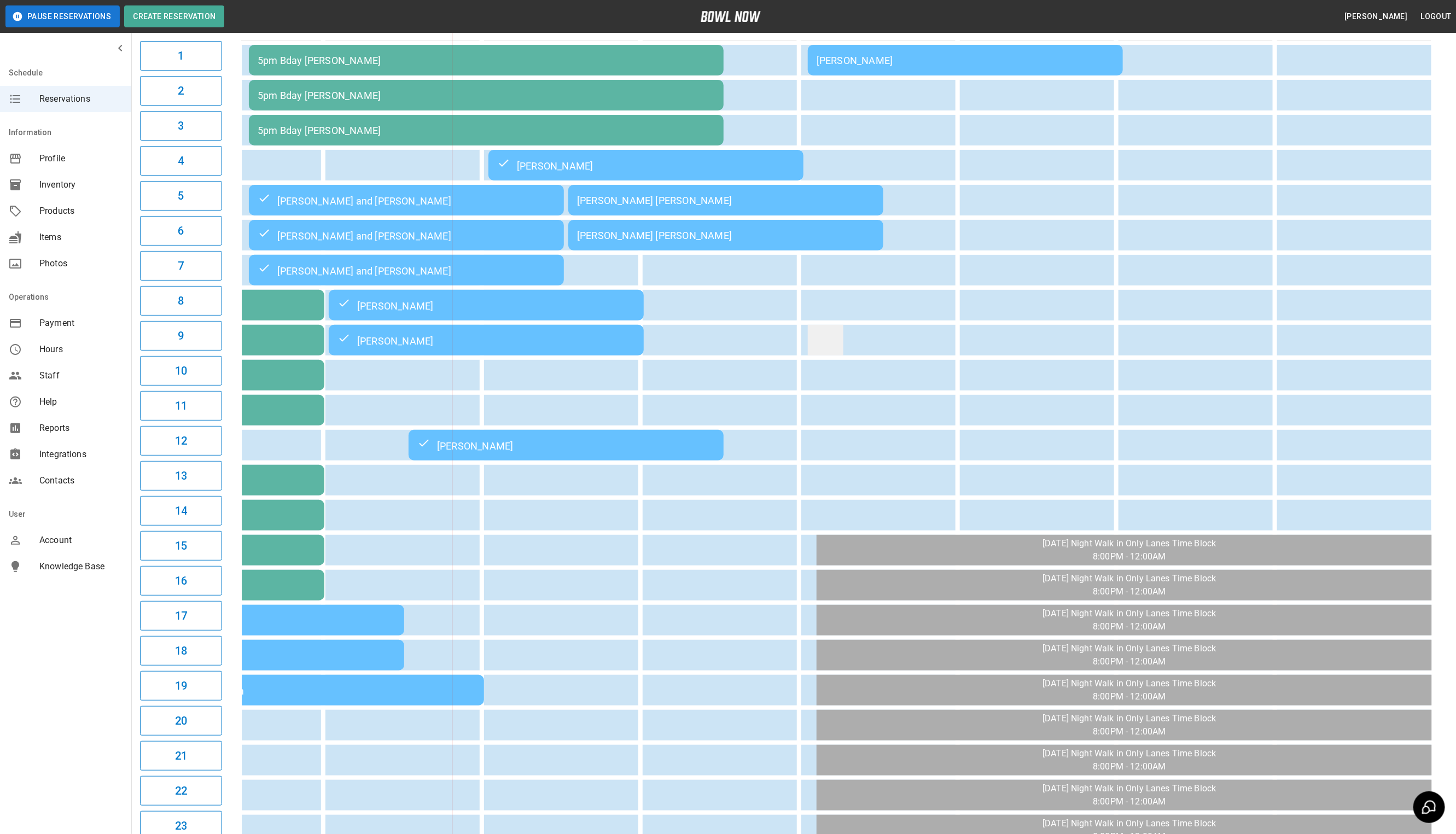
scroll to position [5, 0]
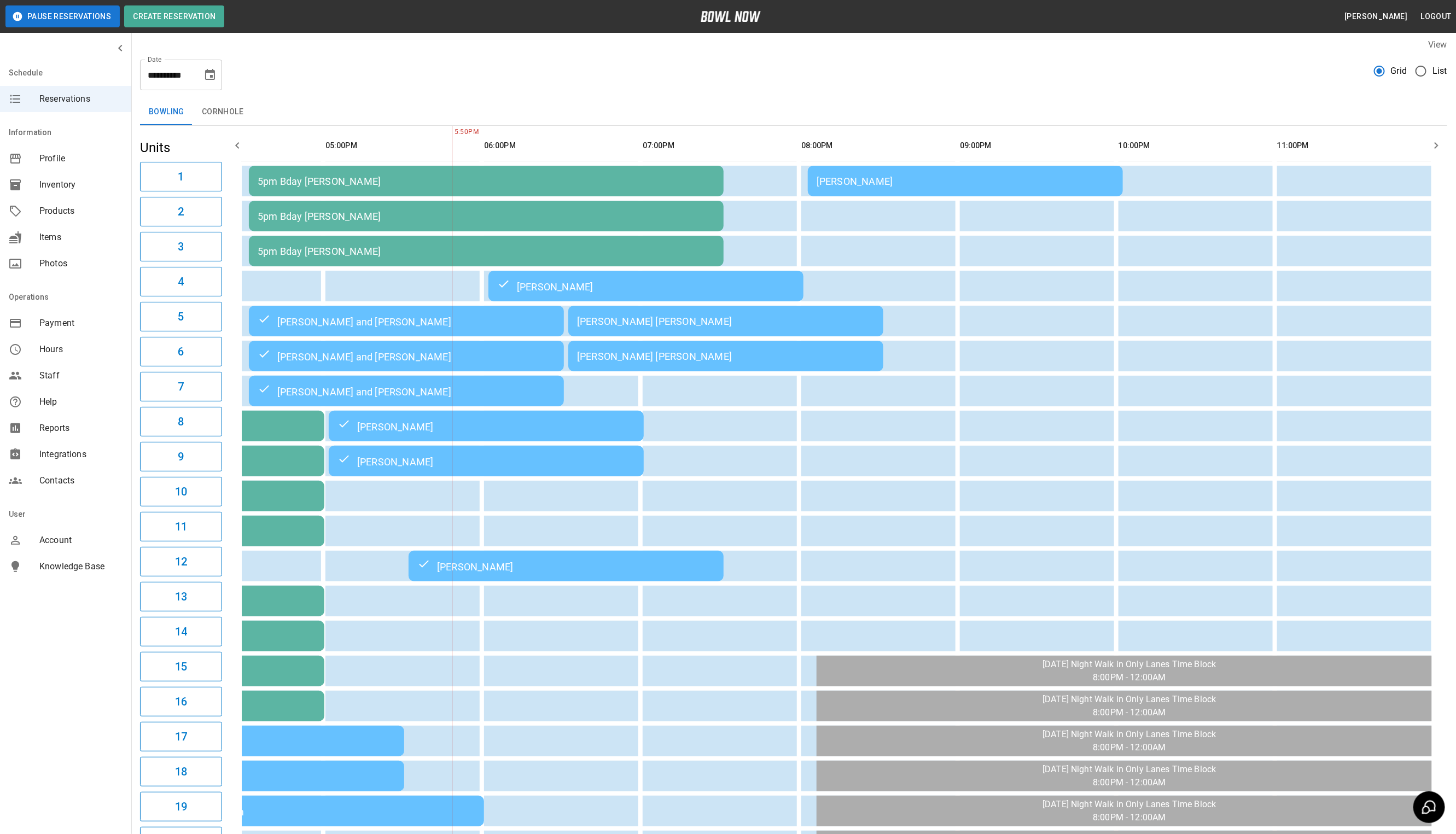
click at [205, 78] on icon "Choose date, selected date is Oct 11, 2025" at bounding box center [210, 75] width 13 height 13
click at [101, 202] on button "12" at bounding box center [101, 195] width 20 height 20
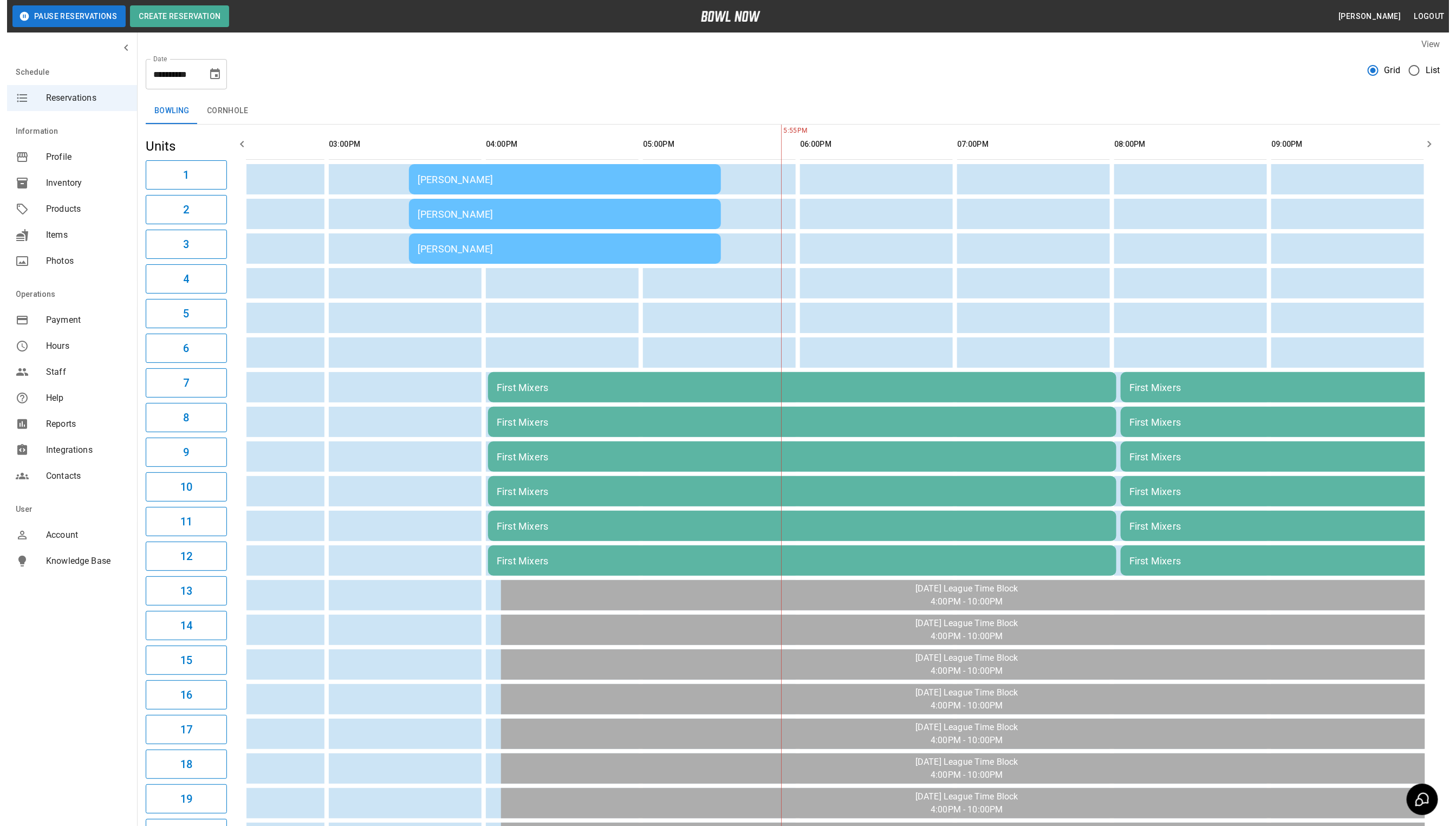
scroll to position [0, 395]
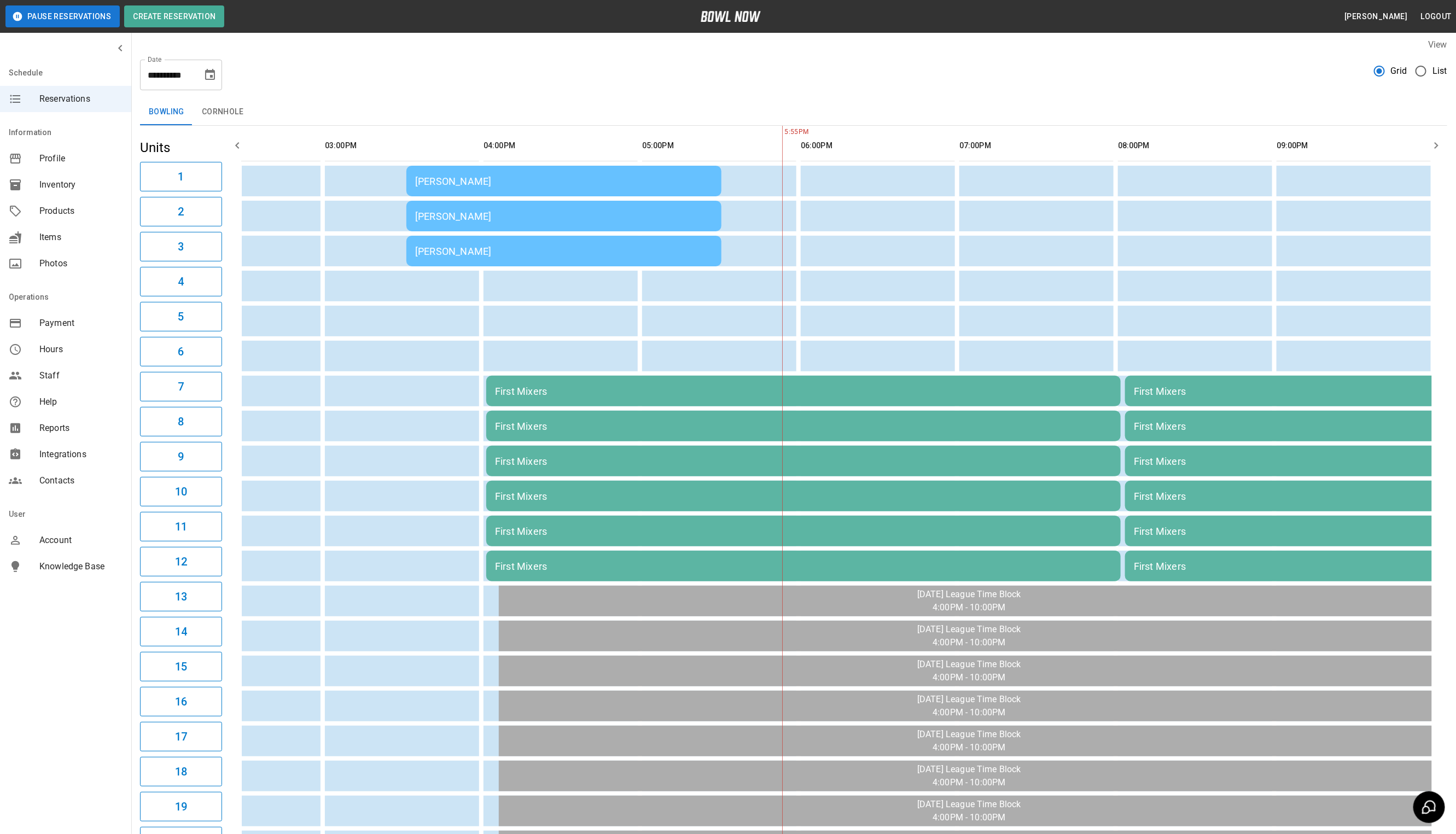
click at [496, 179] on div "[PERSON_NAME]" at bounding box center [564, 181] width 298 height 12
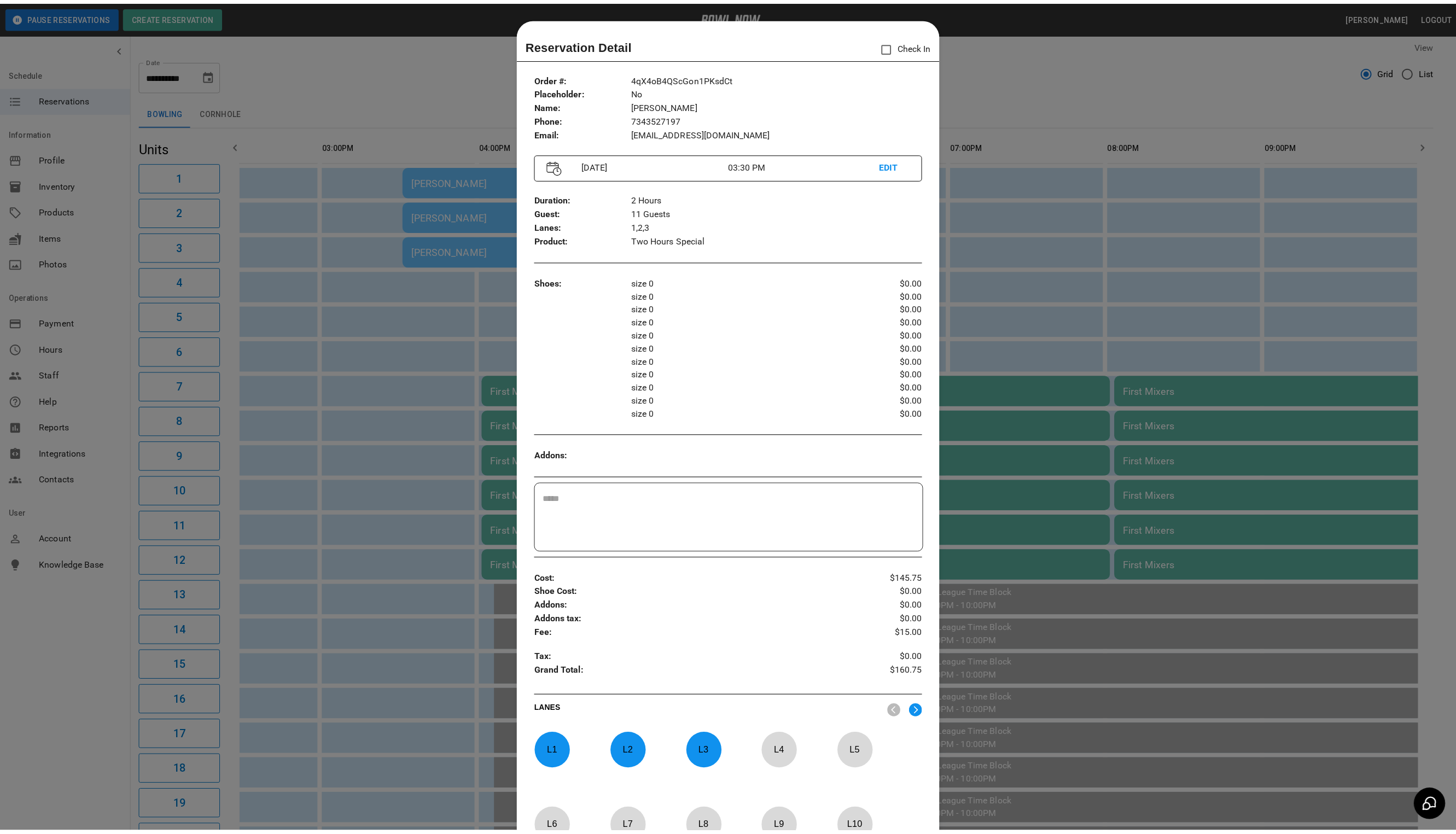
scroll to position [17, 0]
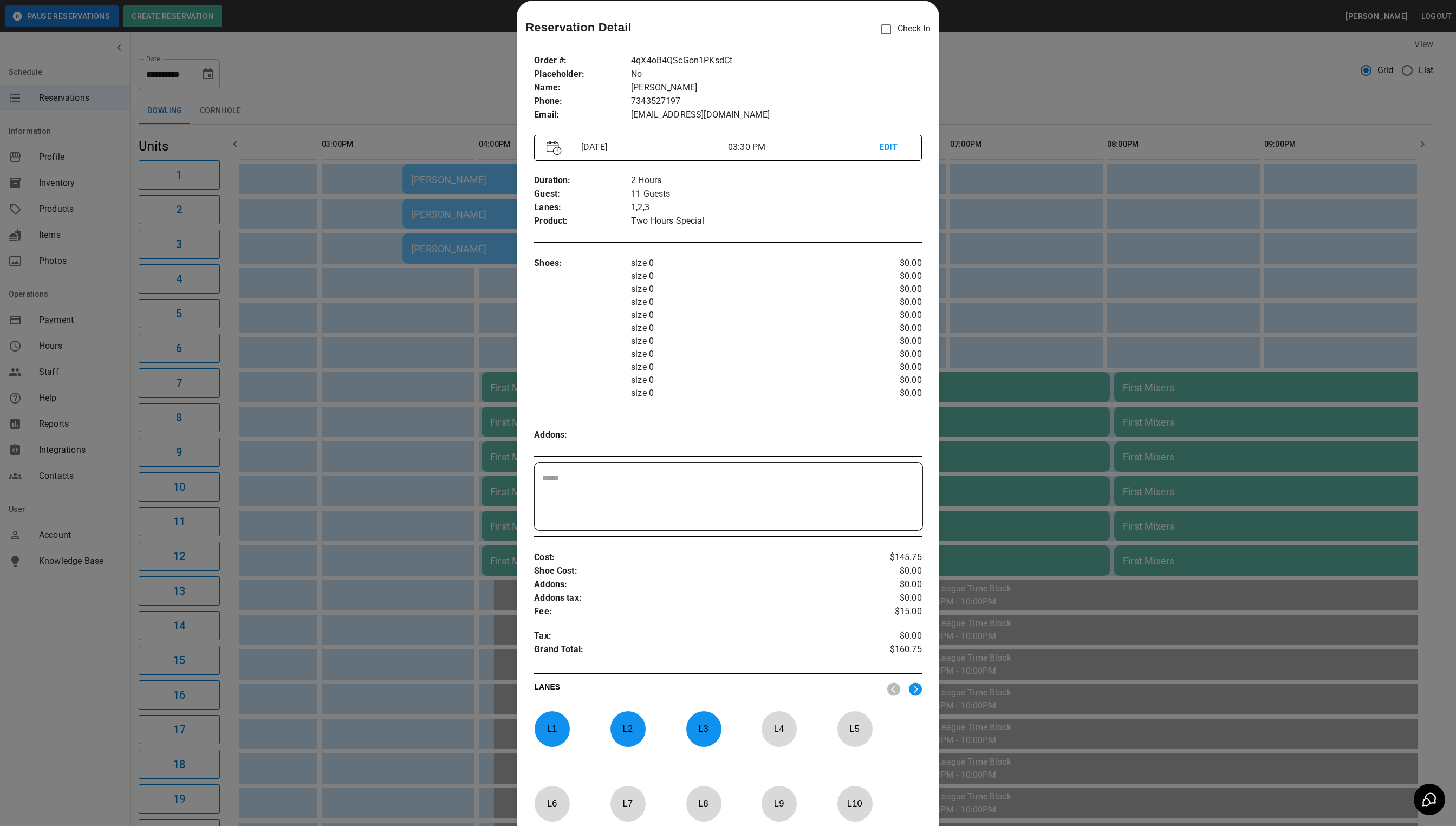
click at [430, 87] on div at bounding box center [728, 413] width 1456 height 826
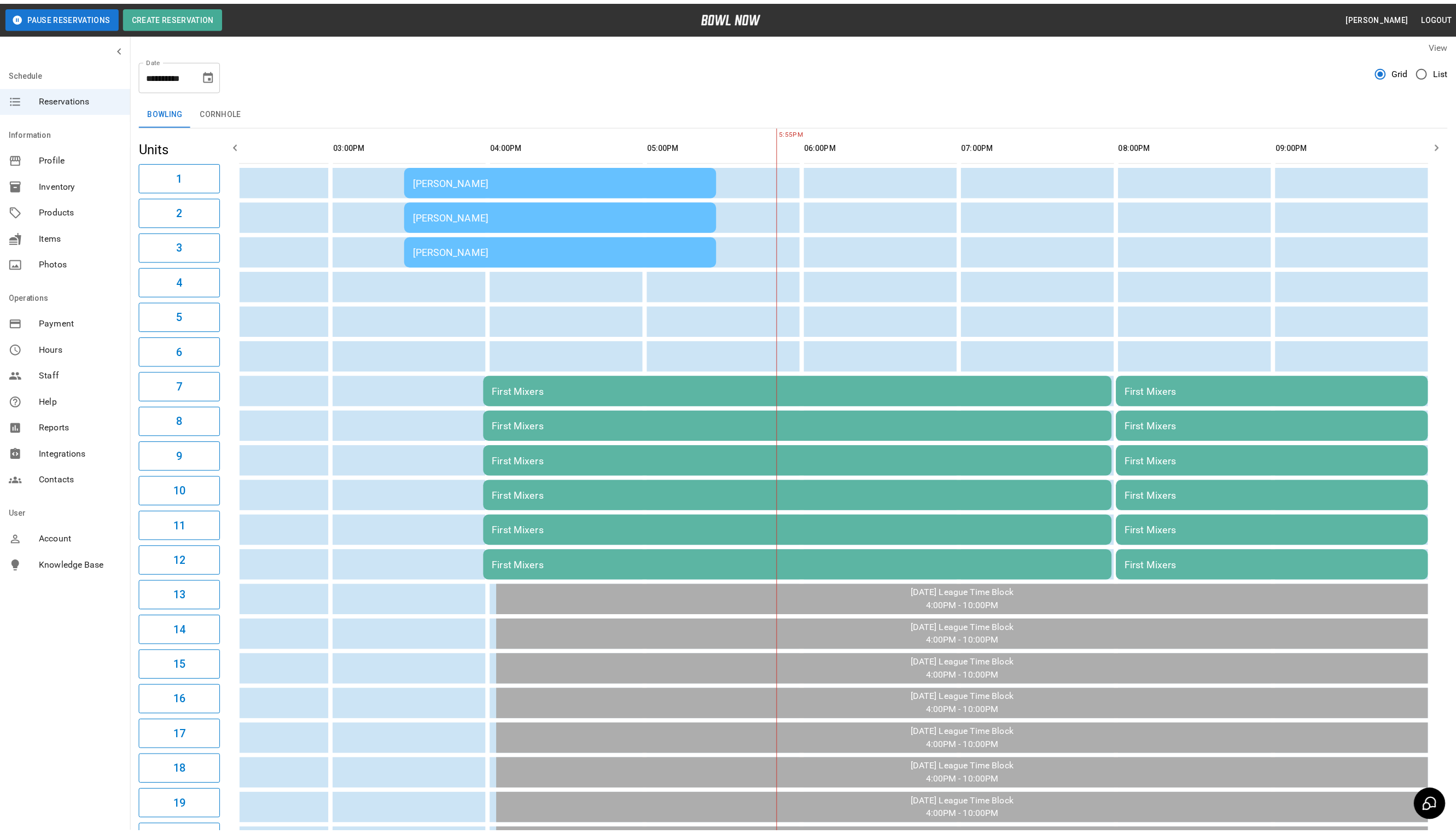
scroll to position [0, 386]
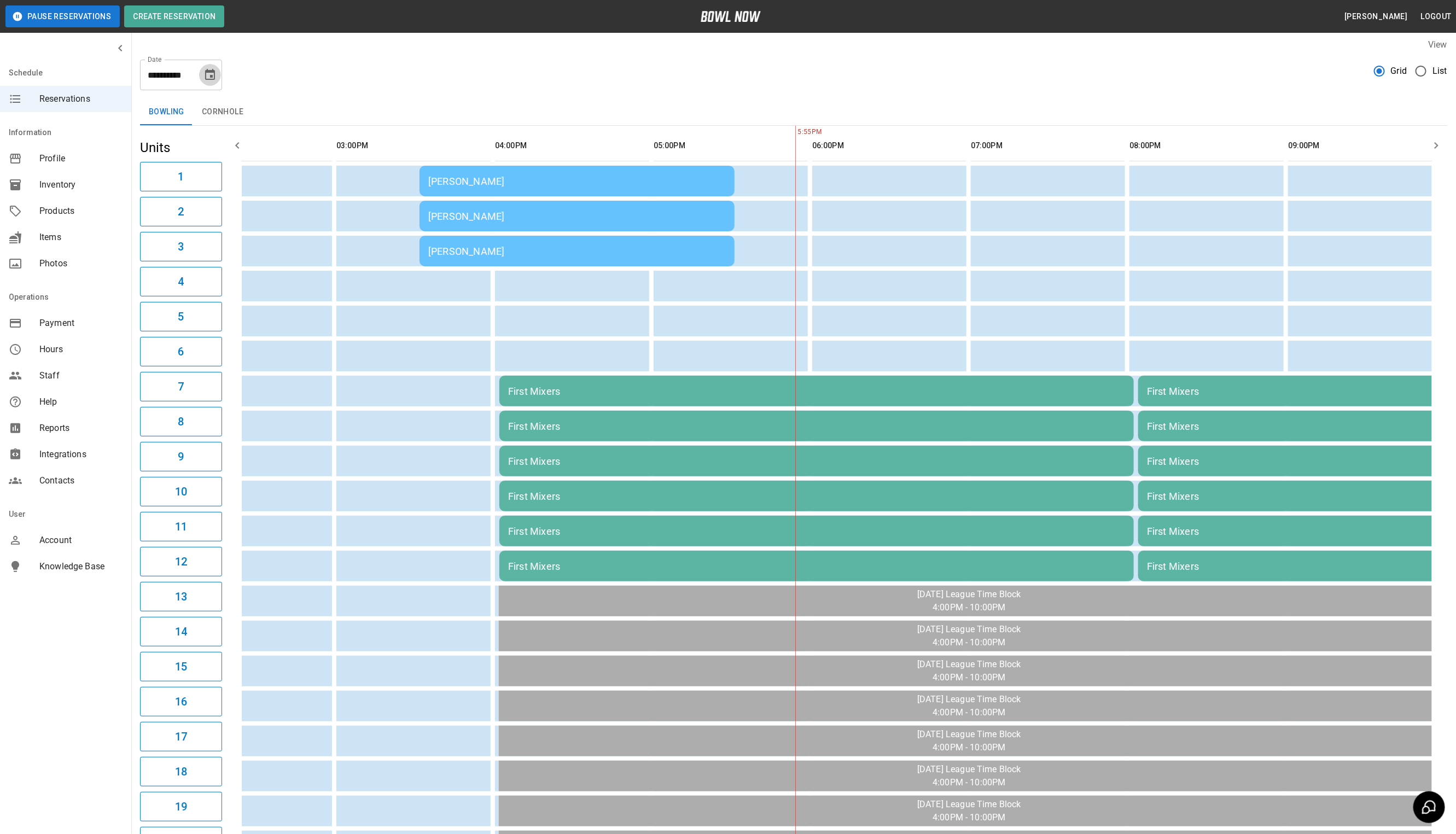
click at [213, 78] on icon "Choose date, selected date is Oct 12, 2025" at bounding box center [210, 75] width 13 height 13
drag, startPoint x: 227, startPoint y: 176, endPoint x: 546, endPoint y: 107, distance: 326.4
click at [228, 176] on button "11" at bounding box center [233, 173] width 20 height 20
type input "**********"
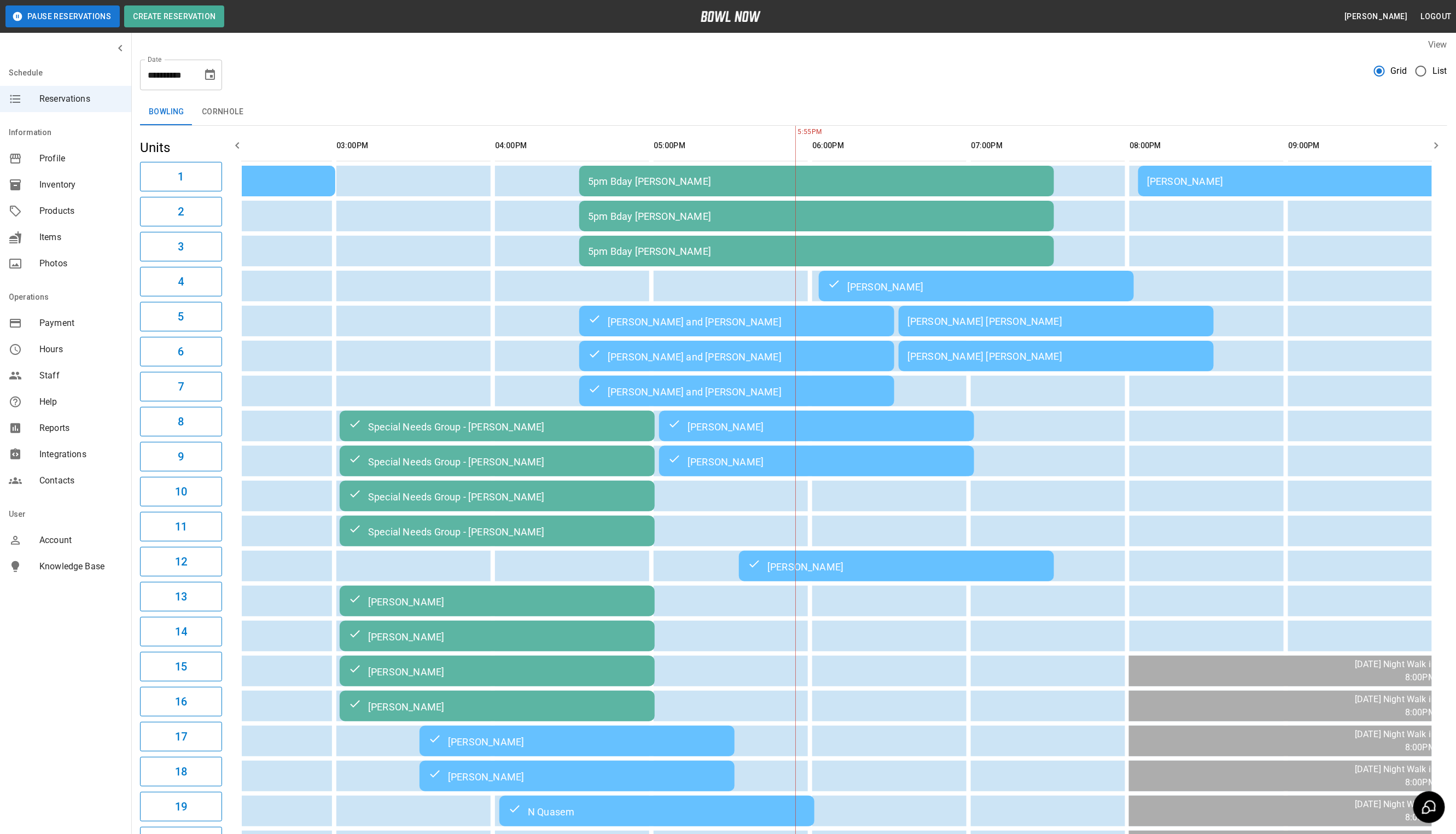
click at [546, 107] on div "Bowling Cornhole" at bounding box center [793, 112] width 1307 height 26
